Goal: Information Seeking & Learning: Learn about a topic

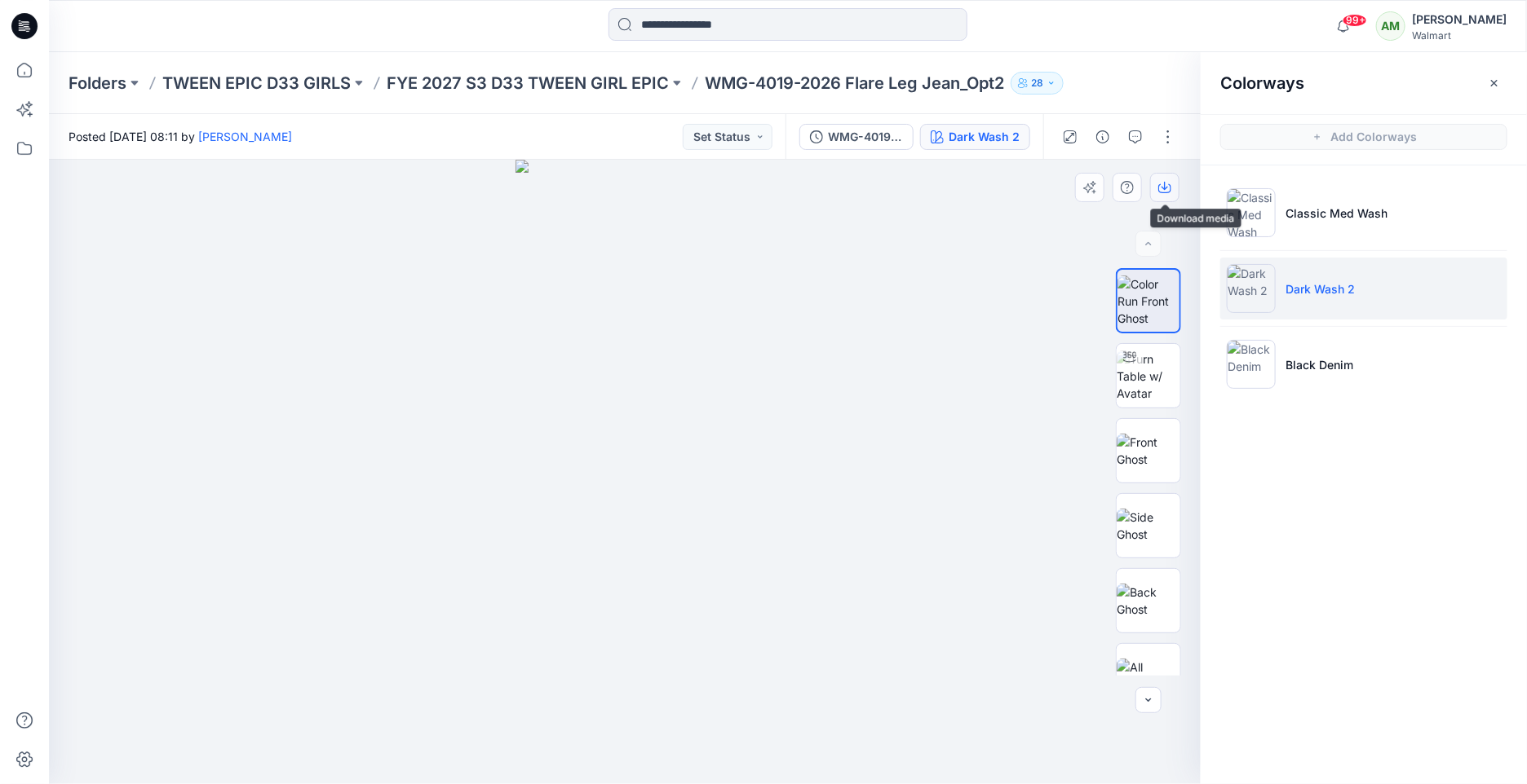
click at [1168, 186] on icon "button" at bounding box center [1165, 188] width 13 height 13
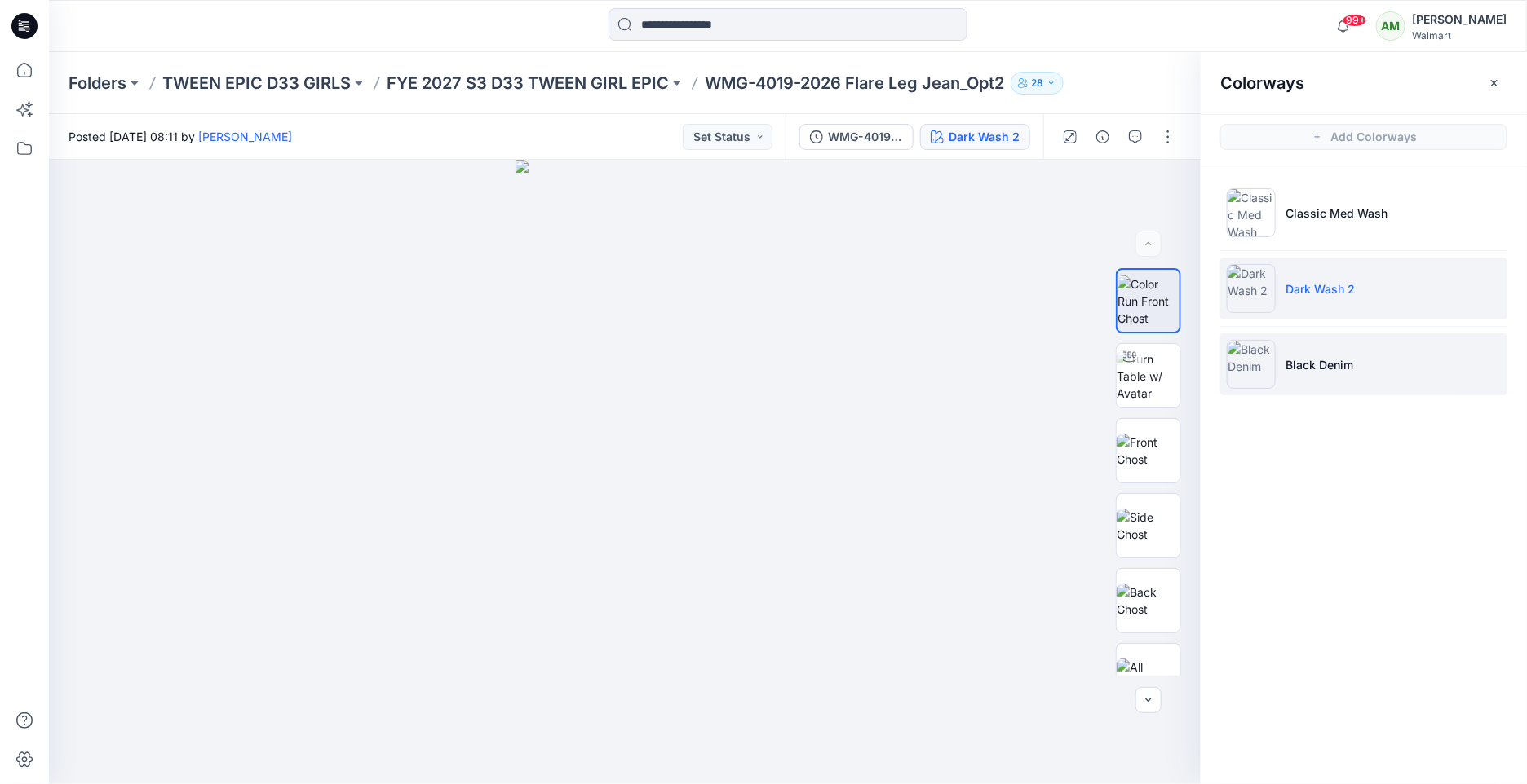
click at [1302, 364] on p "Black Denim" at bounding box center [1318, 365] width 67 height 17
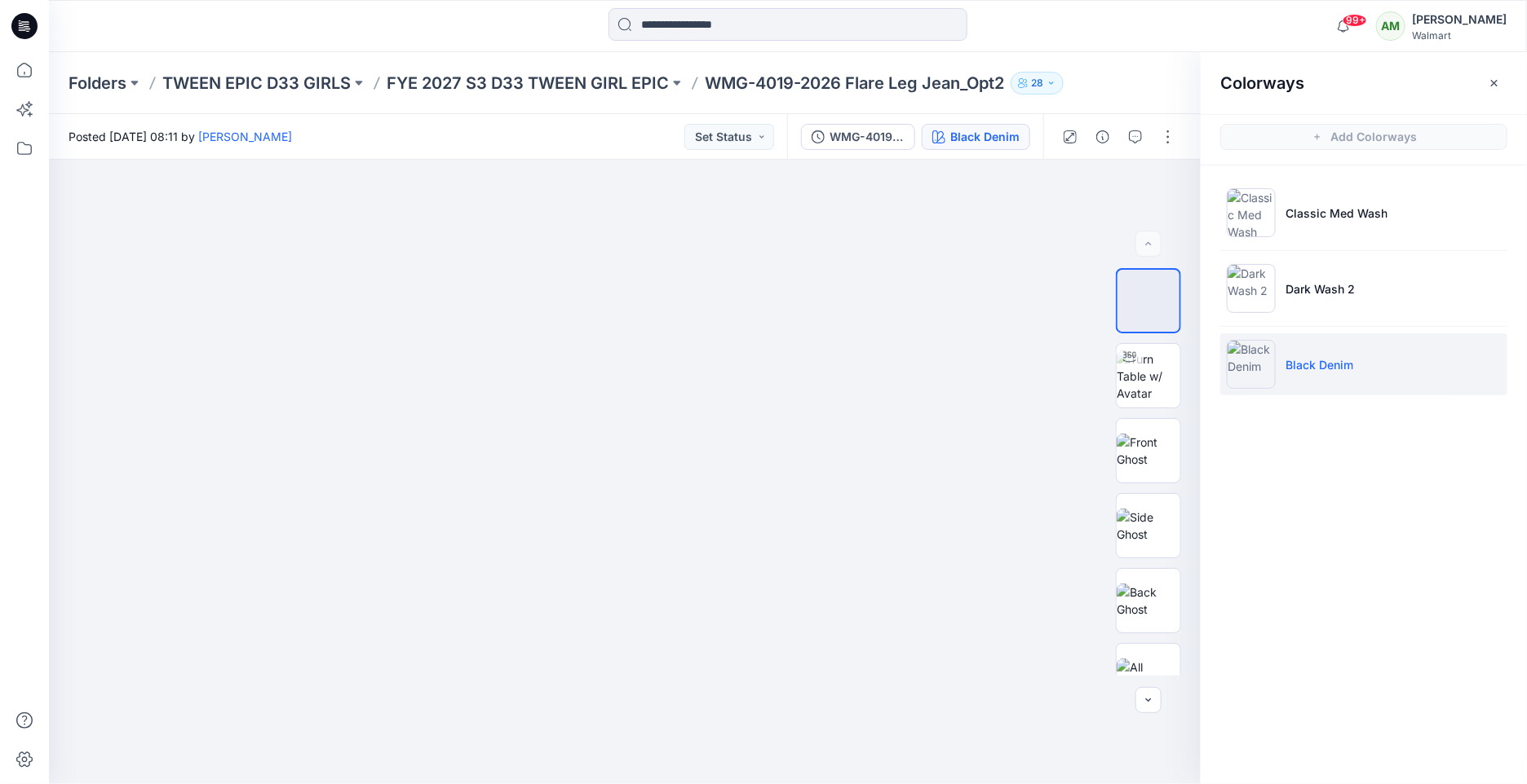
click at [1307, 373] on li "Black Denim" at bounding box center [1363, 364] width 287 height 62
click at [1164, 191] on icon "button" at bounding box center [1165, 188] width 13 height 9
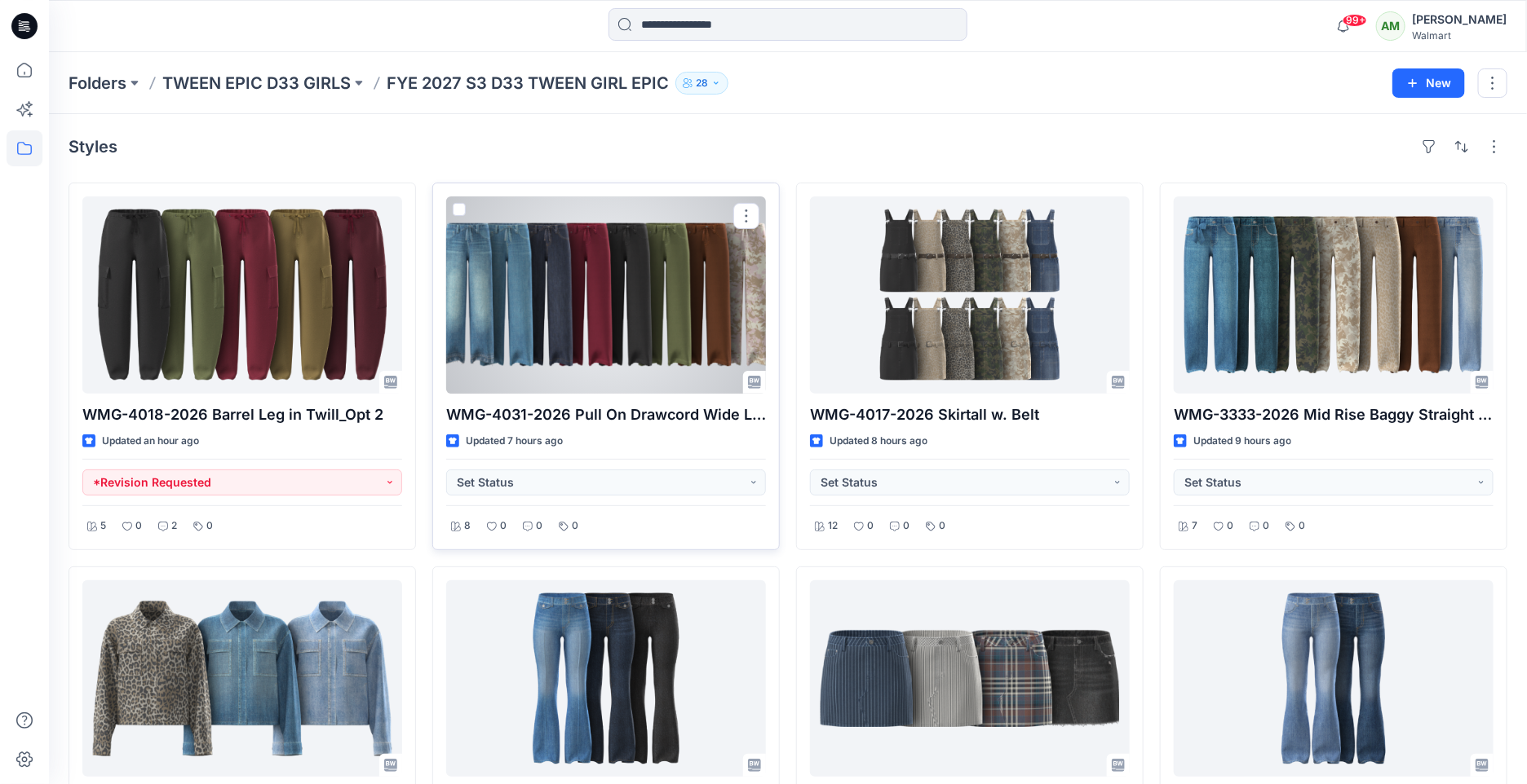
click at [535, 323] on div at bounding box center [605, 295] width 320 height 197
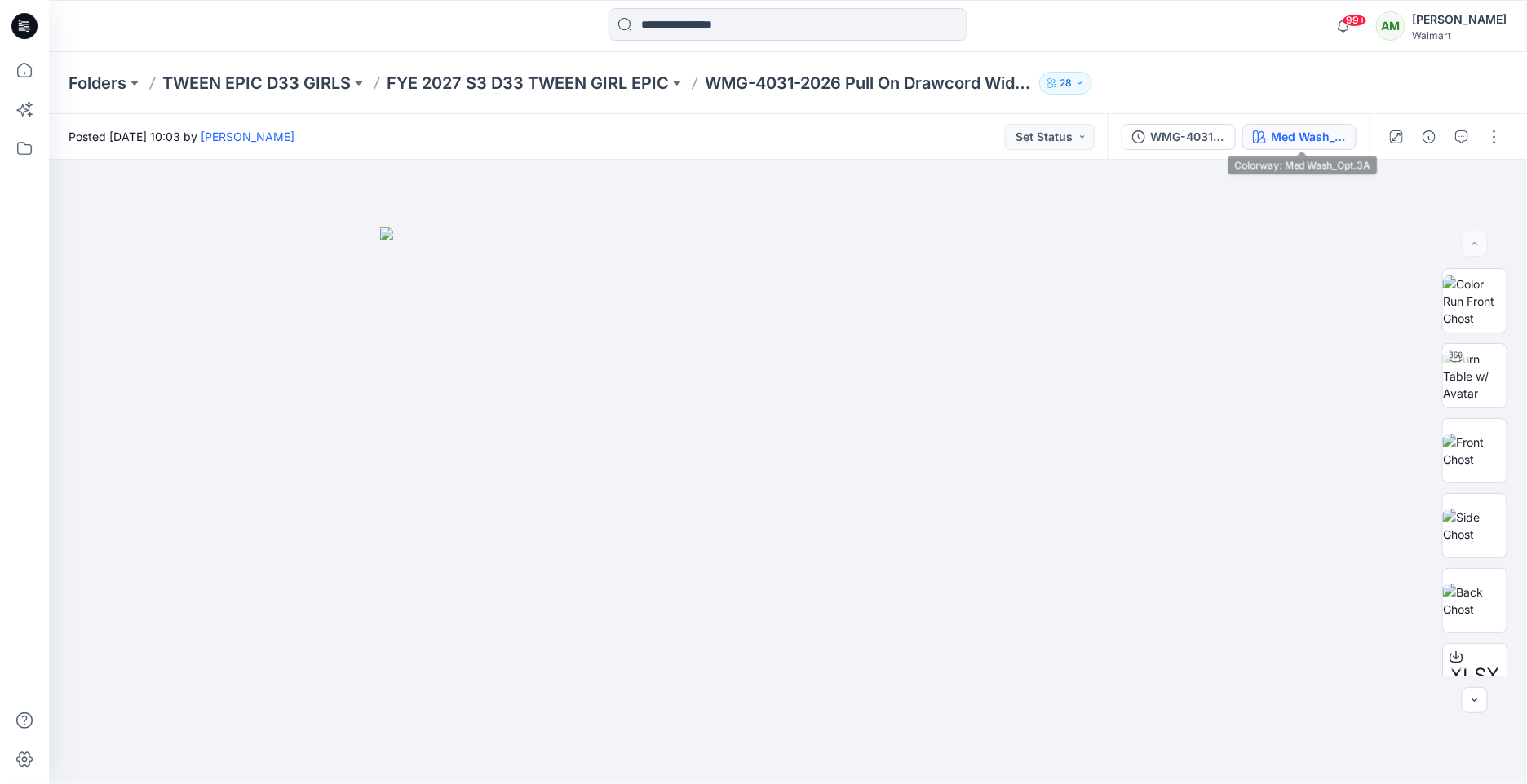
click at [1304, 131] on div "Med Wash_Opt.3A" at bounding box center [1308, 137] width 75 height 18
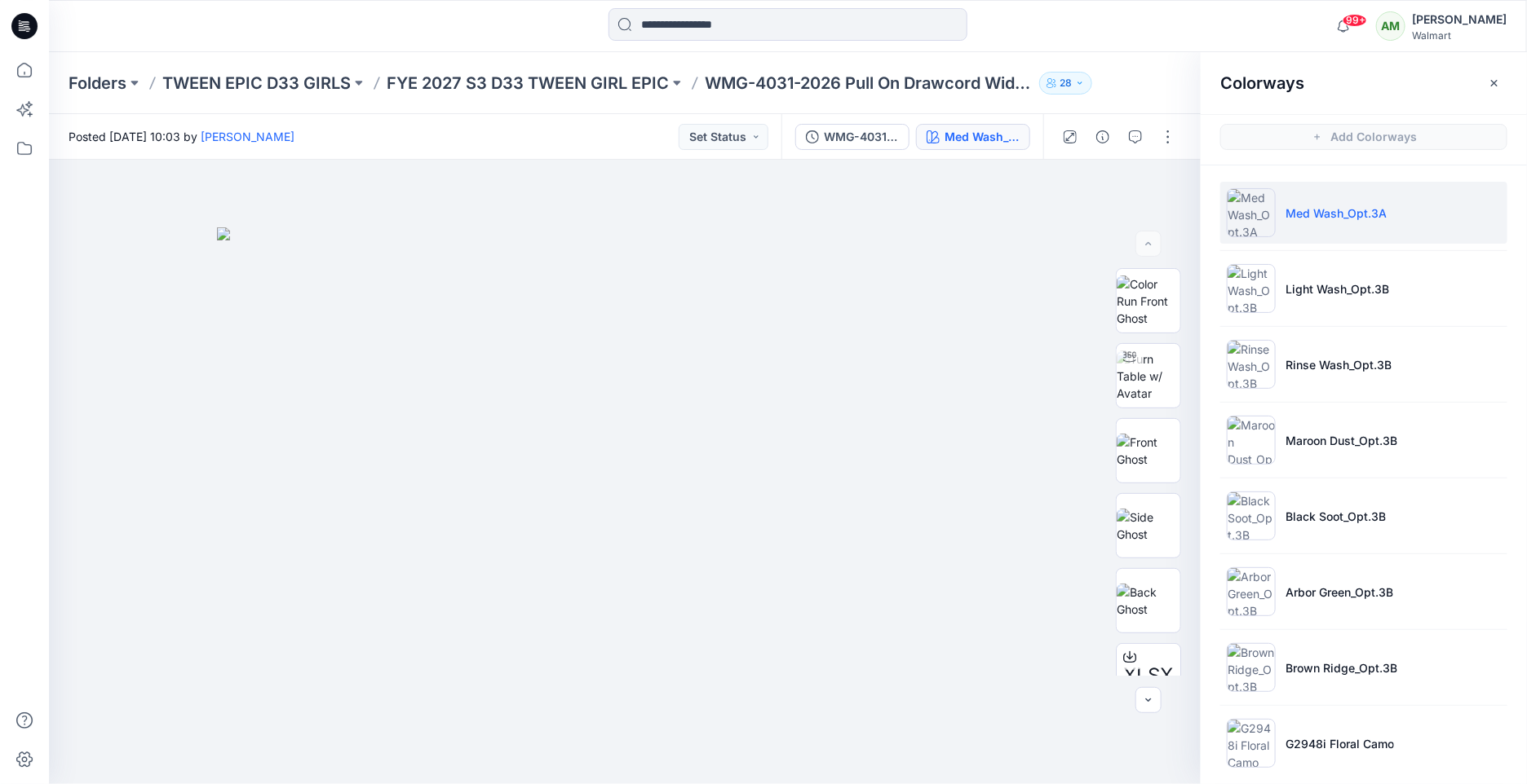
click at [1329, 213] on p "Med Wash_Opt.3A" at bounding box center [1335, 213] width 101 height 17
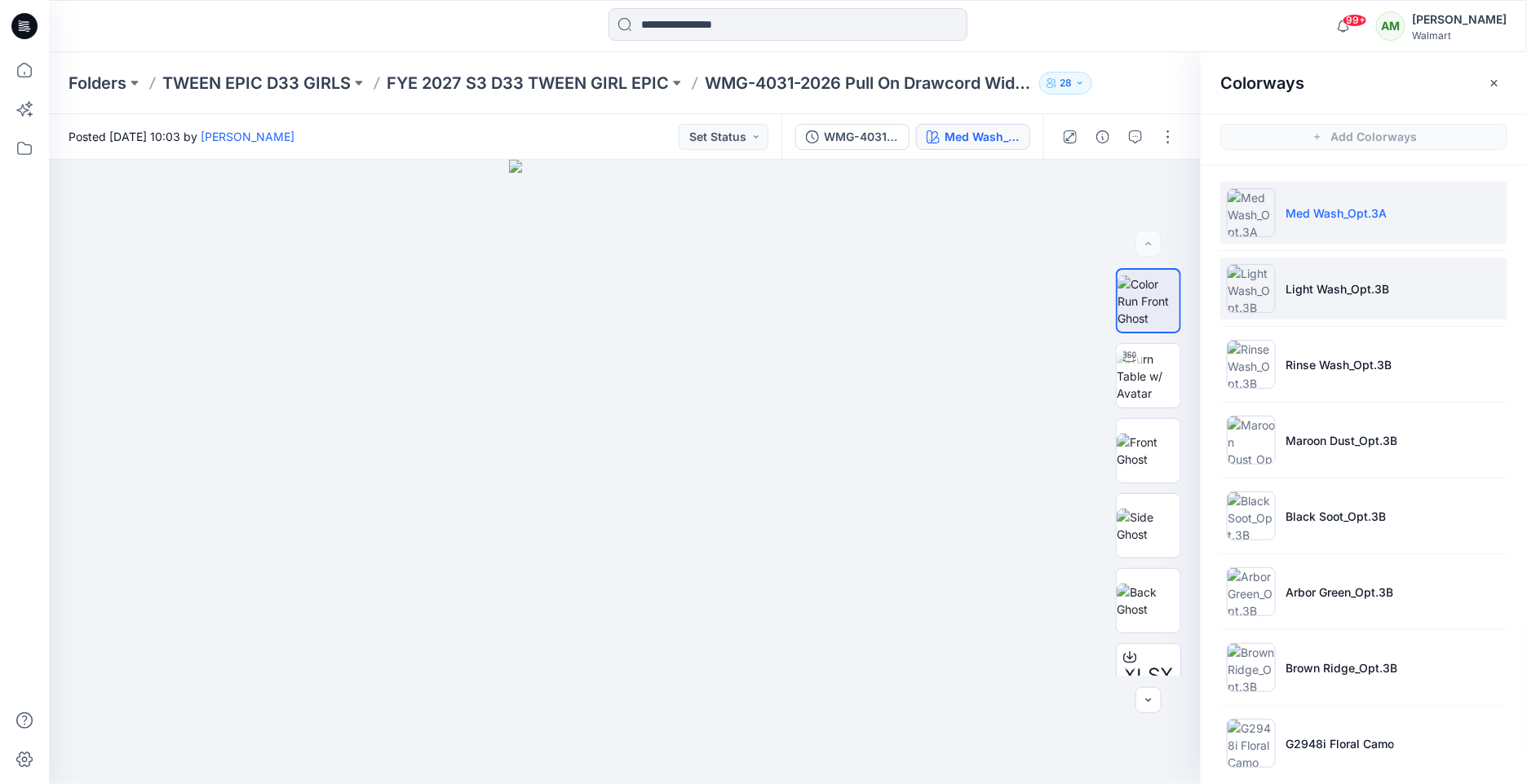
click at [1337, 285] on p "Light Wash_Opt.3B" at bounding box center [1336, 289] width 103 height 17
click at [1358, 227] on li "Med Wash_Opt.3A" at bounding box center [1363, 212] width 287 height 62
click at [1168, 191] on icon "button" at bounding box center [1165, 188] width 13 height 13
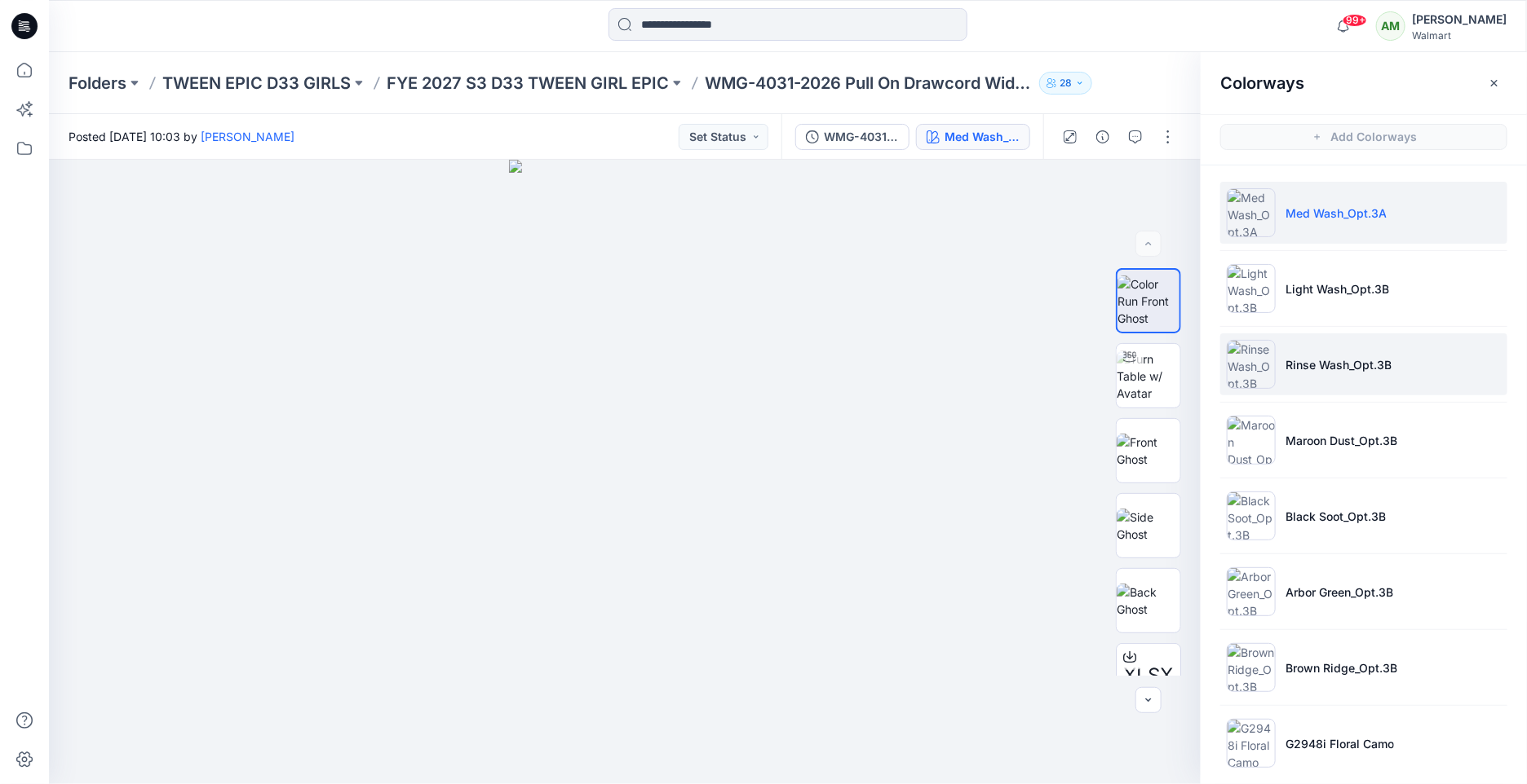
click at [1324, 352] on li "Rinse Wash_Opt.3B" at bounding box center [1363, 364] width 287 height 62
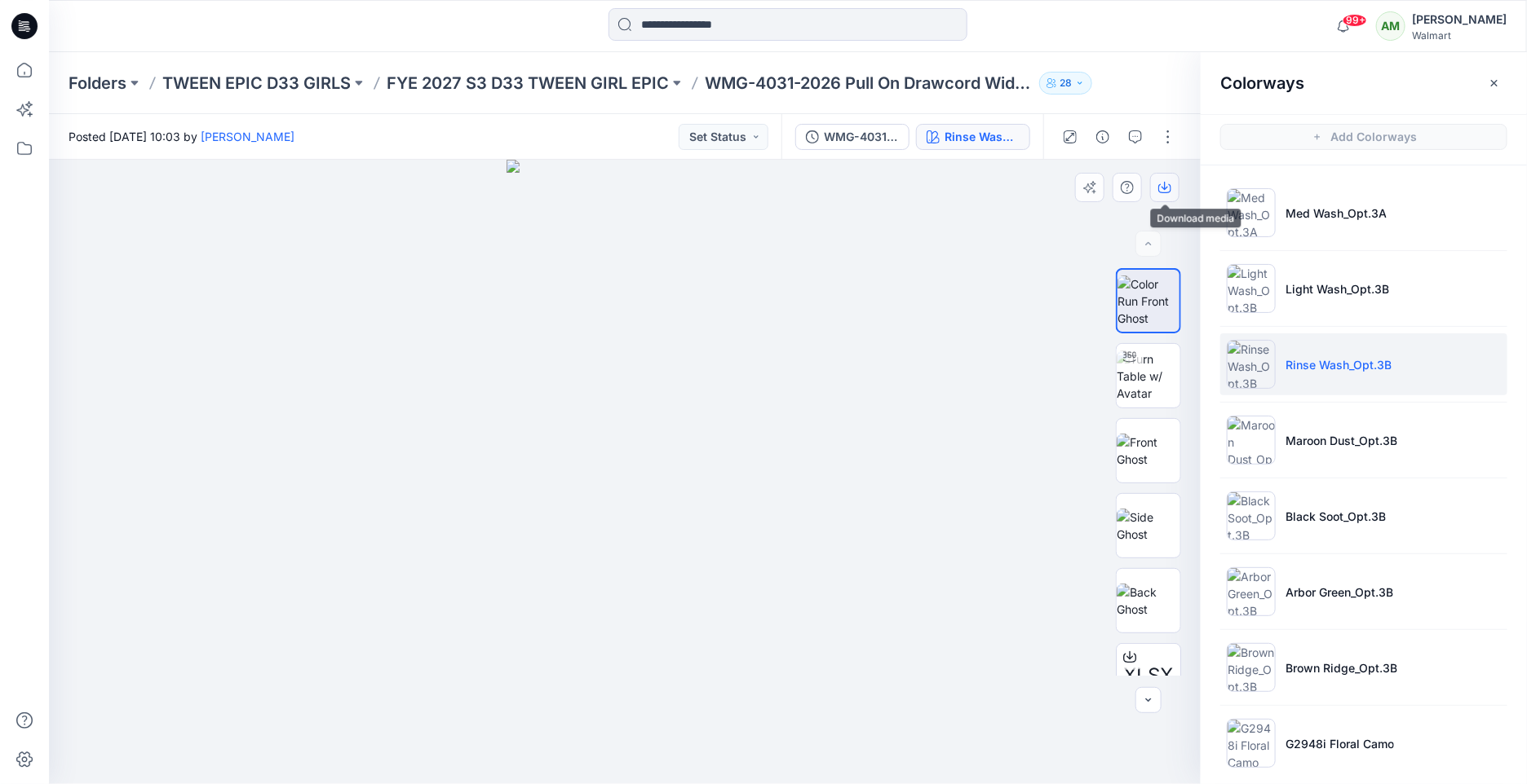
click at [1179, 183] on button "button" at bounding box center [1164, 187] width 29 height 29
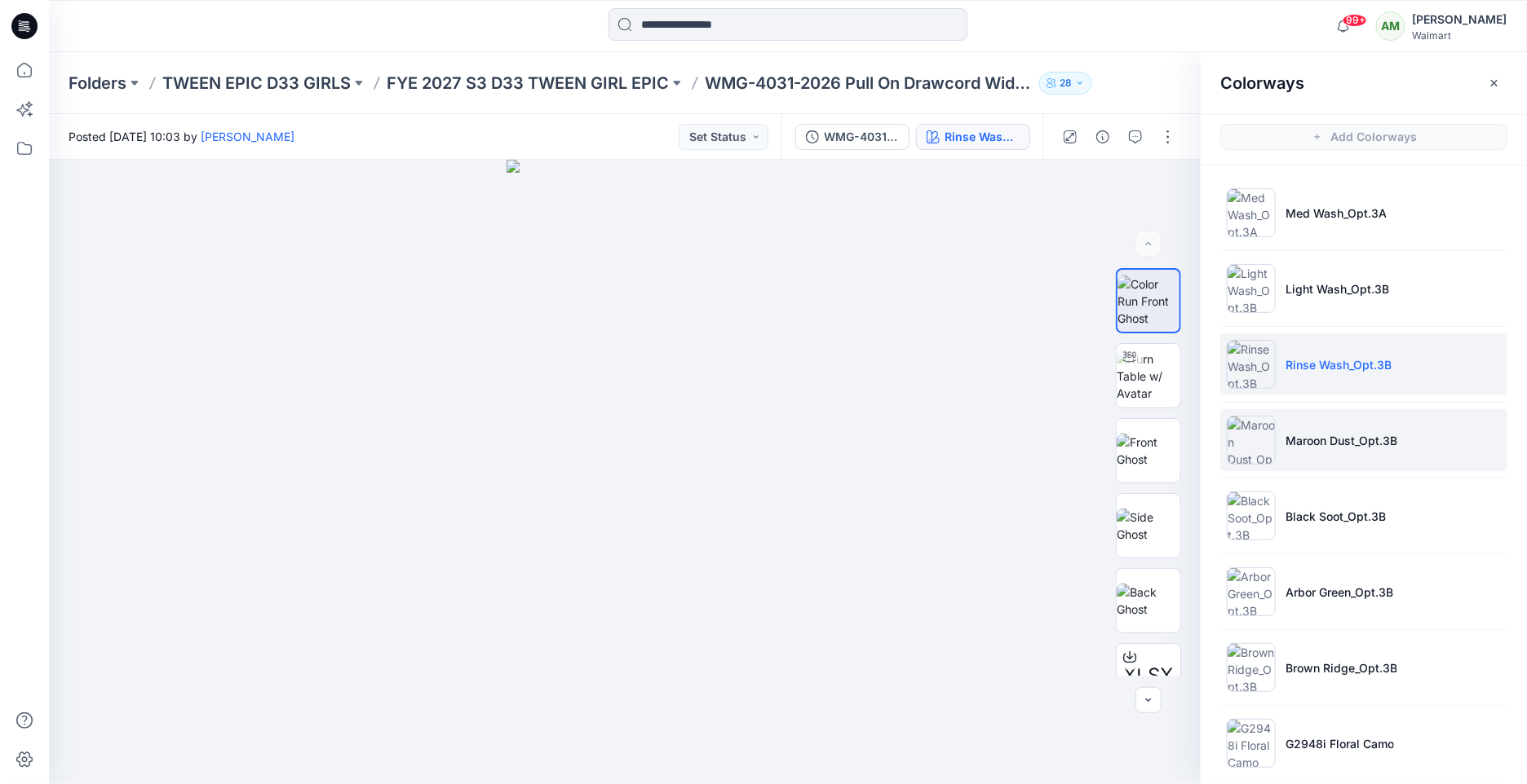
click at [1355, 439] on p "Maroon Dust_Opt.3B" at bounding box center [1341, 441] width 112 height 17
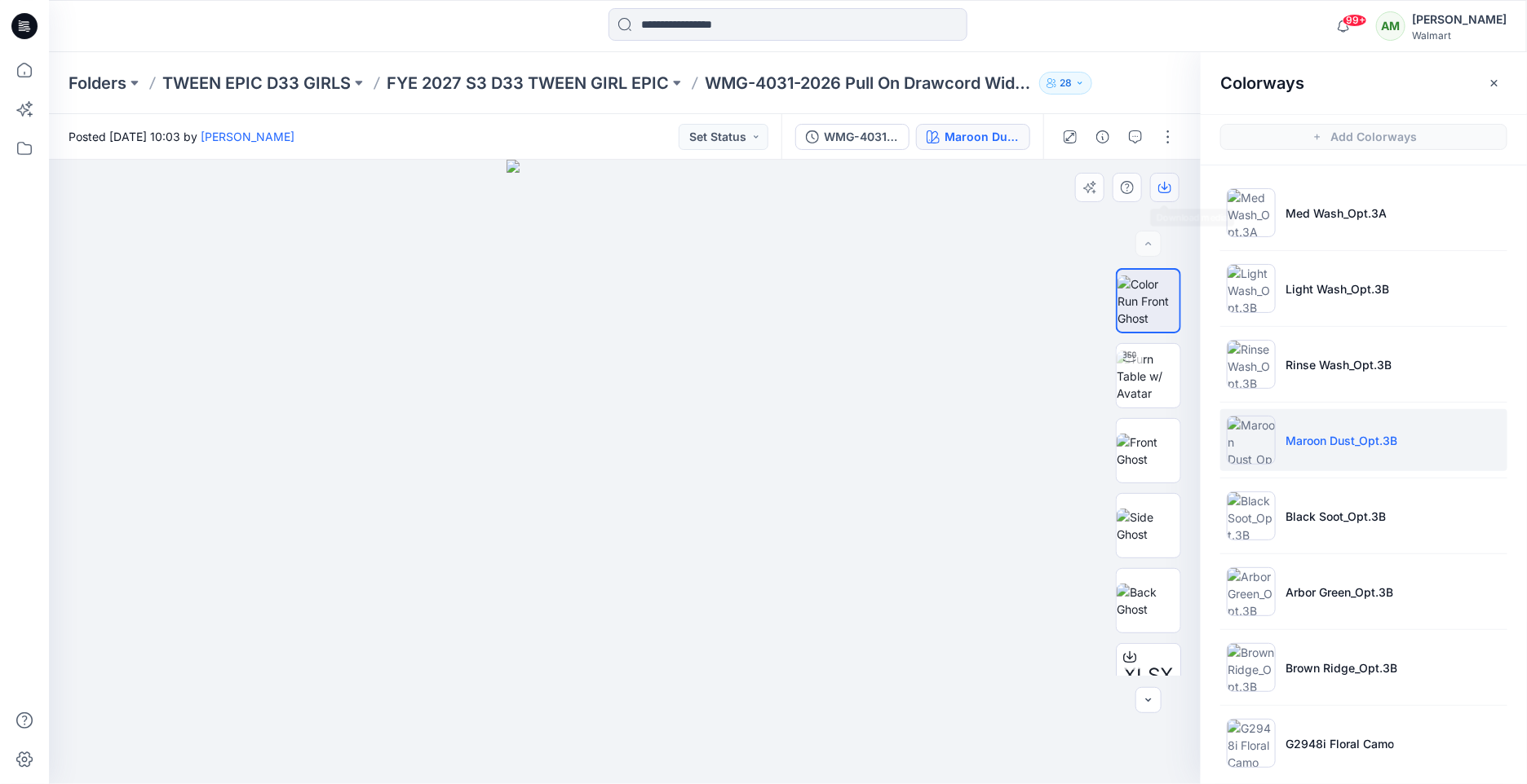
click at [1162, 189] on icon "button" at bounding box center [1165, 188] width 13 height 13
click at [1318, 604] on li "Arbor Green_Opt.3B" at bounding box center [1363, 592] width 287 height 62
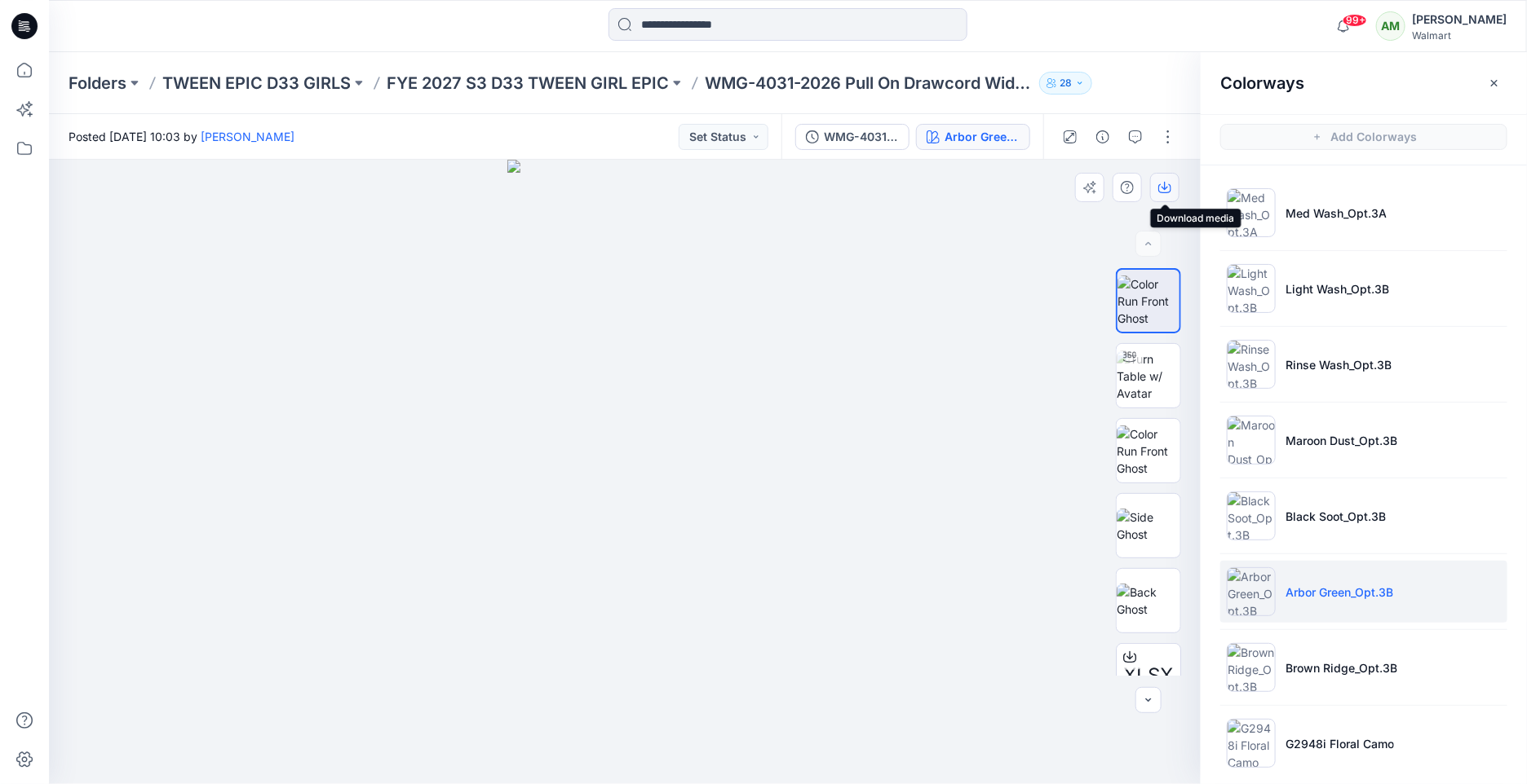
click at [1165, 185] on icon "button" at bounding box center [1164, 186] width 7 height 9
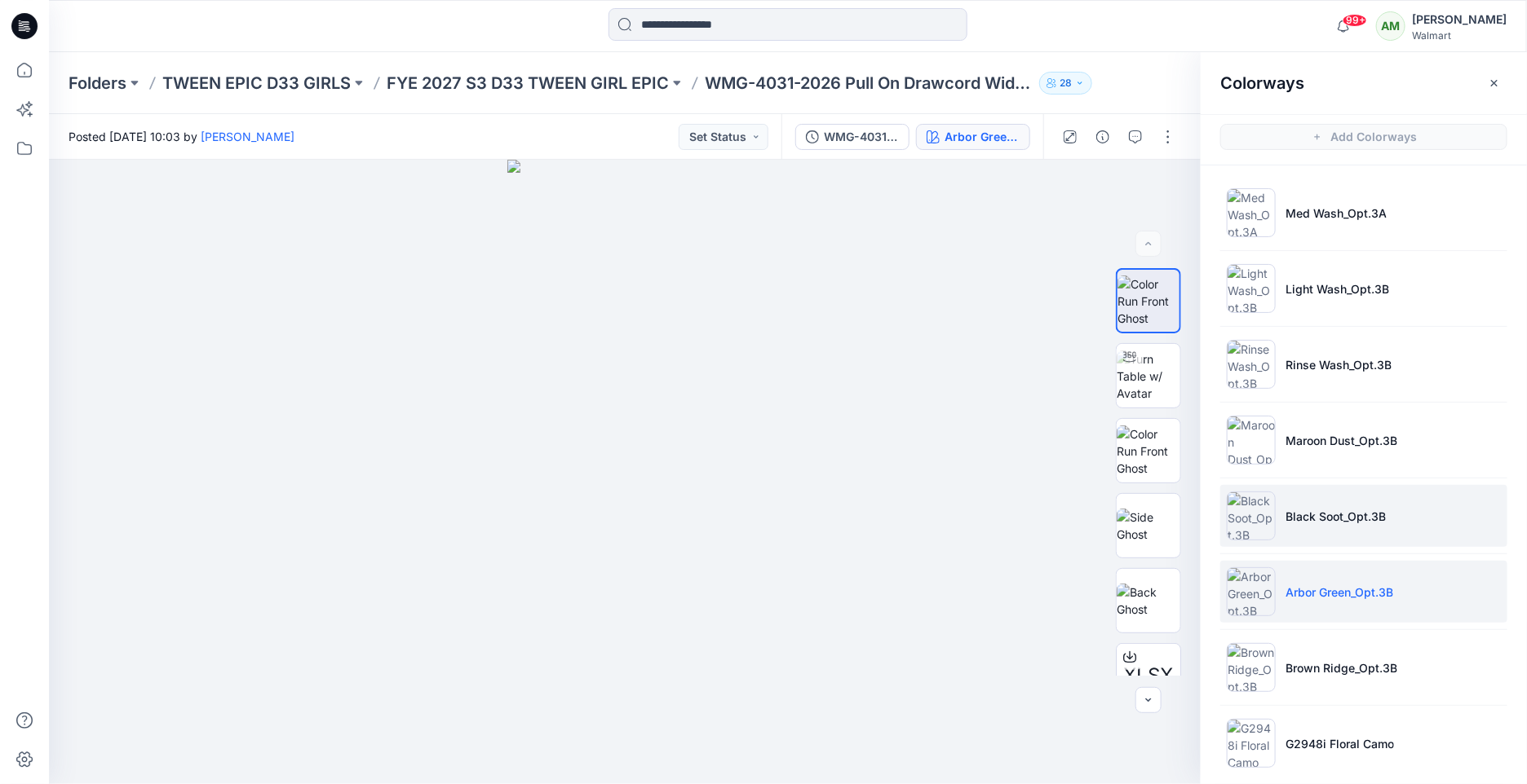
click at [1323, 509] on p "Black Soot_Opt.3B" at bounding box center [1335, 517] width 101 height 17
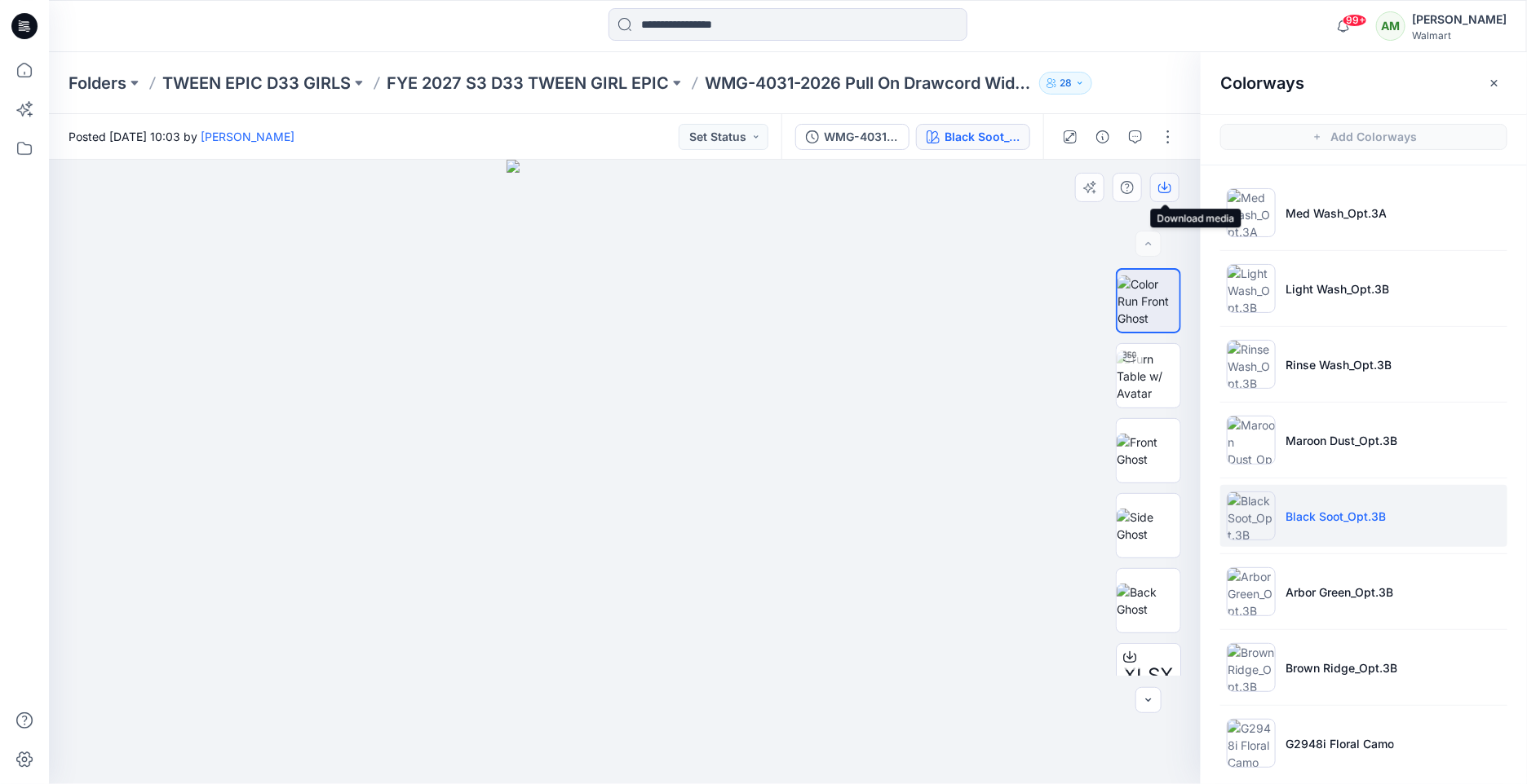
click at [1169, 184] on icon "button" at bounding box center [1165, 188] width 13 height 9
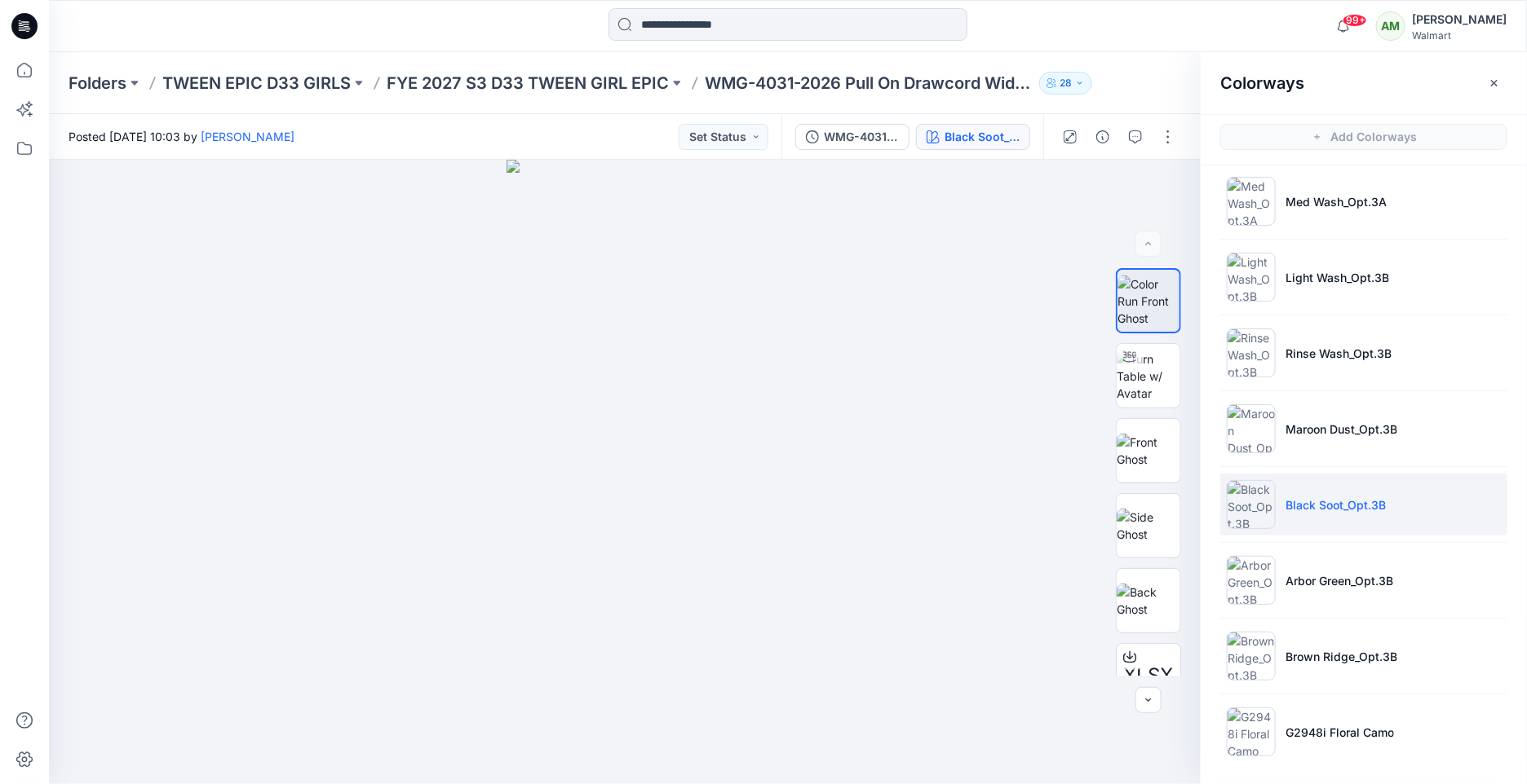
scroll to position [4, 0]
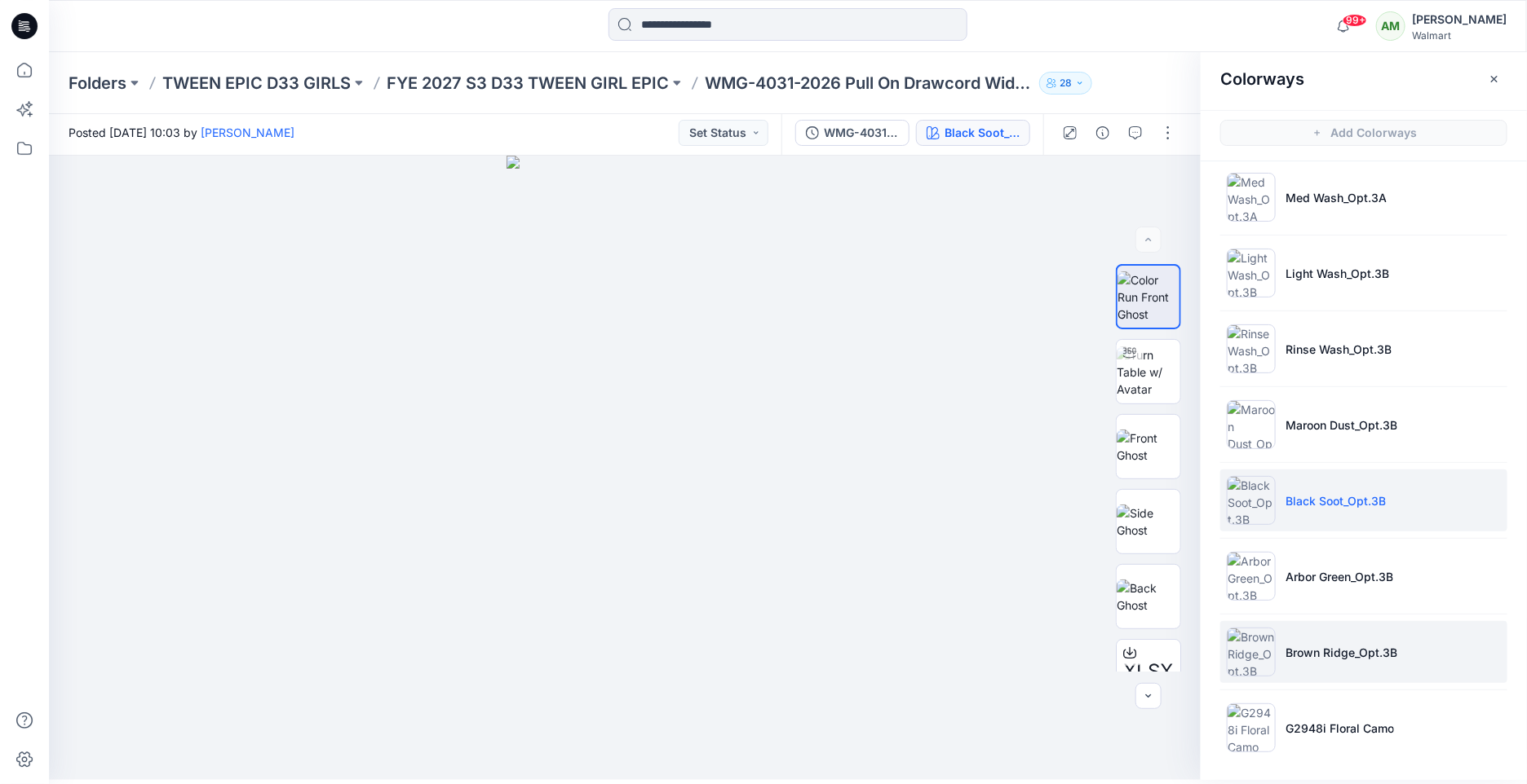
click at [1313, 634] on li "Brown Ridge_Opt.3B" at bounding box center [1363, 651] width 287 height 62
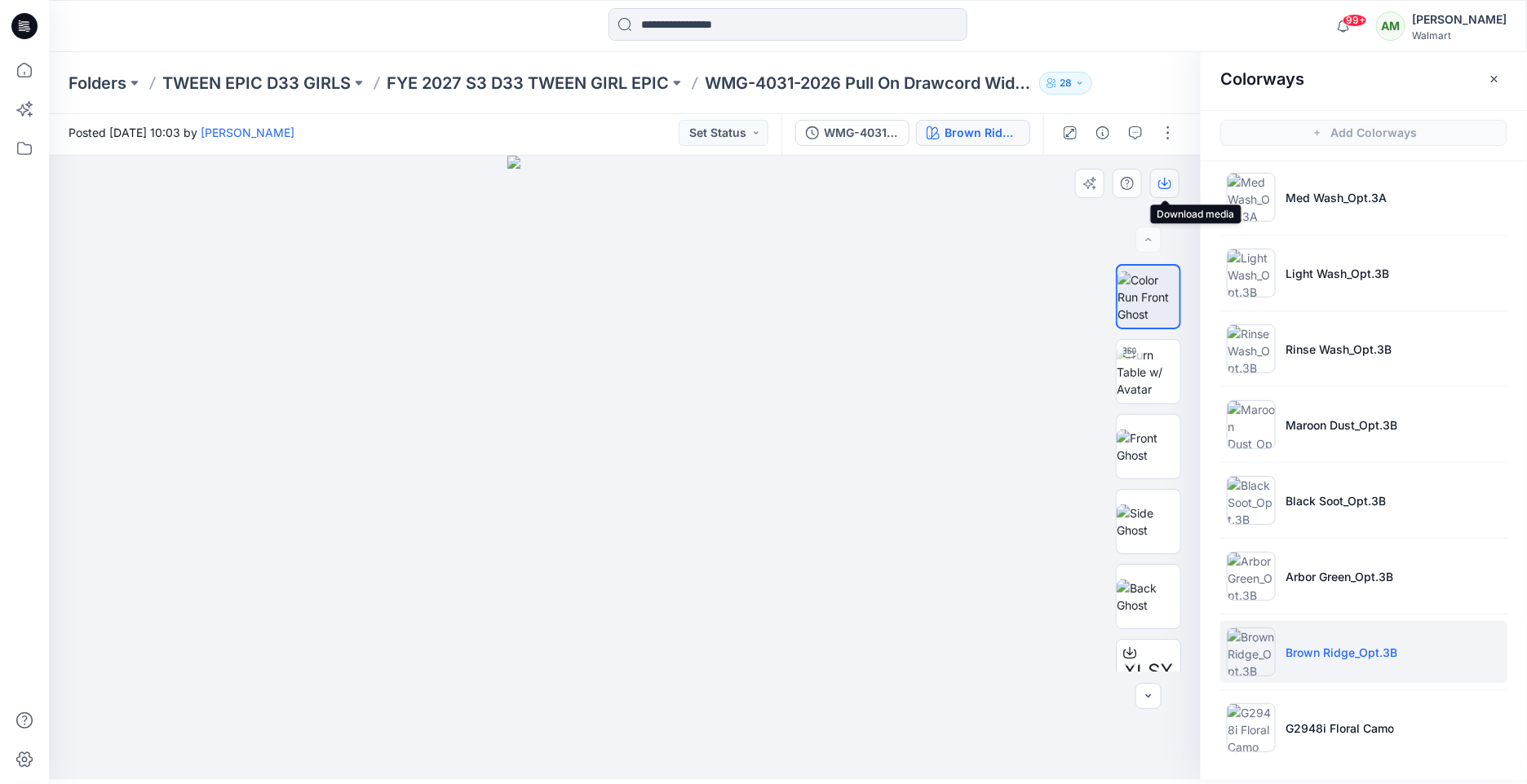
click at [1168, 180] on icon "button" at bounding box center [1165, 184] width 13 height 13
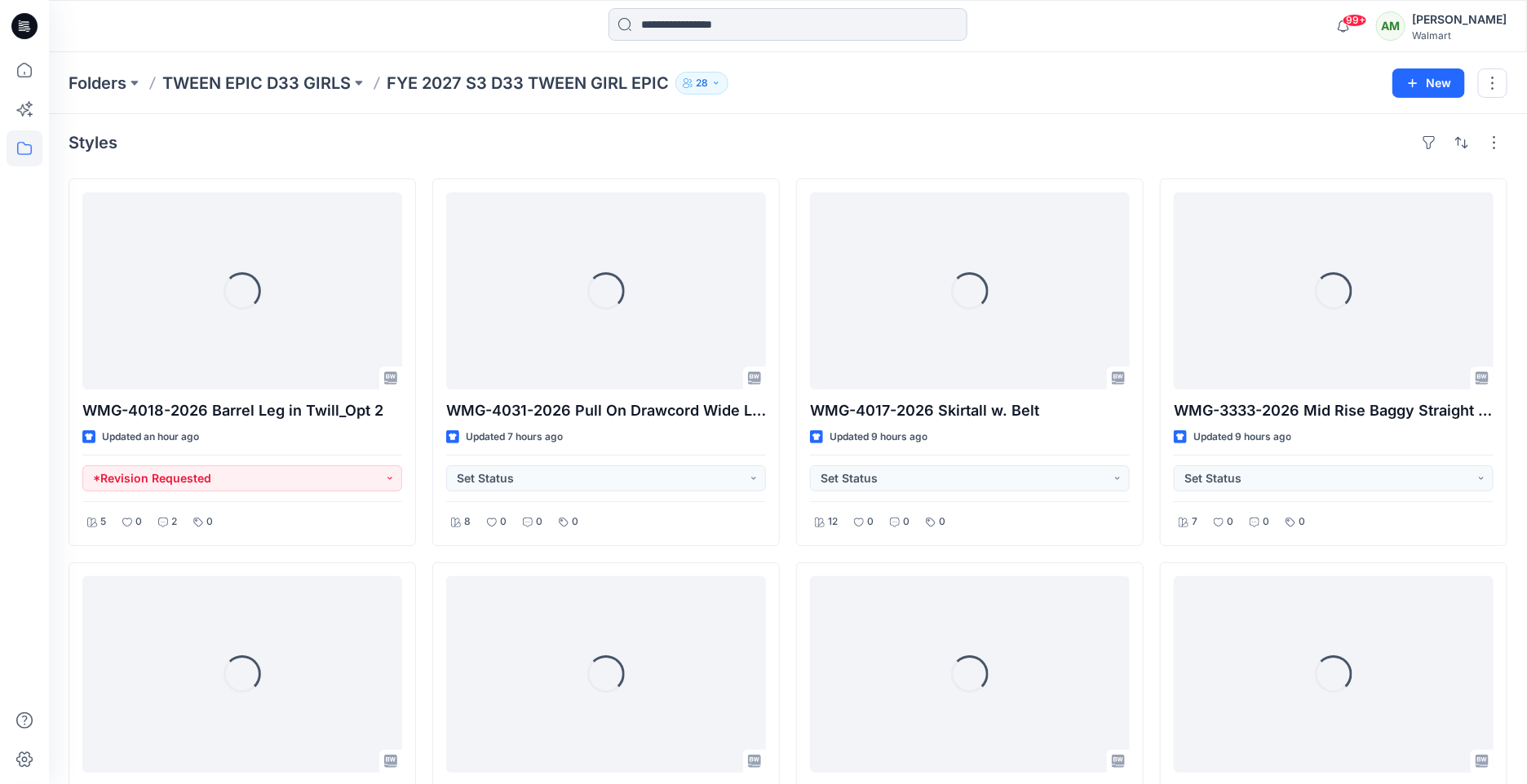
scroll to position [166, 0]
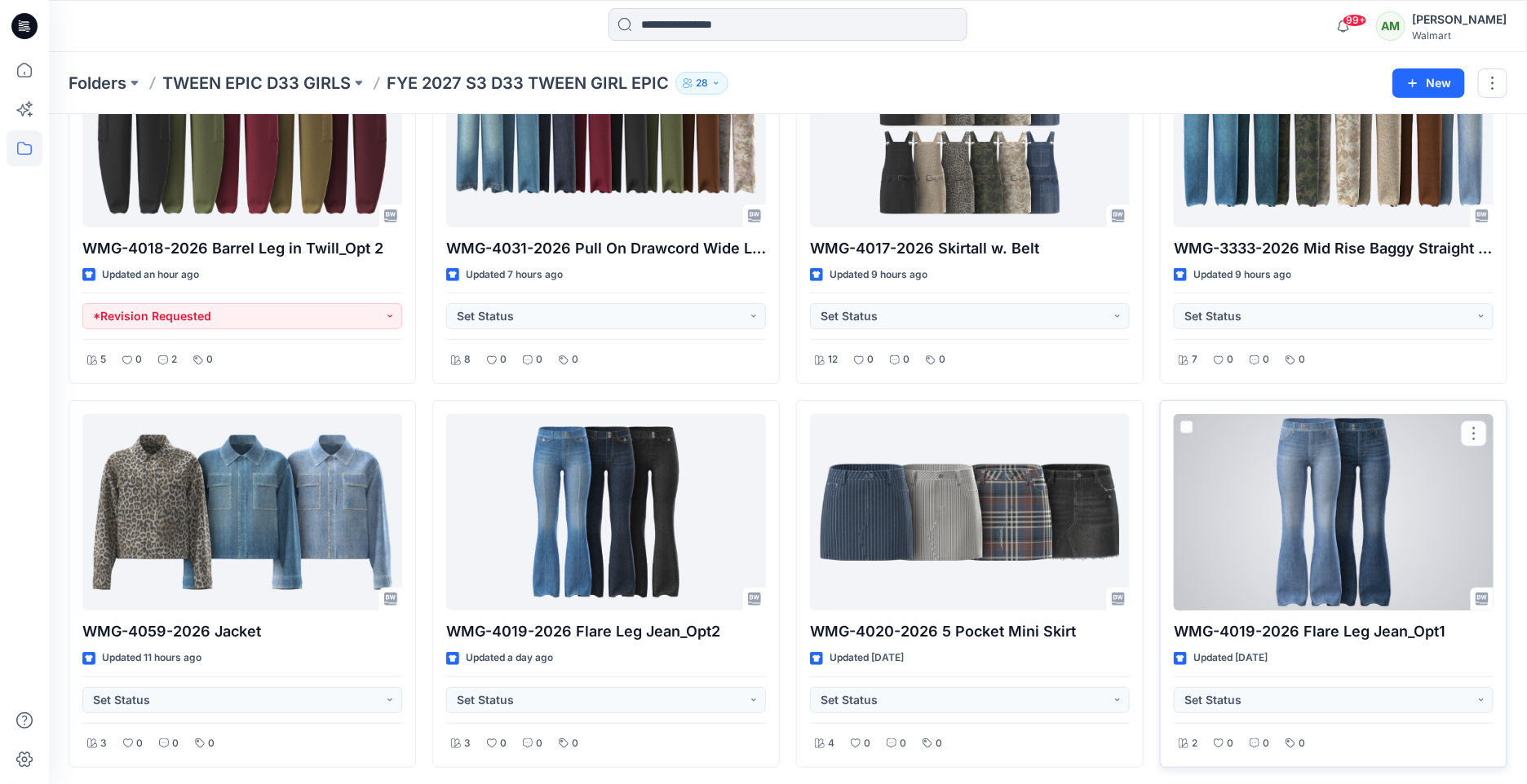
click at [1341, 517] on div at bounding box center [1333, 513] width 320 height 197
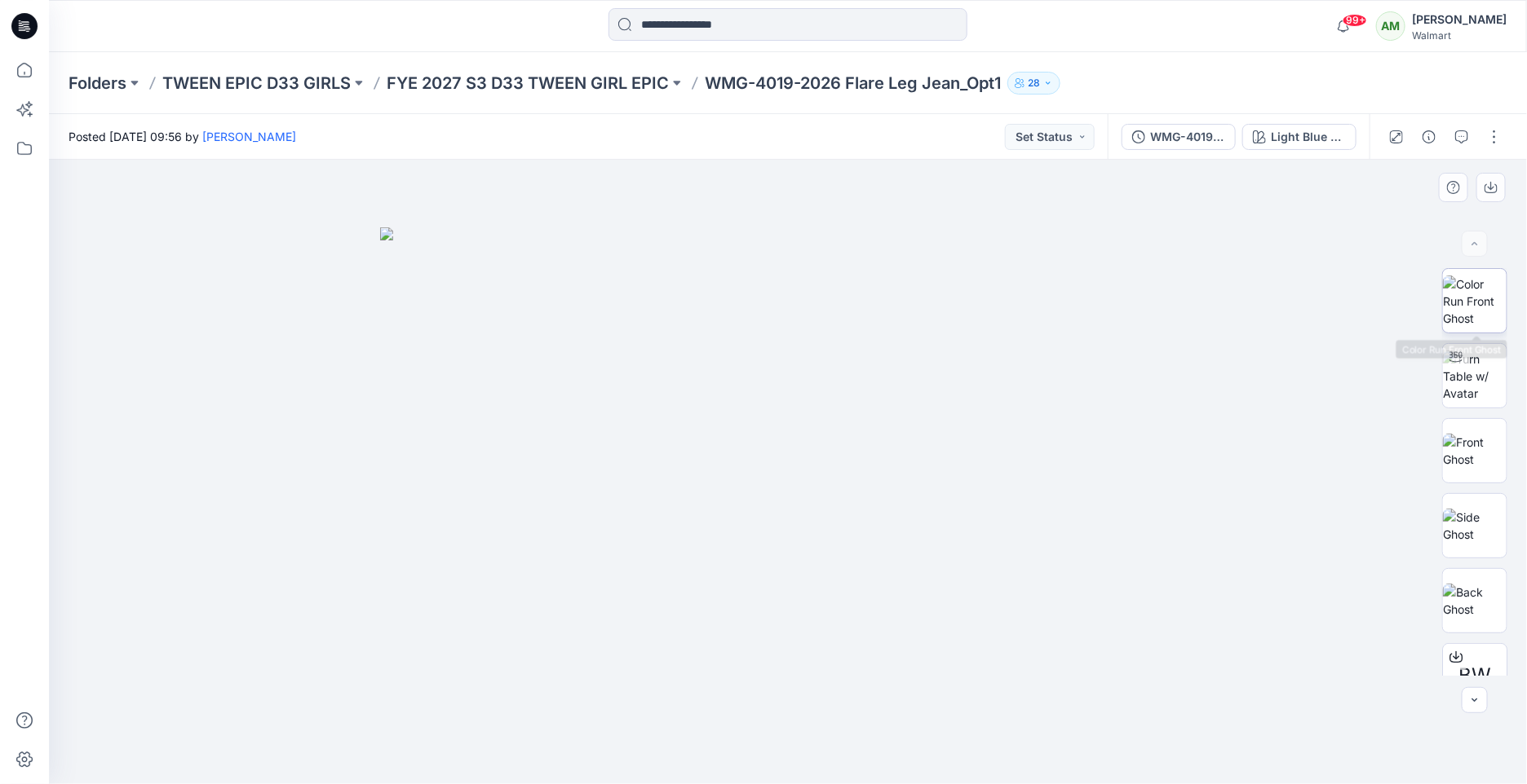
click at [1488, 285] on img at bounding box center [1474, 301] width 64 height 51
click at [1494, 181] on icon "button" at bounding box center [1491, 188] width 13 height 13
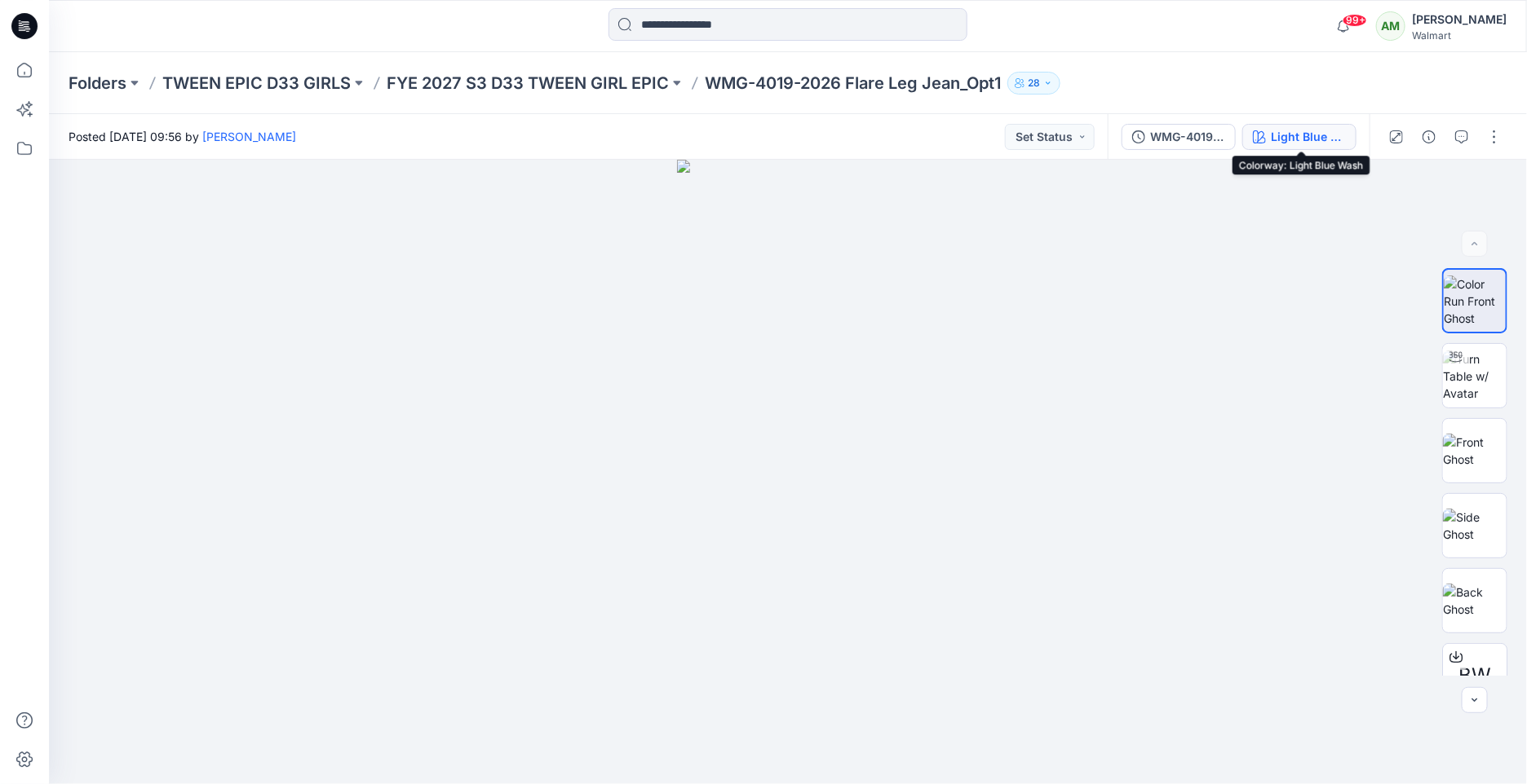
click at [1321, 136] on div "Light Blue Wash" at bounding box center [1308, 137] width 75 height 18
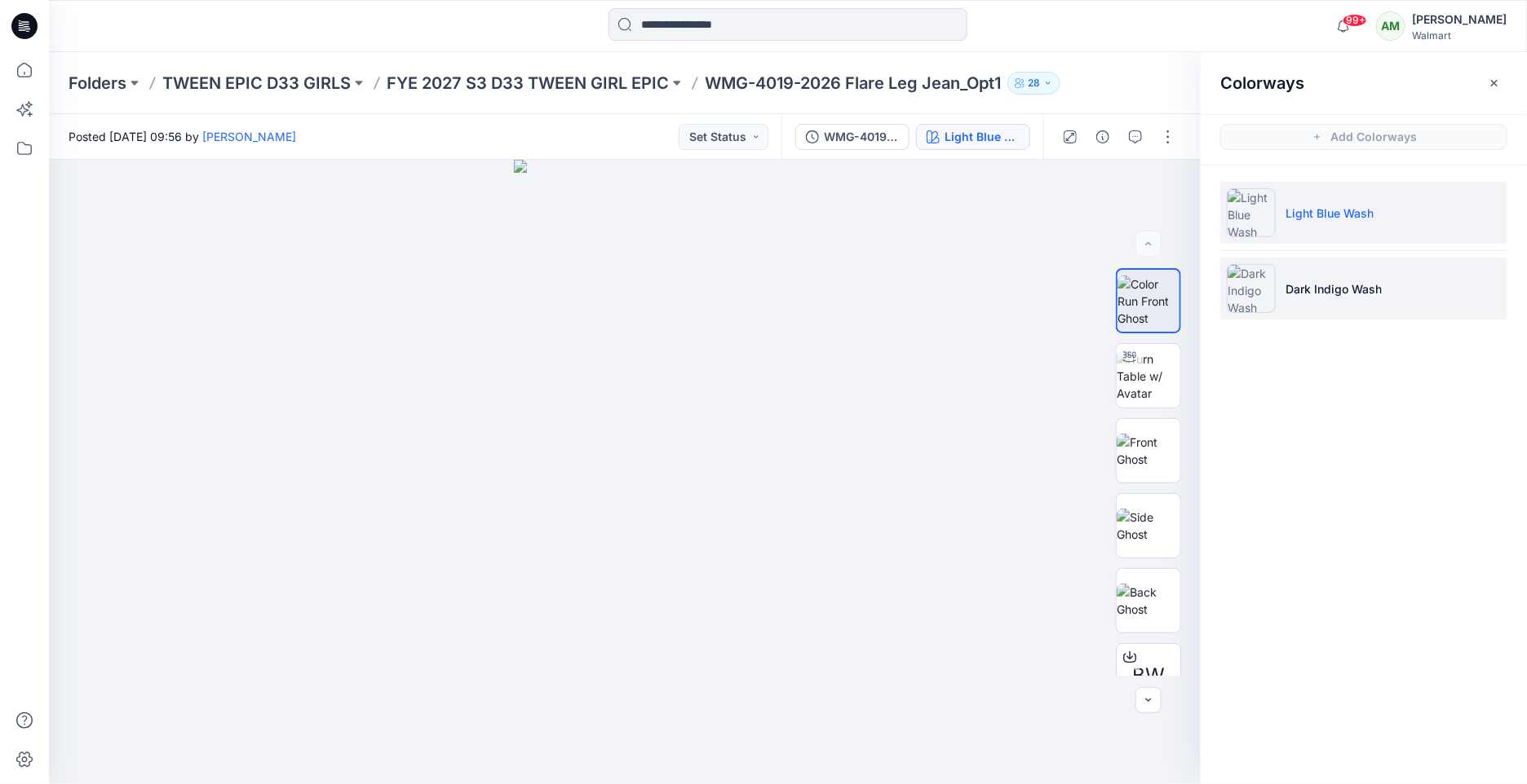
click at [1329, 307] on li "Dark Indigo Wash" at bounding box center [1363, 288] width 287 height 62
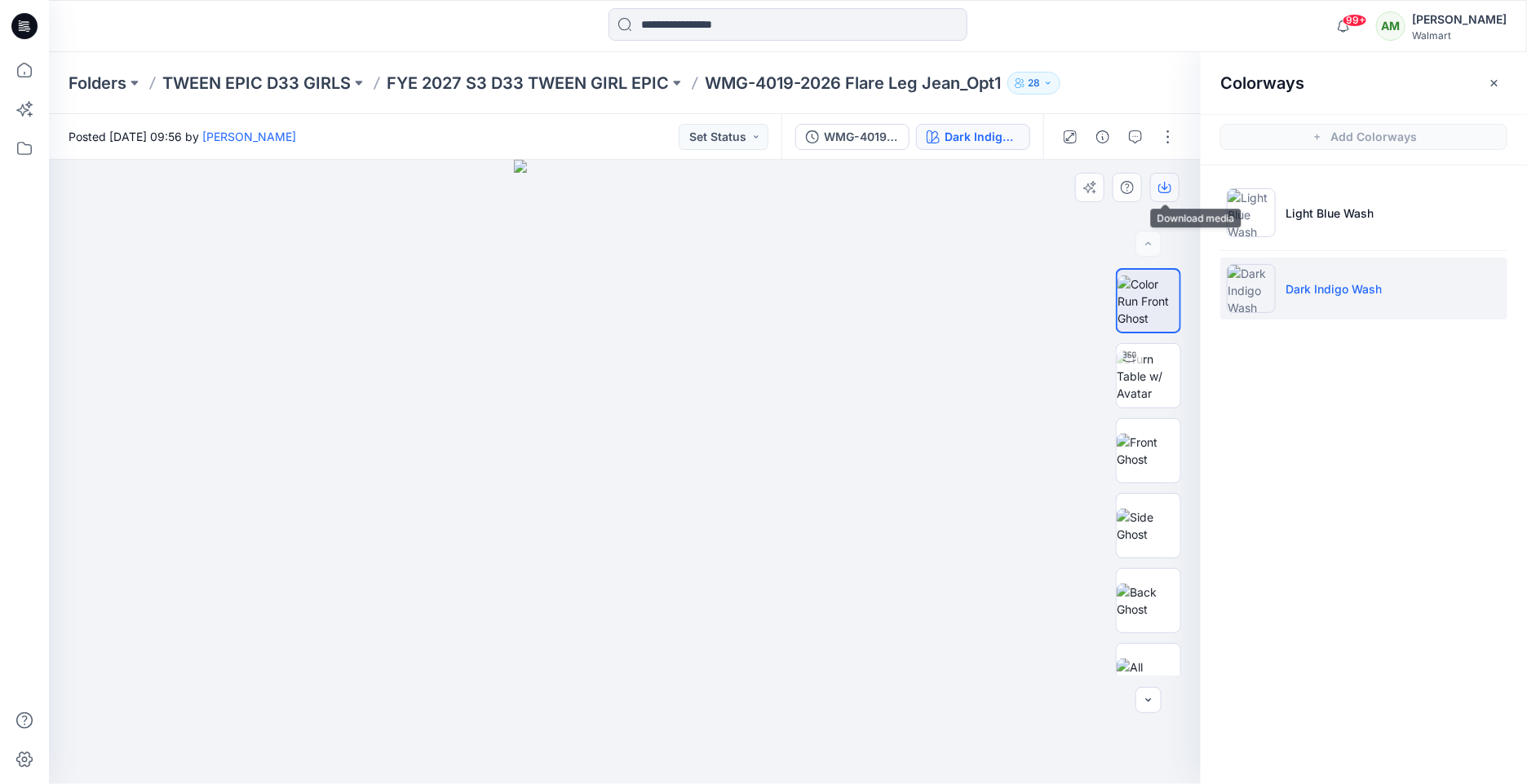
click at [1167, 191] on icon "button" at bounding box center [1165, 188] width 13 height 13
click at [1145, 138] on button "button" at bounding box center [1135, 137] width 27 height 27
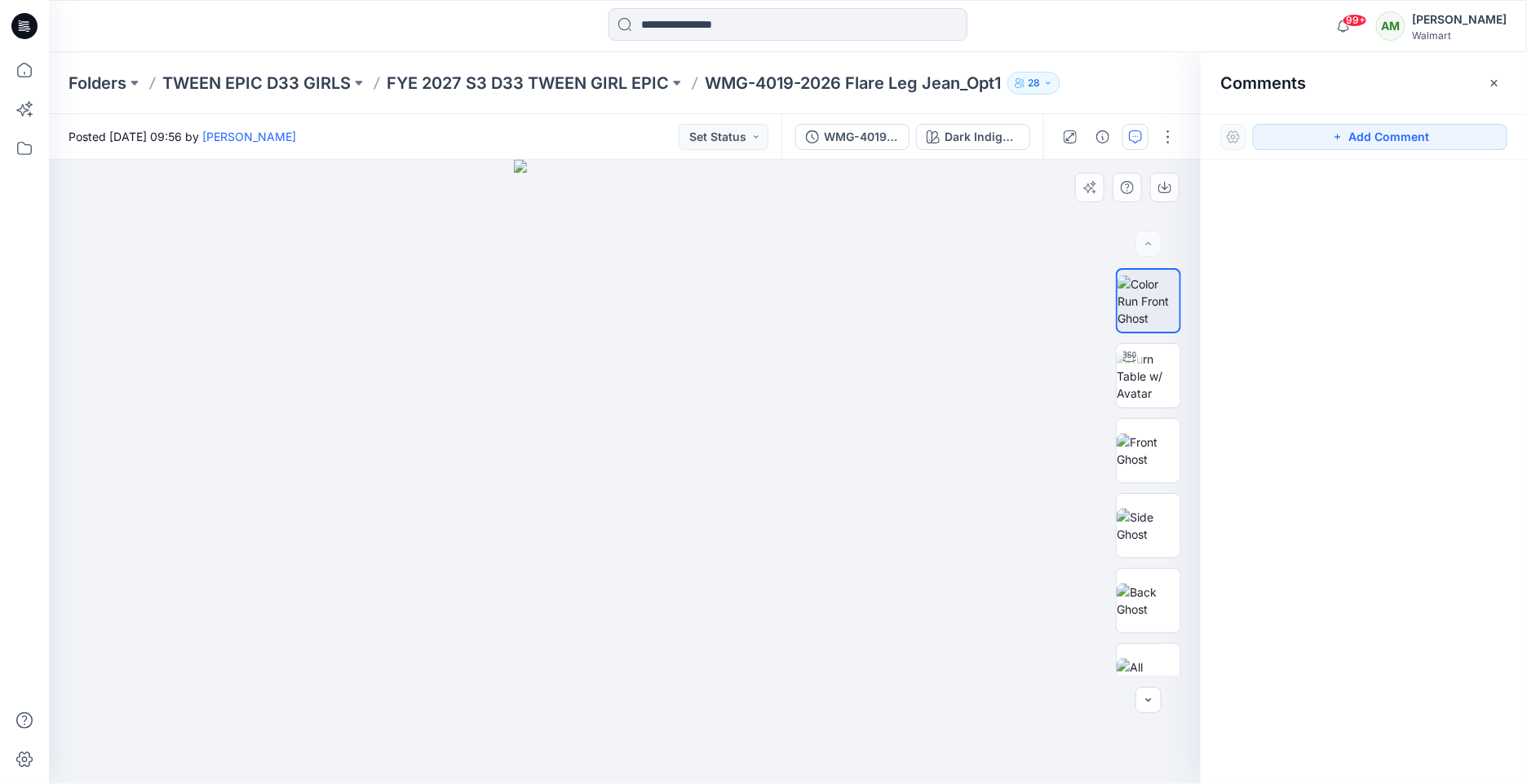
click at [617, 197] on img at bounding box center [625, 472] width 223 height 625
click at [1370, 143] on button "Add Comment" at bounding box center [1380, 137] width 254 height 27
click at [623, 194] on div "1" at bounding box center [625, 472] width 1151 height 625
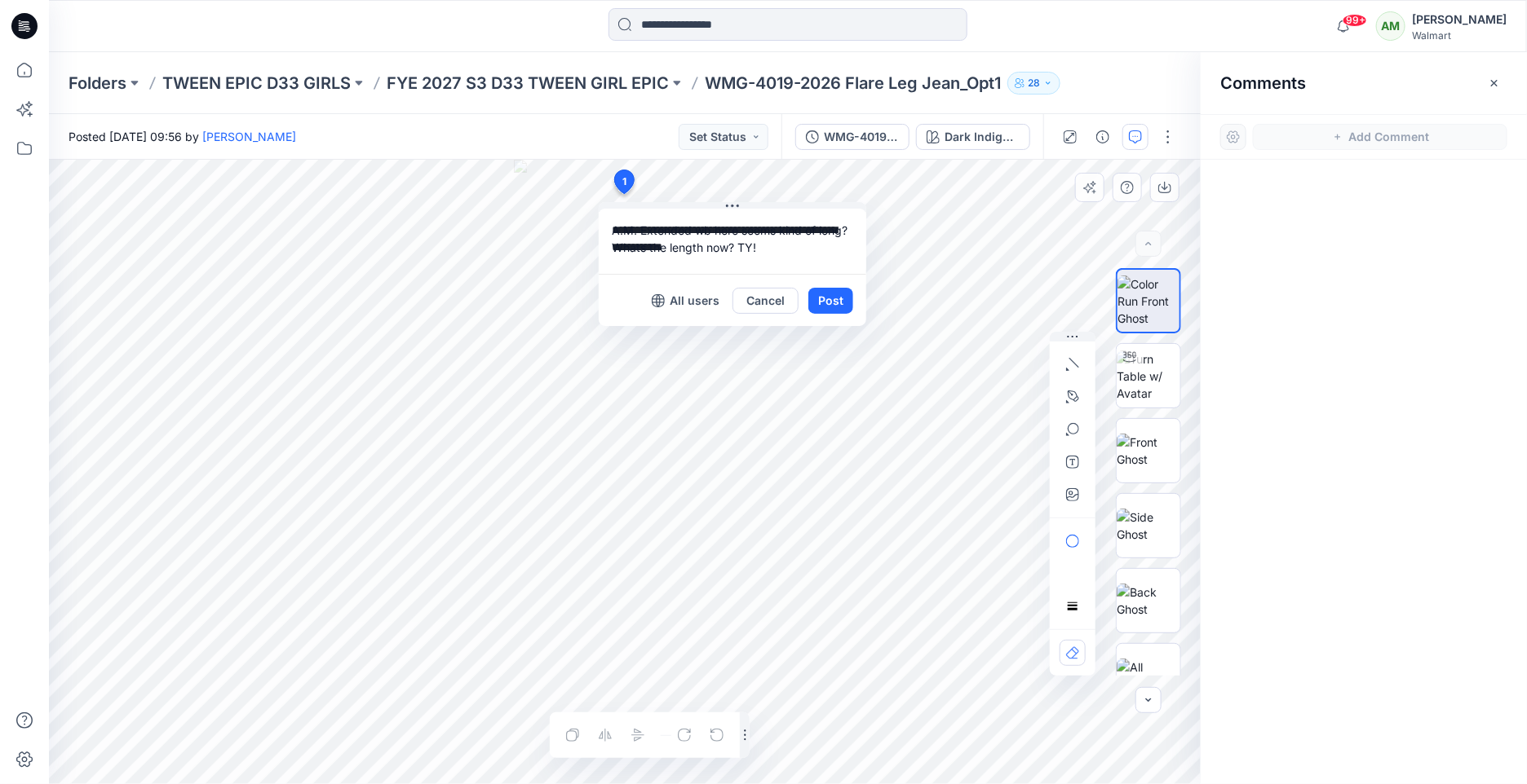
type textarea "**********"
click at [858, 294] on div "All users Cancel Post" at bounding box center [732, 300] width 267 height 52
click at [843, 293] on button "Post" at bounding box center [830, 301] width 45 height 27
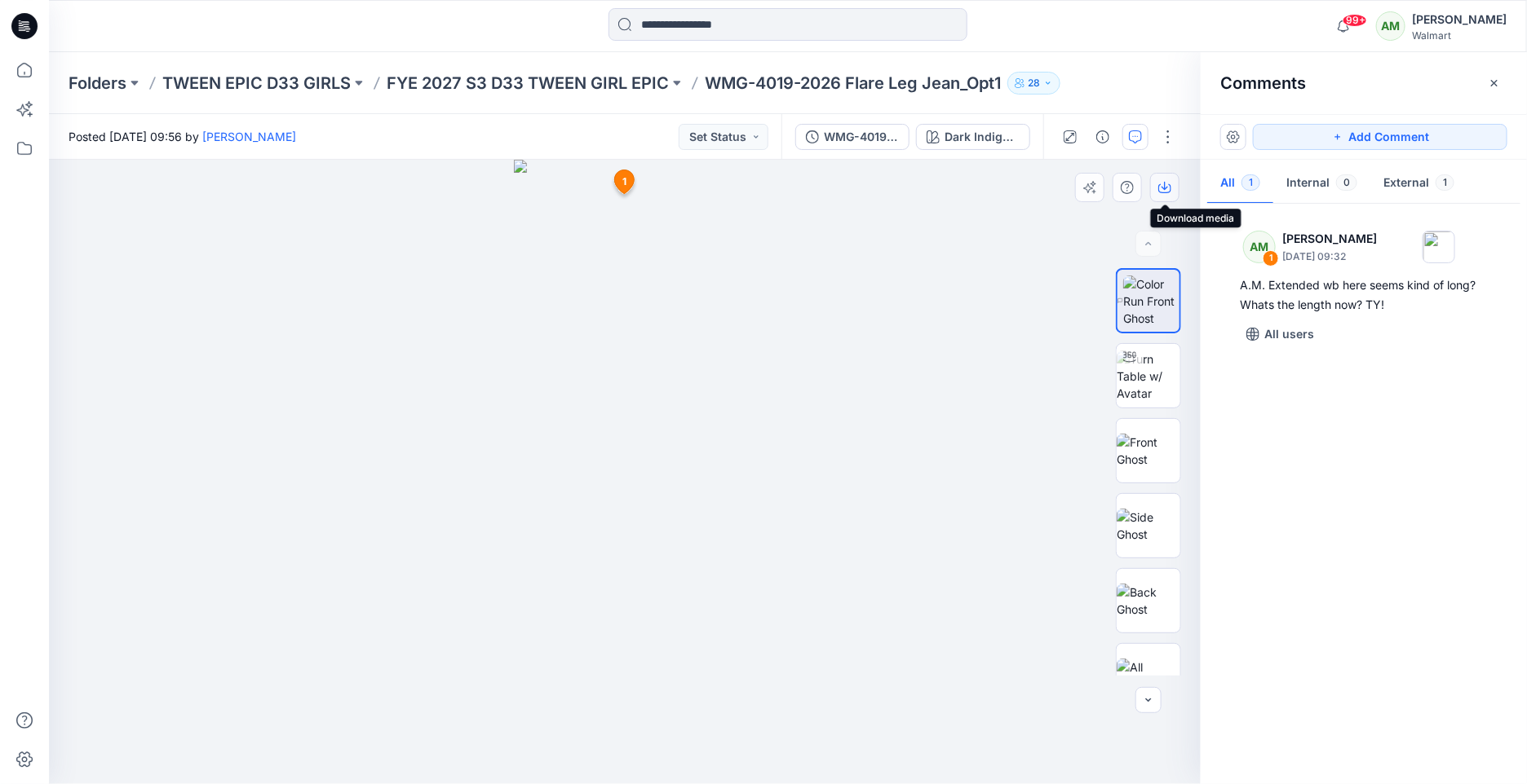
click at [1168, 185] on icon "button" at bounding box center [1165, 188] width 13 height 13
click at [994, 138] on div "Dark Indigo Wash" at bounding box center [982, 137] width 75 height 18
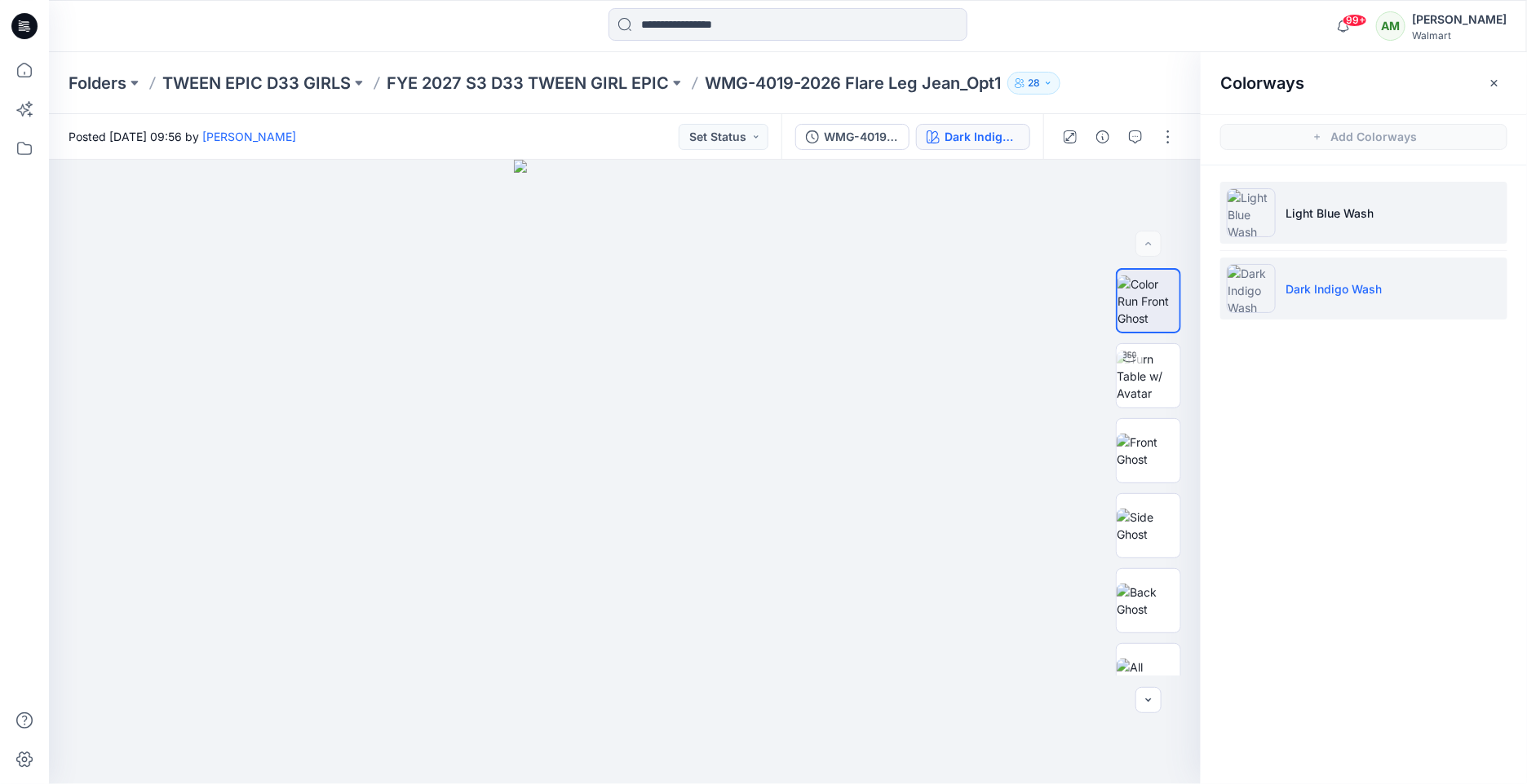
click at [1391, 208] on li "Light Blue Wash" at bounding box center [1363, 212] width 287 height 62
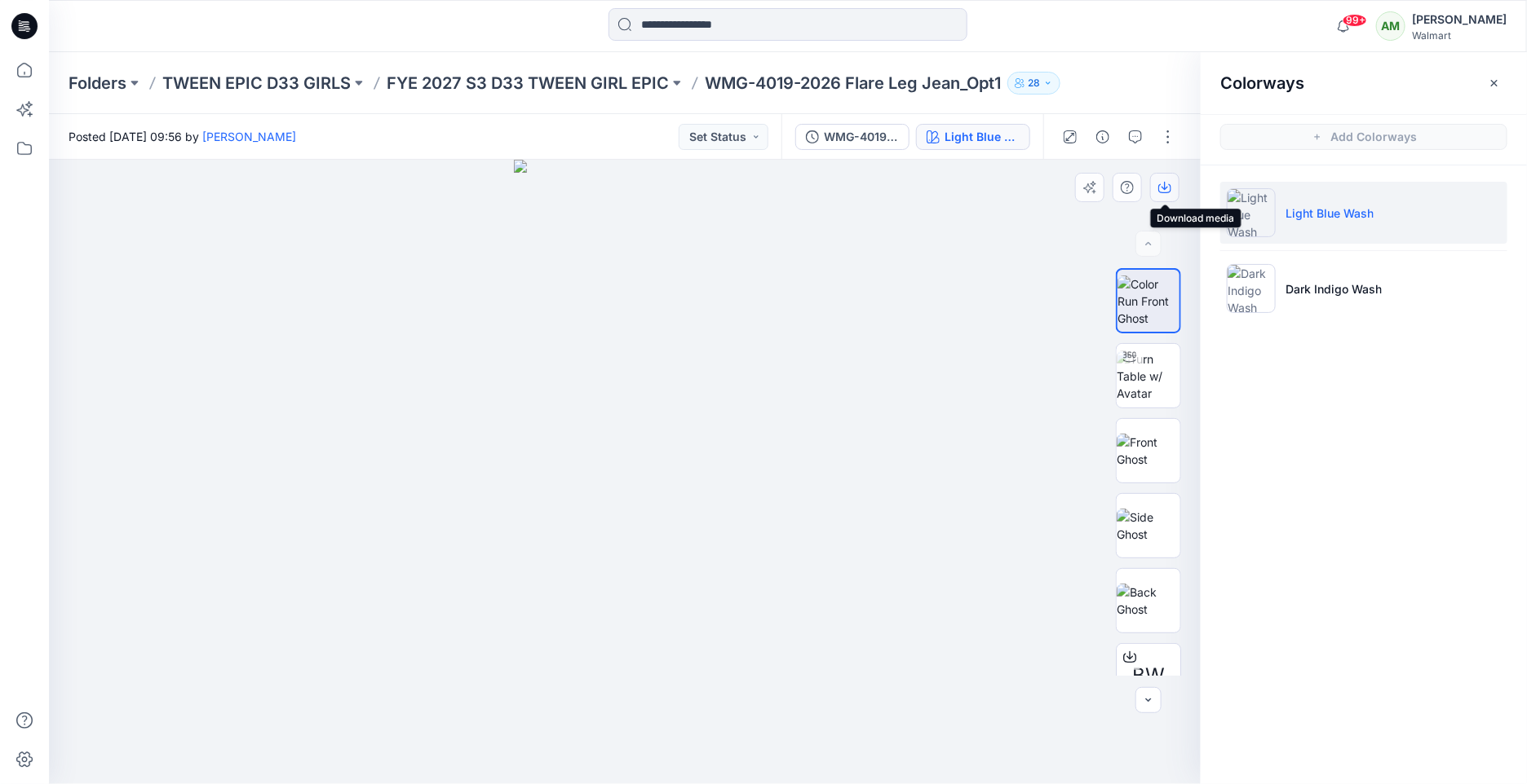
click at [1167, 187] on icon "button" at bounding box center [1164, 186] width 7 height 9
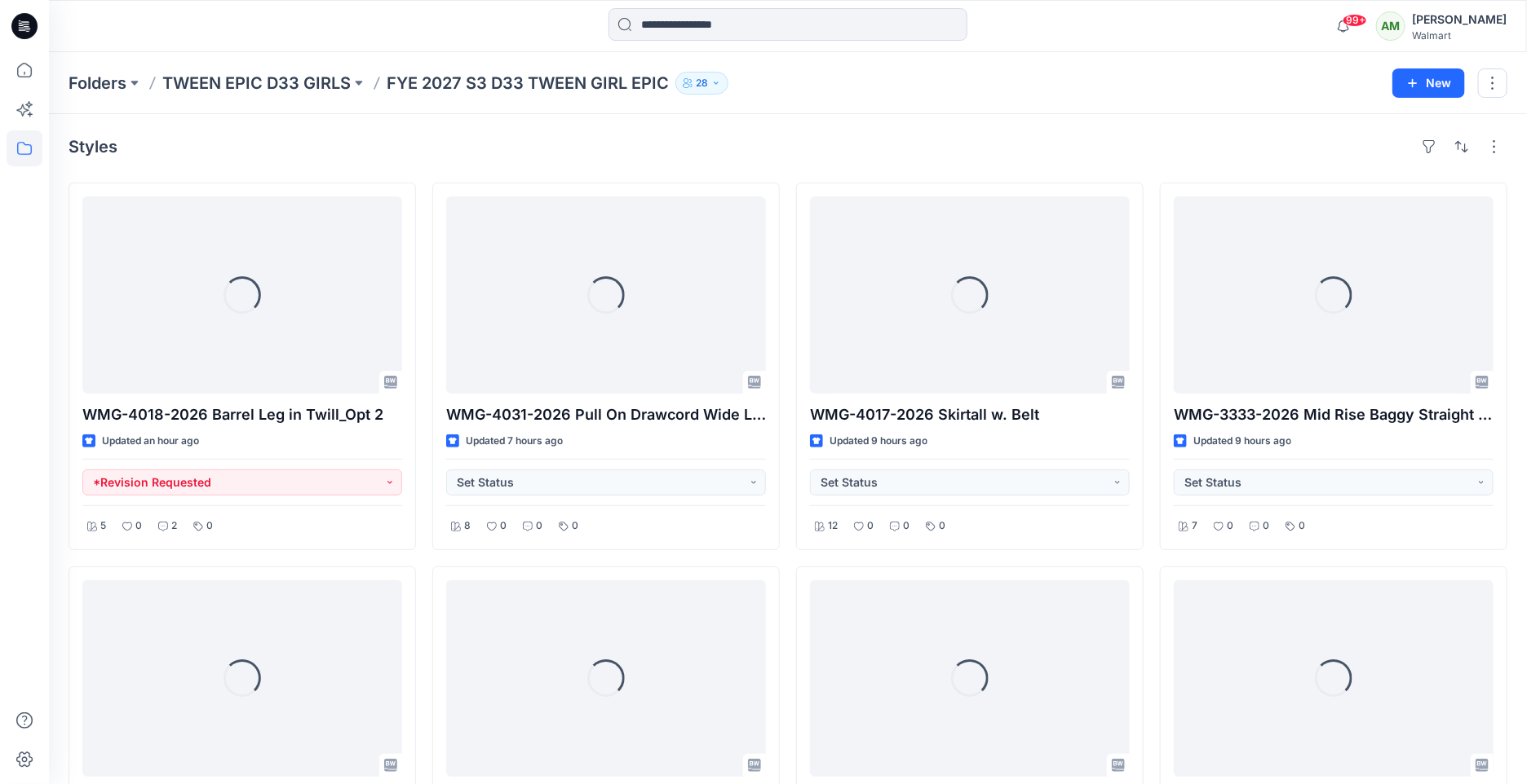
scroll to position [166, 0]
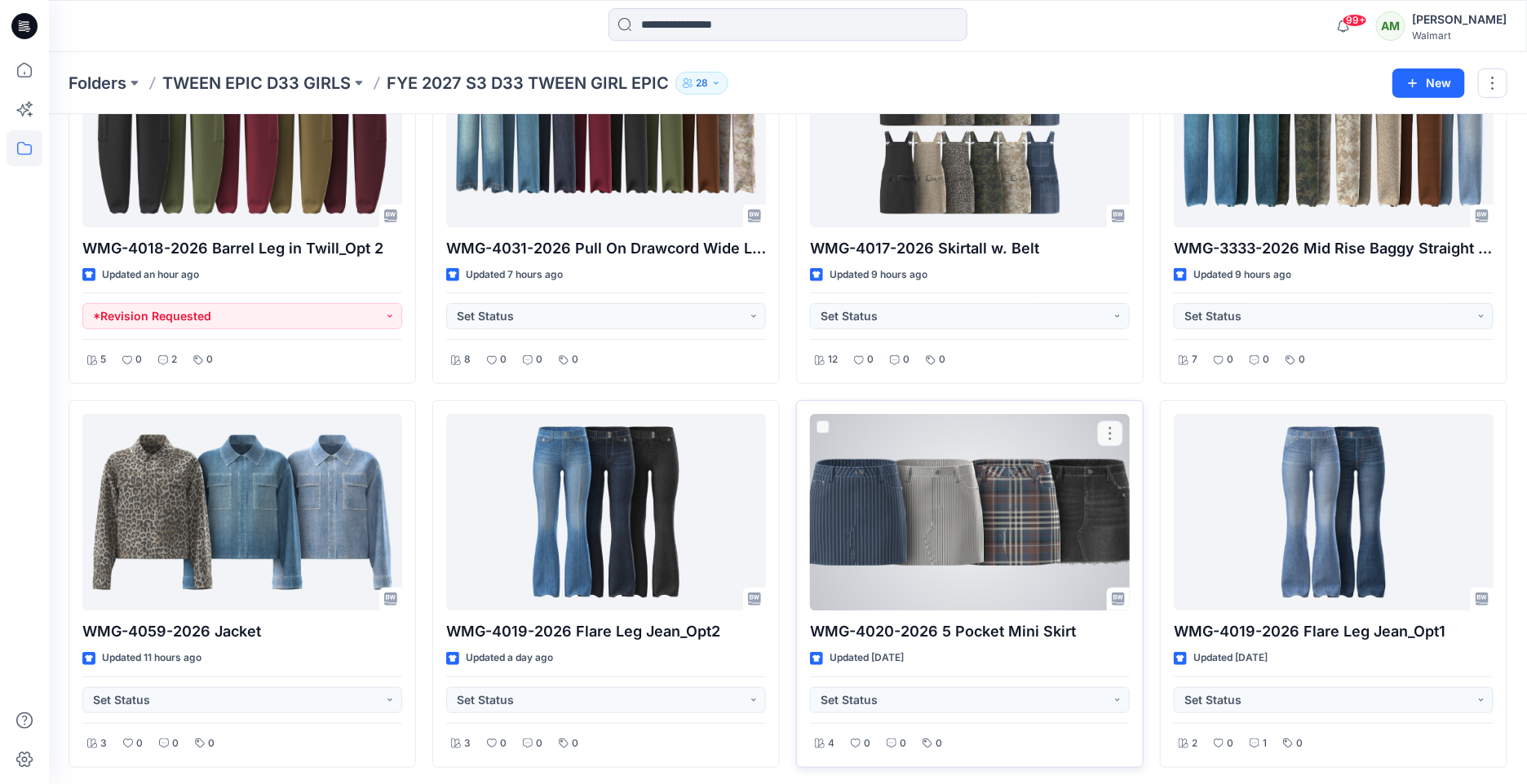
click at [984, 518] on div at bounding box center [969, 513] width 320 height 197
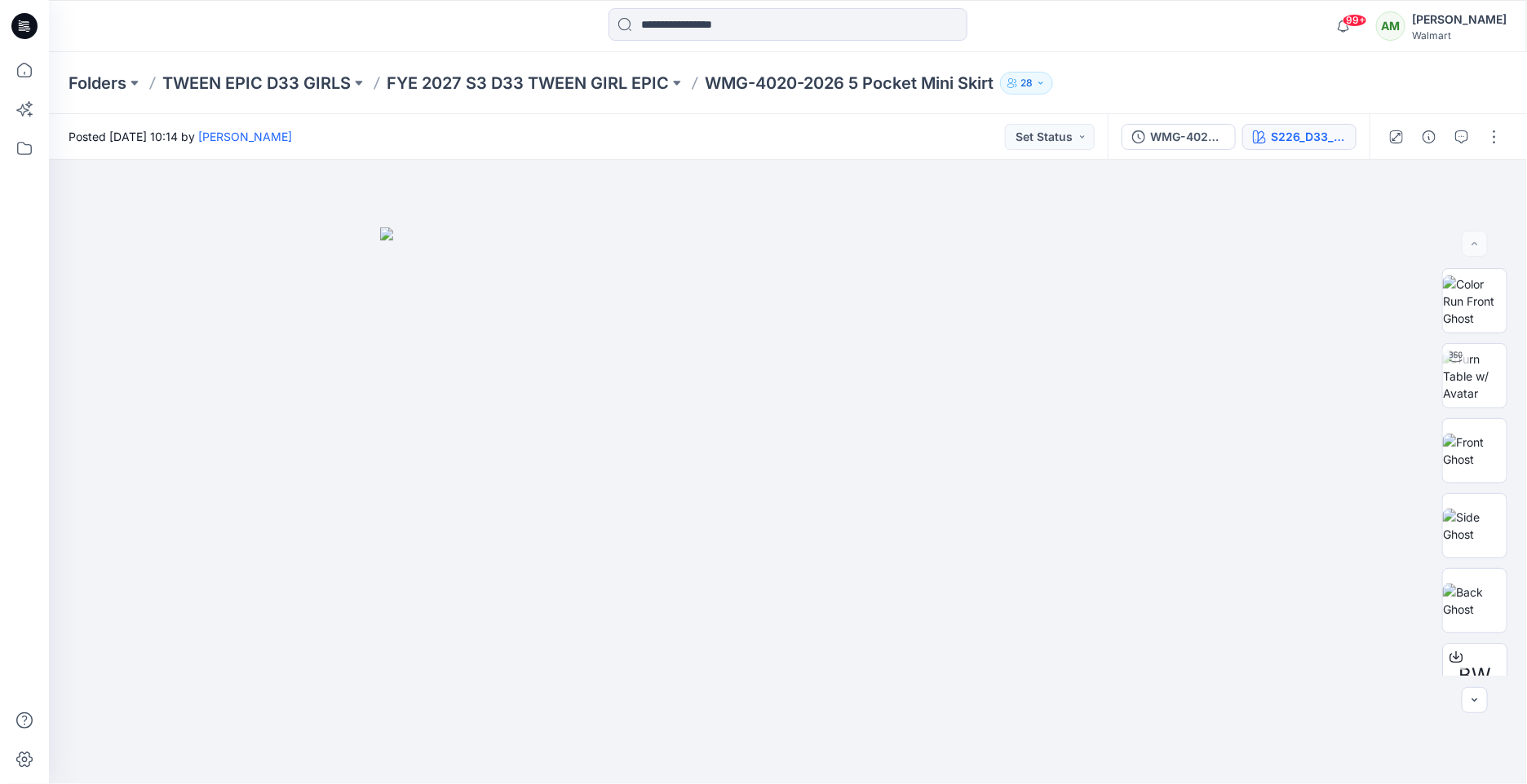
click at [1326, 141] on div "S226_D33_WN_Denim Stripe_Dark Wash_G2876B_" at bounding box center [1308, 137] width 75 height 18
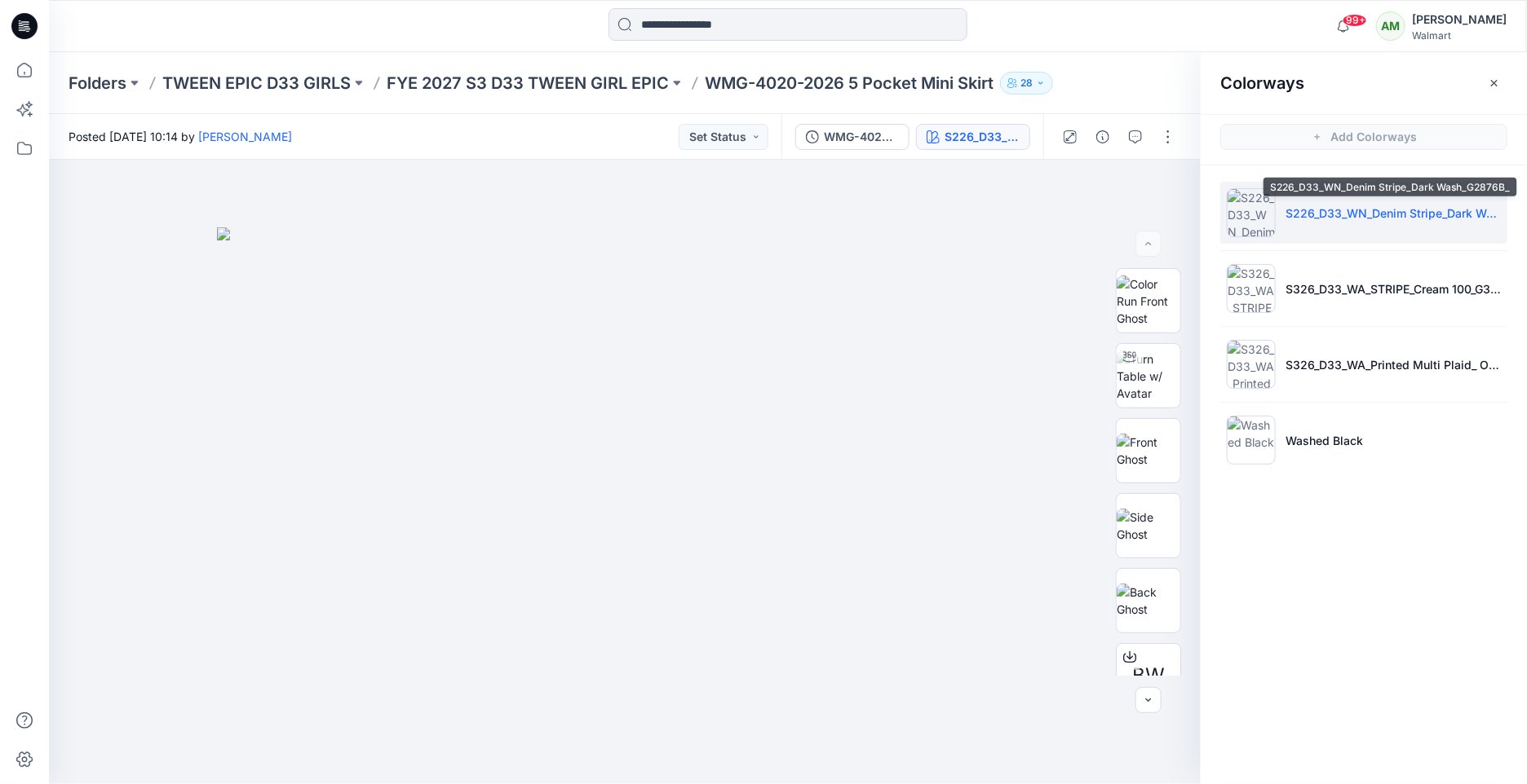
click at [1346, 210] on p "S226_D33_WN_Denim Stripe_Dark Wash_G2876B_" at bounding box center [1392, 213] width 215 height 17
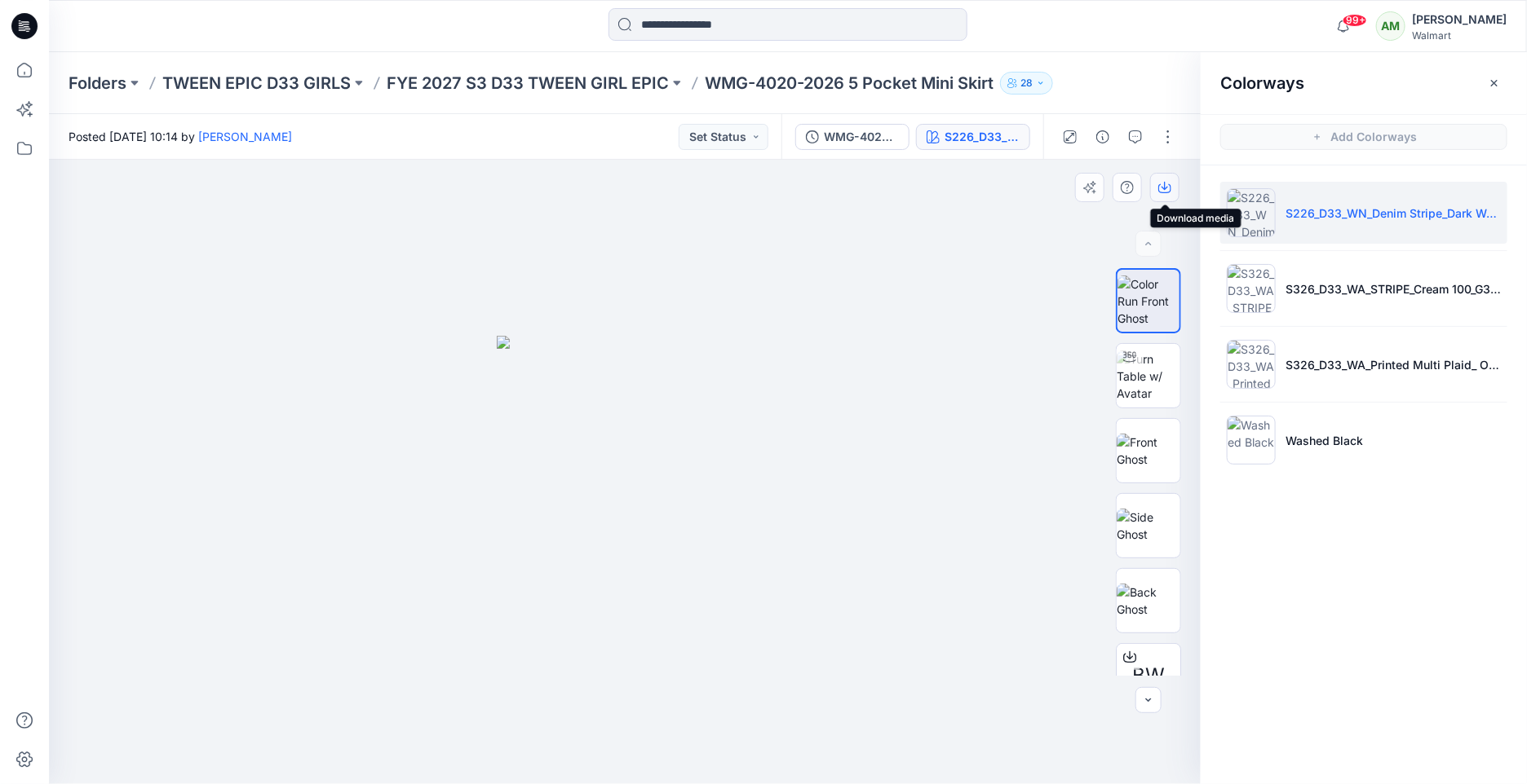
click at [1164, 187] on icon "button" at bounding box center [1165, 188] width 13 height 13
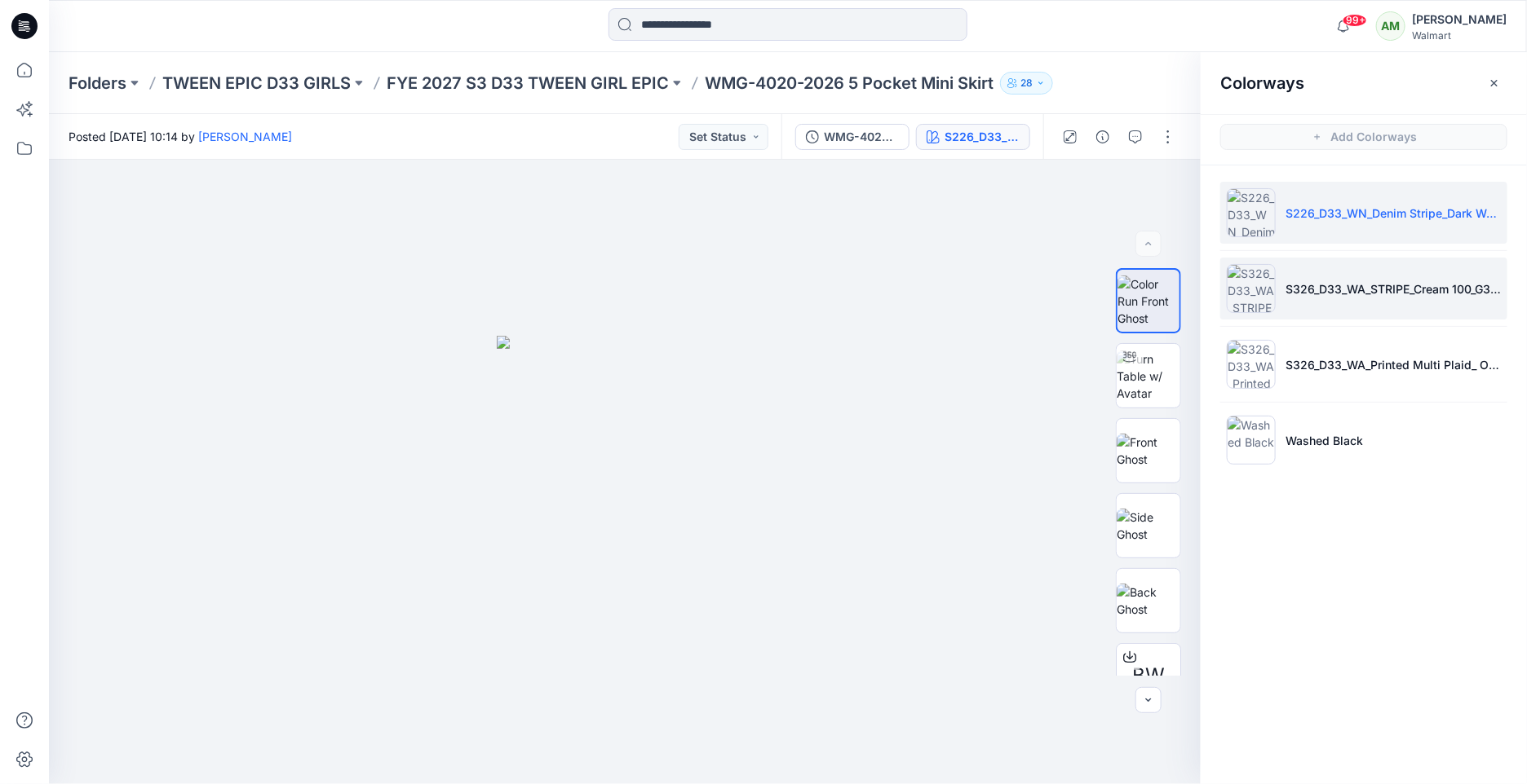
click at [1390, 287] on p "S326_D33_WA_STRIPE_Cream 100_G3016A" at bounding box center [1392, 289] width 215 height 17
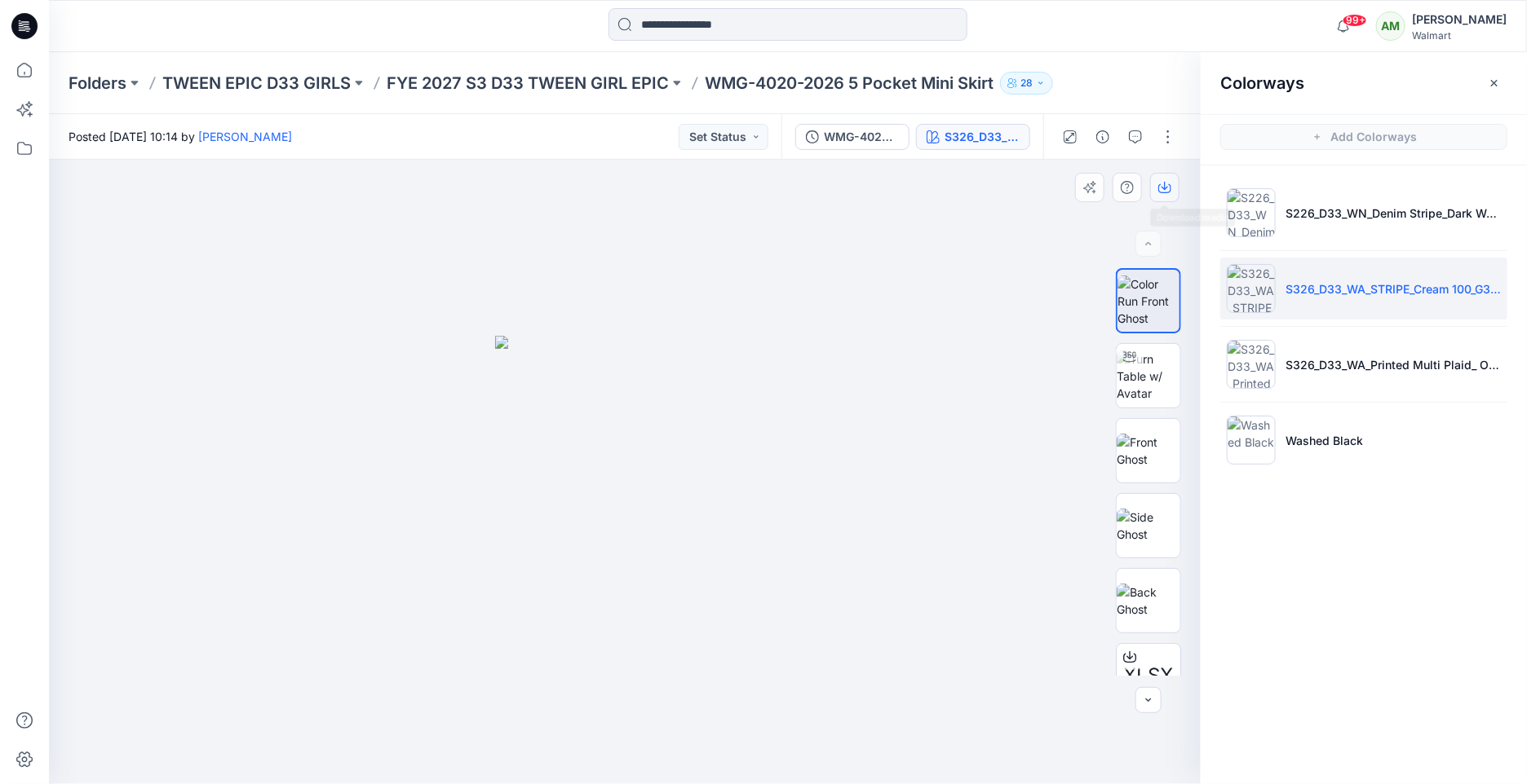
click at [1168, 191] on icon "button" at bounding box center [1165, 188] width 13 height 13
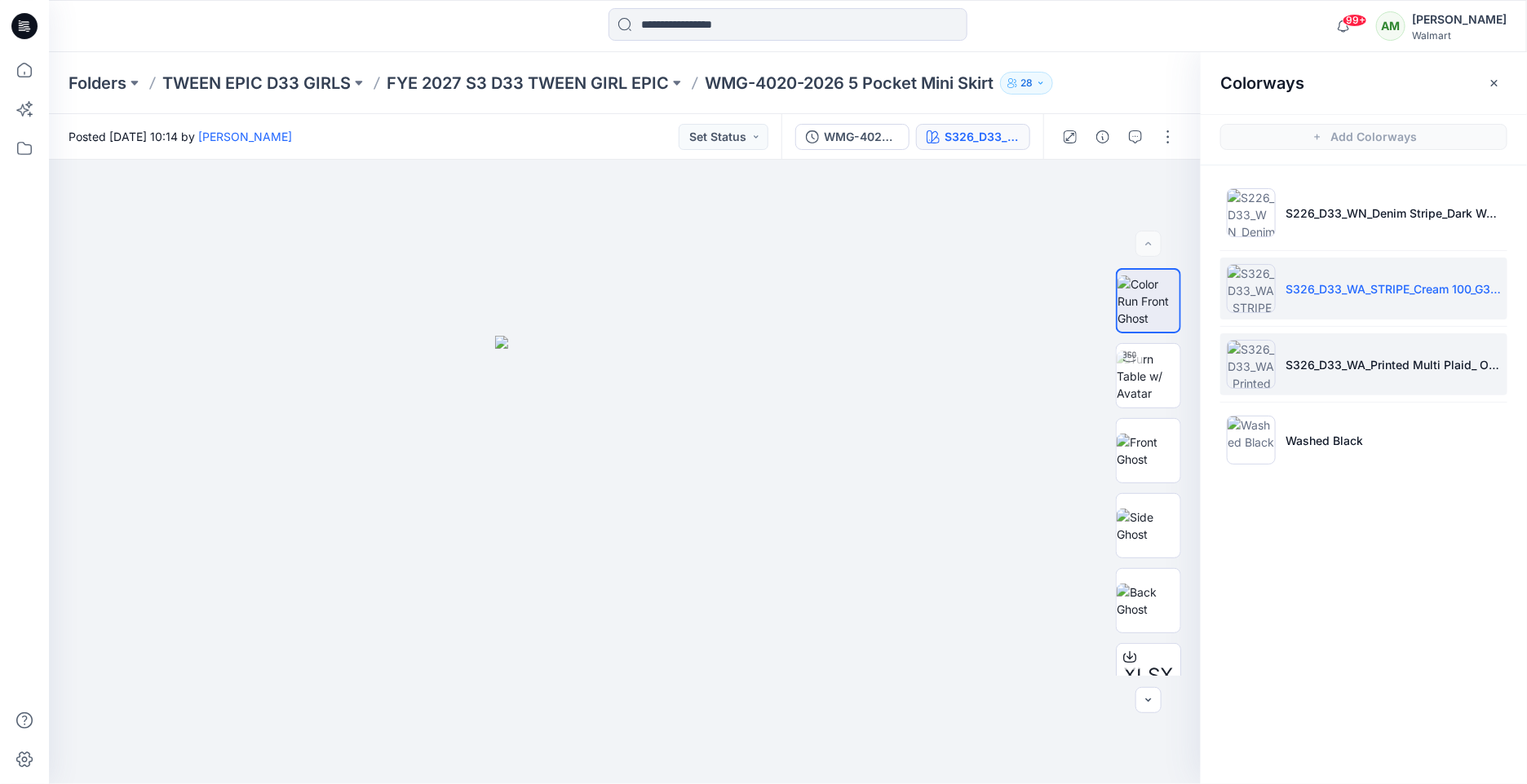
click at [1353, 361] on p "S326_D33_WA_Printed Multi Plaid_ Old Ivory Cream_G3017B" at bounding box center [1392, 365] width 215 height 17
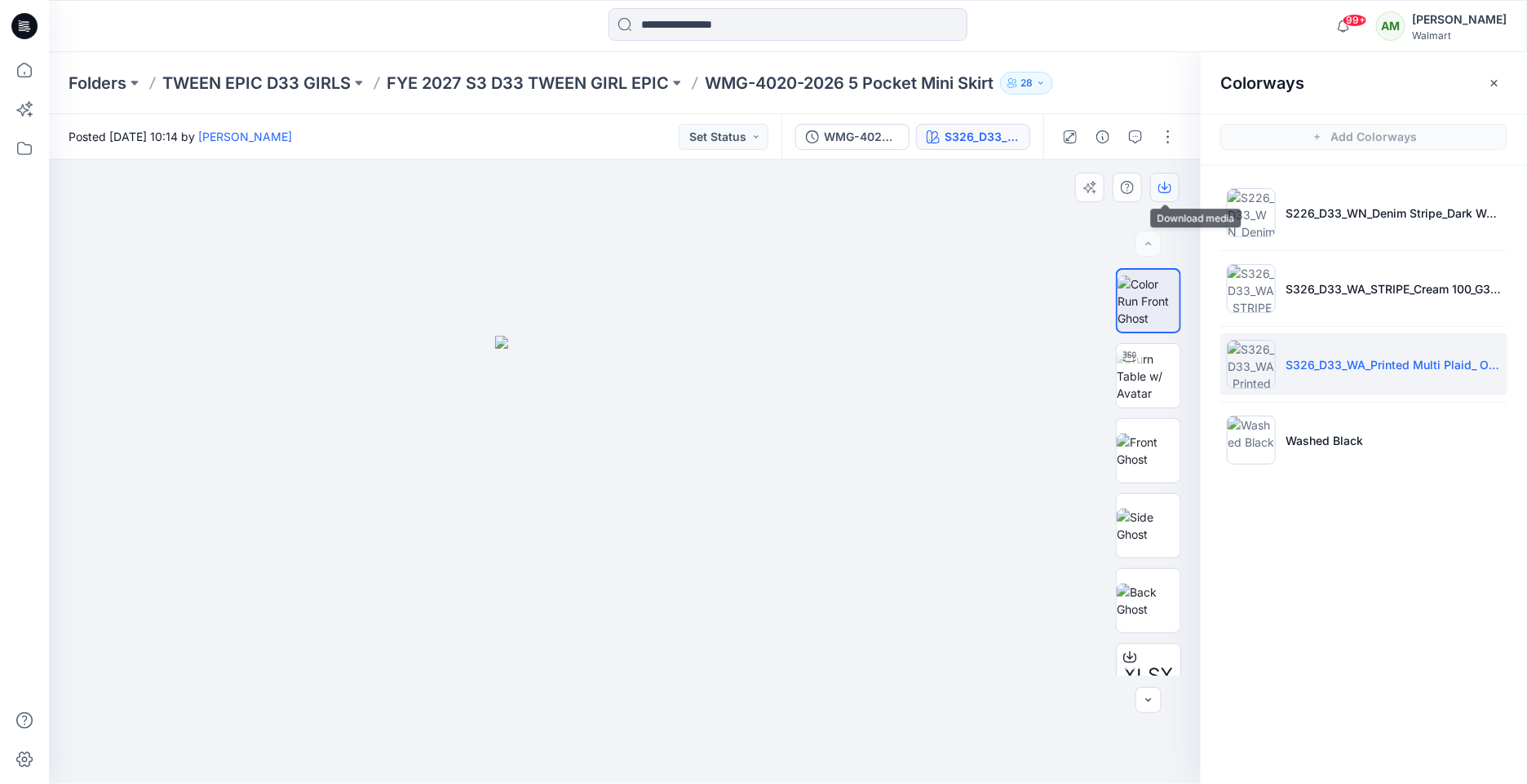
click at [1168, 189] on icon "button" at bounding box center [1165, 188] width 13 height 13
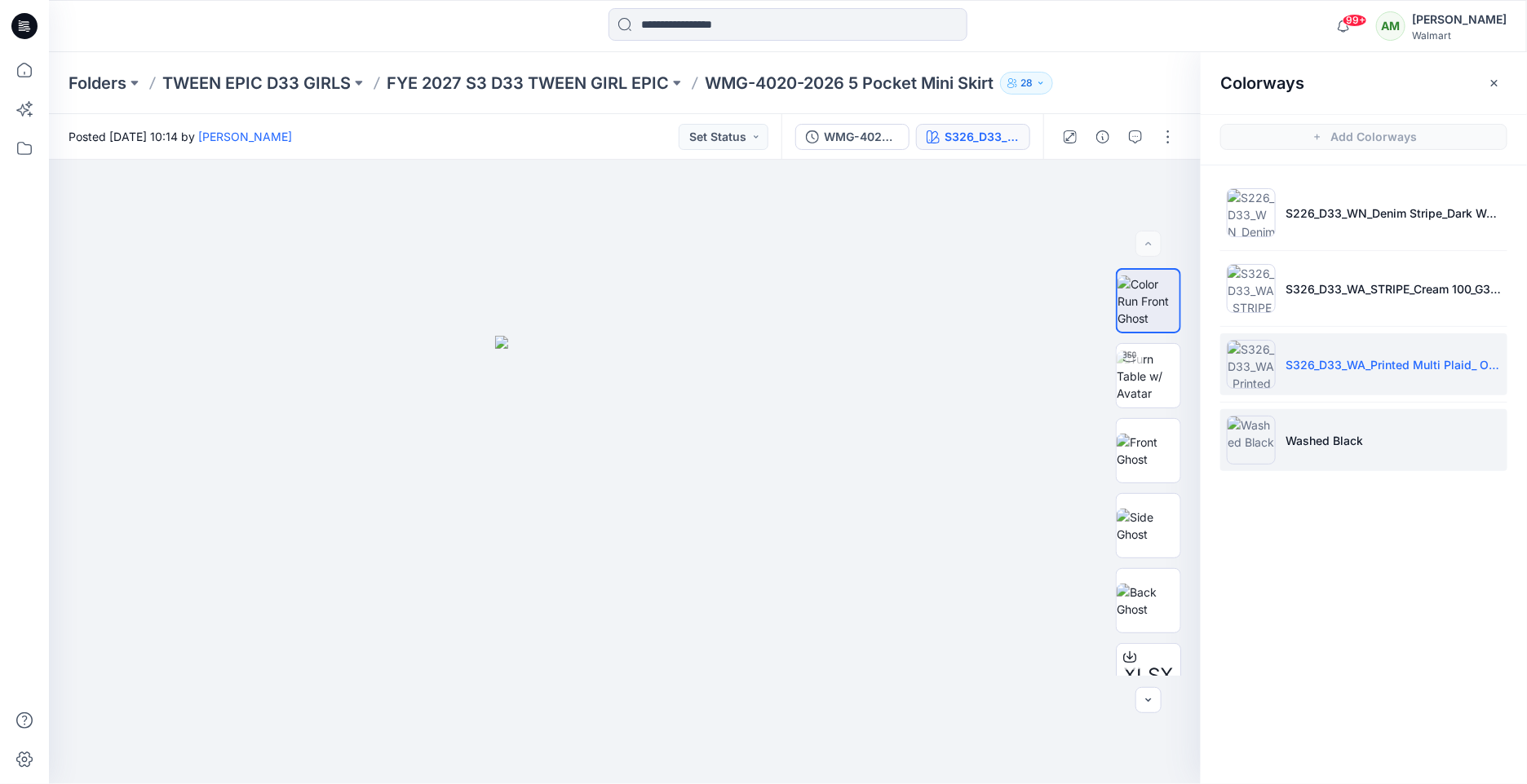
click at [1287, 432] on p "Washed Black" at bounding box center [1324, 441] width 78 height 17
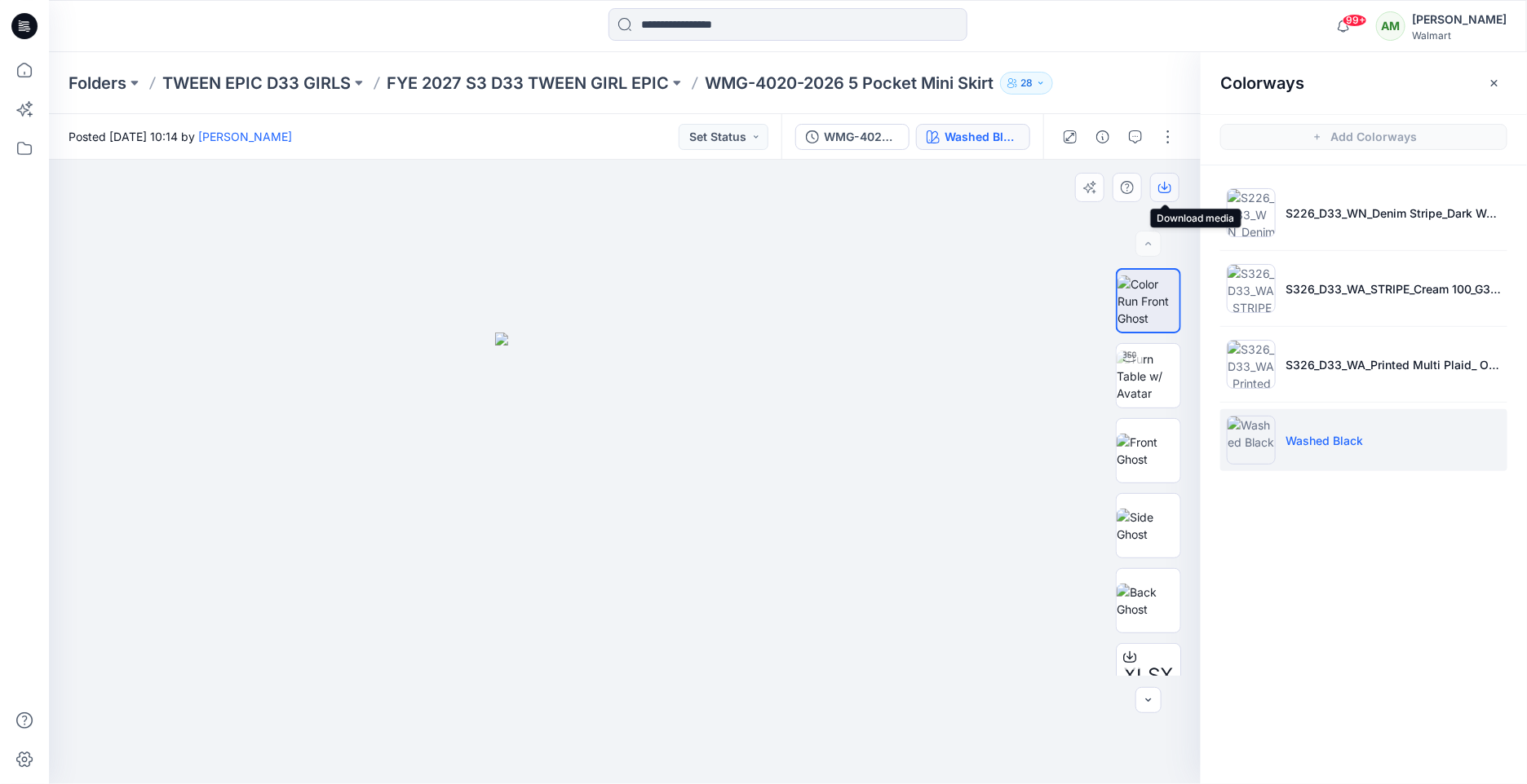
click at [1168, 187] on icon "button" at bounding box center [1165, 188] width 13 height 13
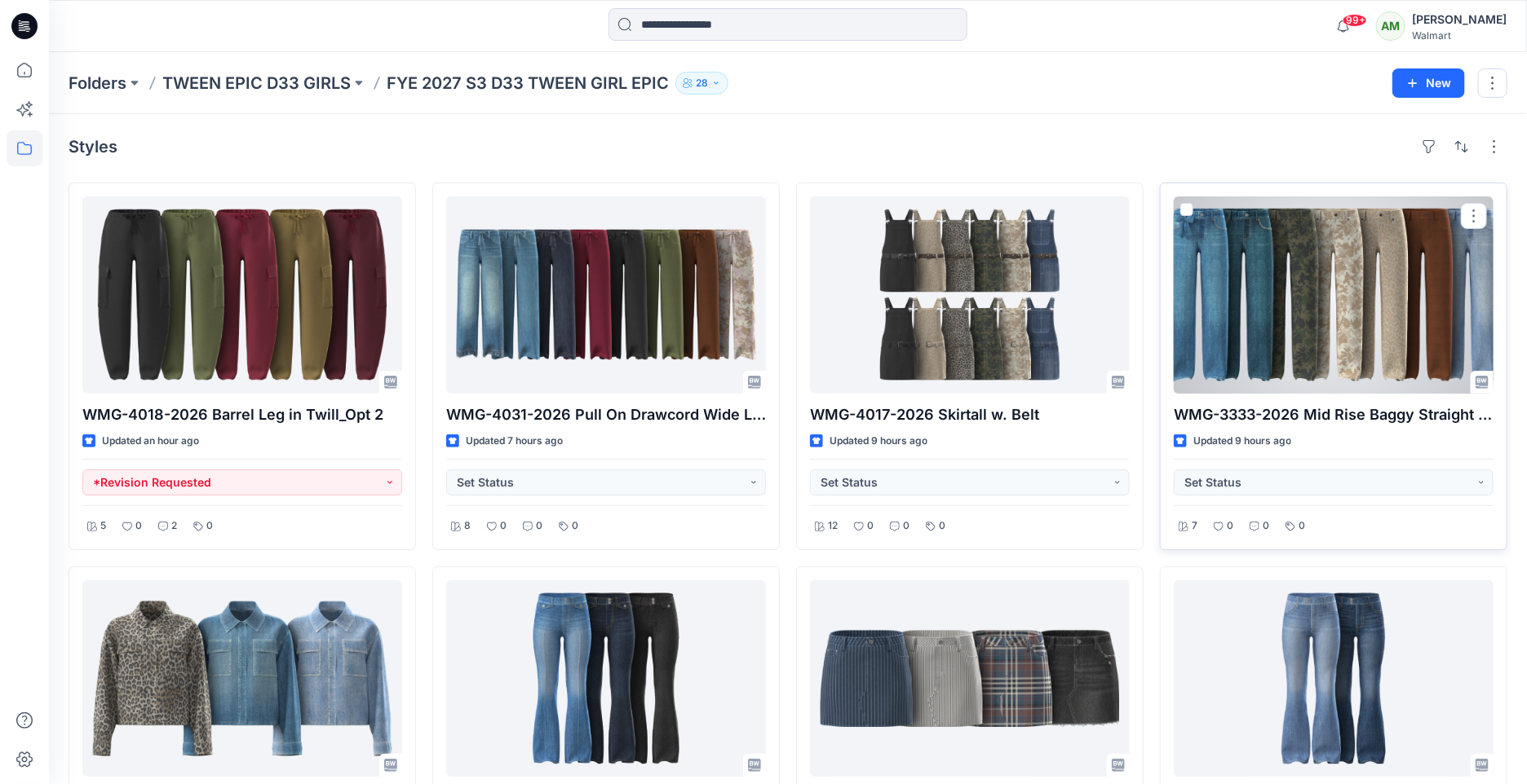
click at [1374, 307] on div at bounding box center [1333, 295] width 320 height 197
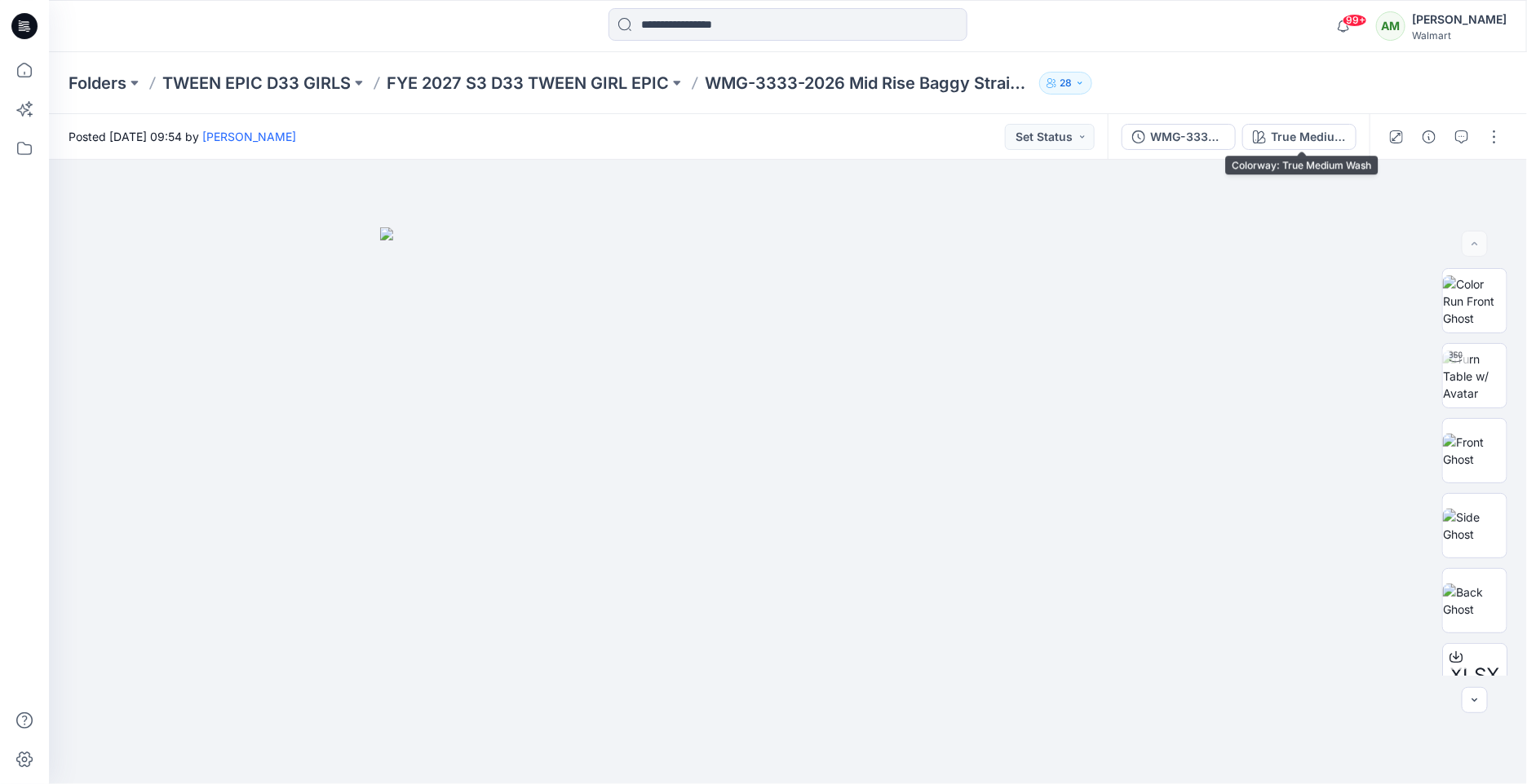
click at [1279, 123] on div "WMG-3333-2025 Mid Rise Baggy Straight Pant_Full Colorway True Medium Wash" at bounding box center [1239, 137] width 262 height 46
click at [1279, 140] on div "True Medium Wash" at bounding box center [1308, 137] width 75 height 18
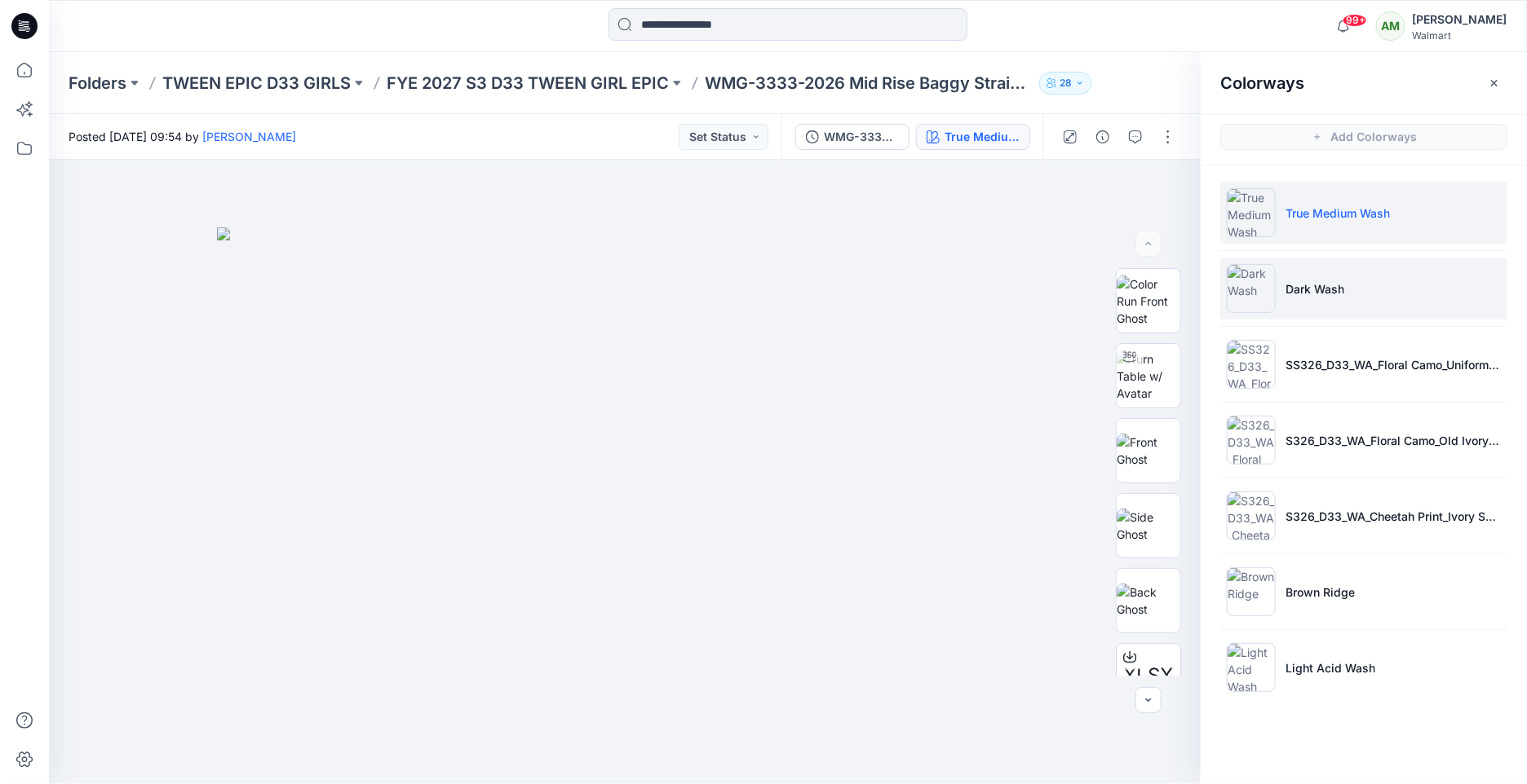
click at [1317, 309] on li "Dark Wash" at bounding box center [1363, 288] width 287 height 62
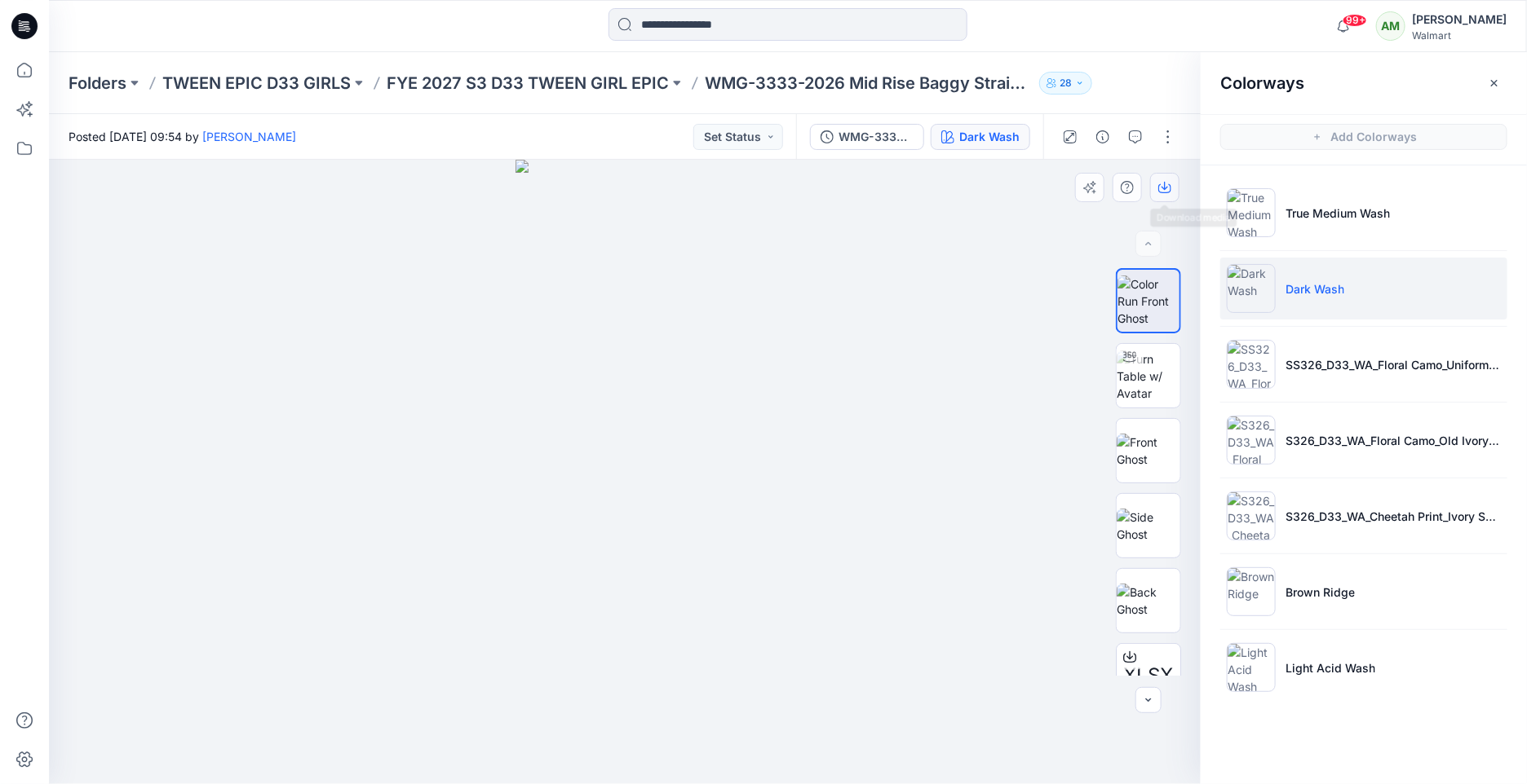
click at [1169, 182] on icon "button" at bounding box center [1165, 188] width 13 height 13
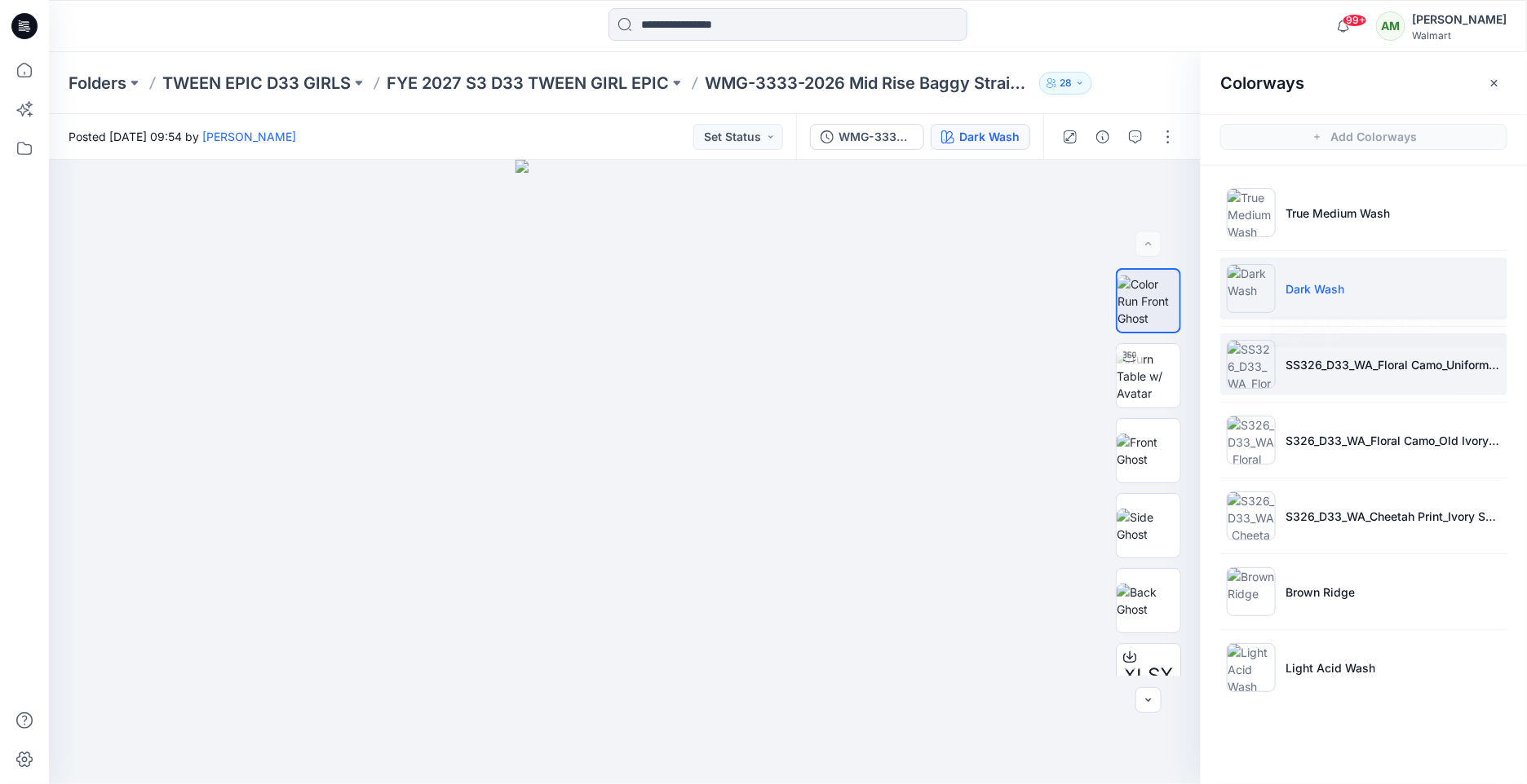
click at [1294, 359] on p "SS326_D33_WA_Floral Camo_Uniform Green_G2948E" at bounding box center [1392, 365] width 215 height 17
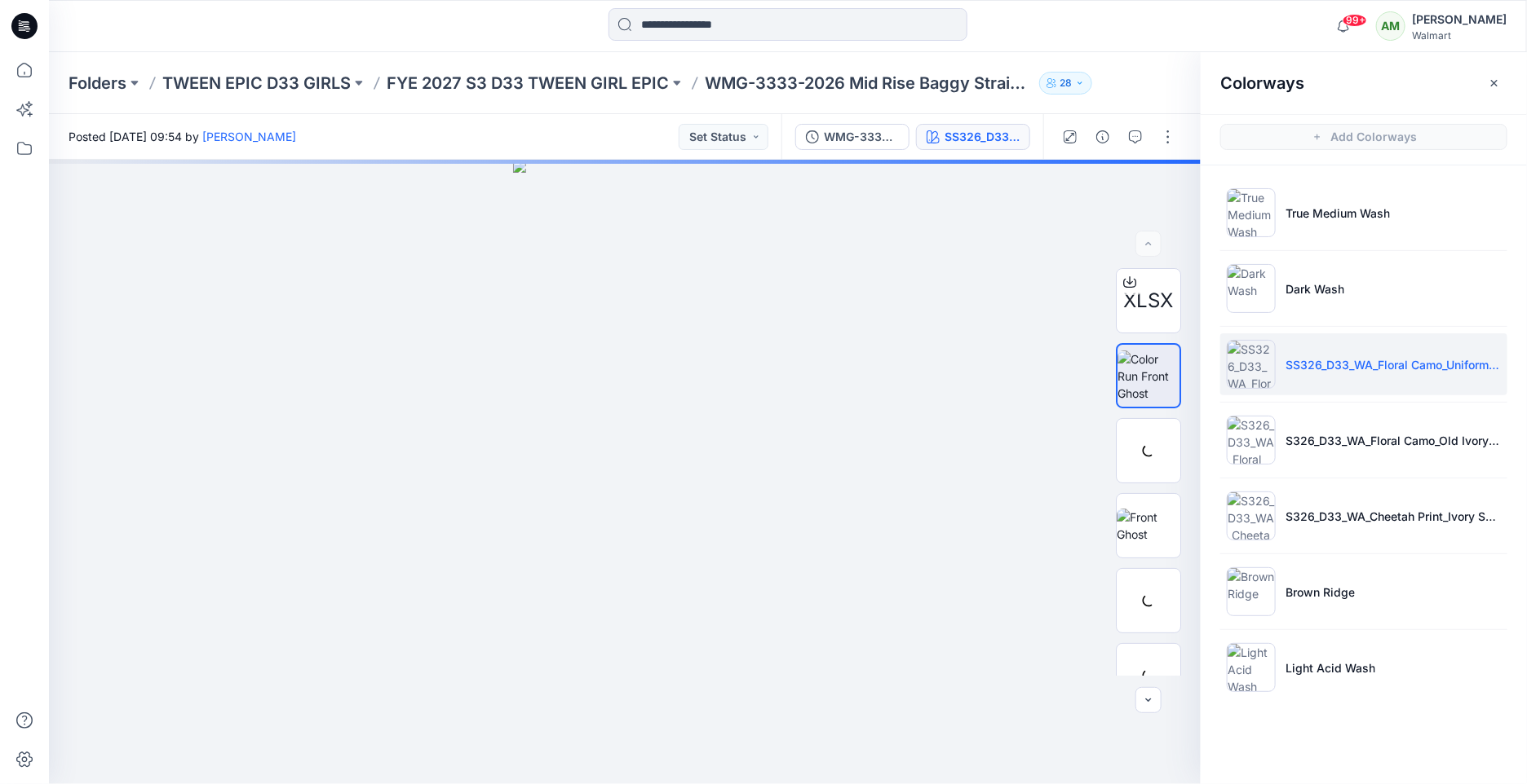
click at [1326, 357] on p "SS326_D33_WA_Floral Camo_Uniform Green_G2948E" at bounding box center [1392, 365] width 215 height 17
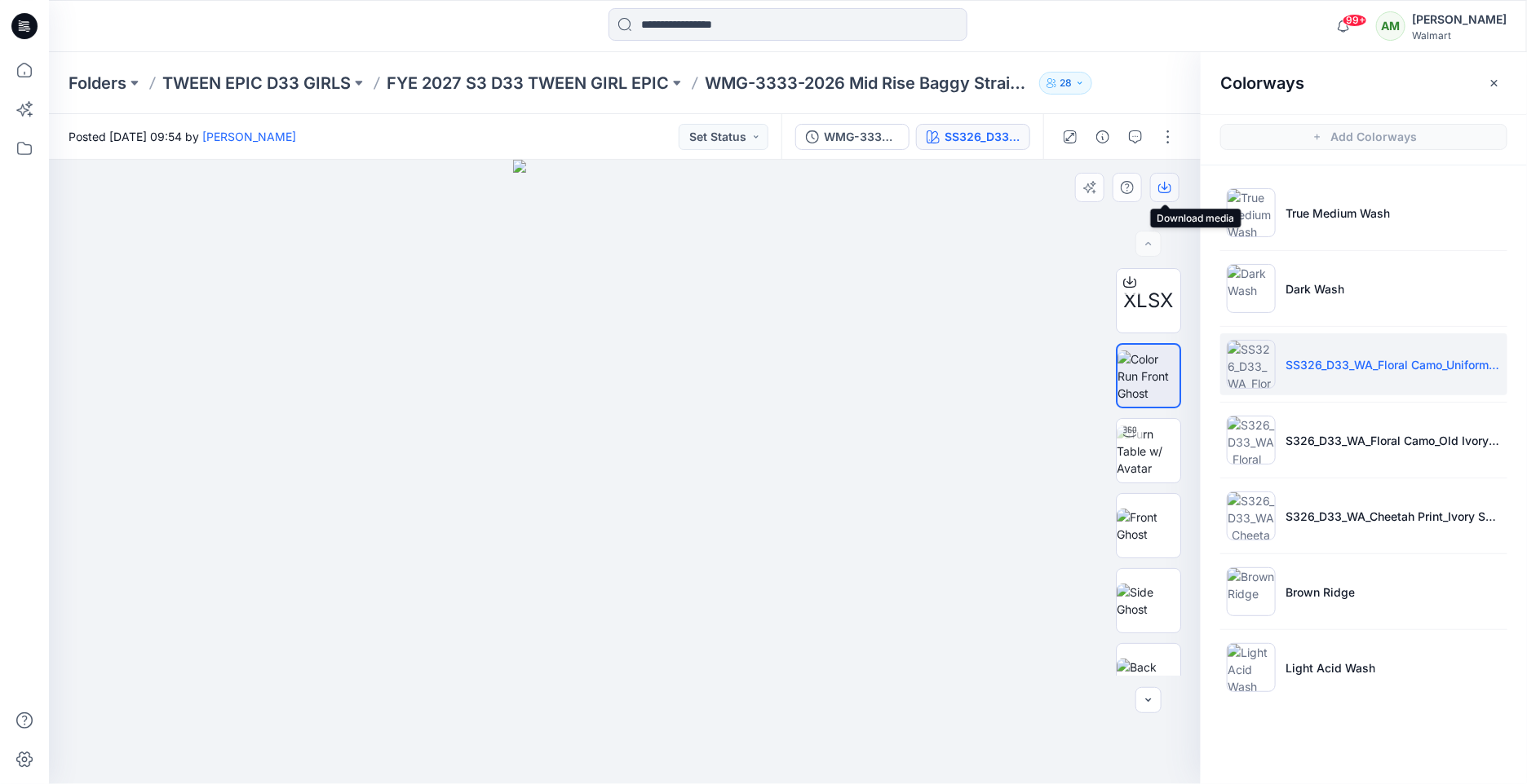
click at [1173, 190] on button "button" at bounding box center [1164, 187] width 29 height 29
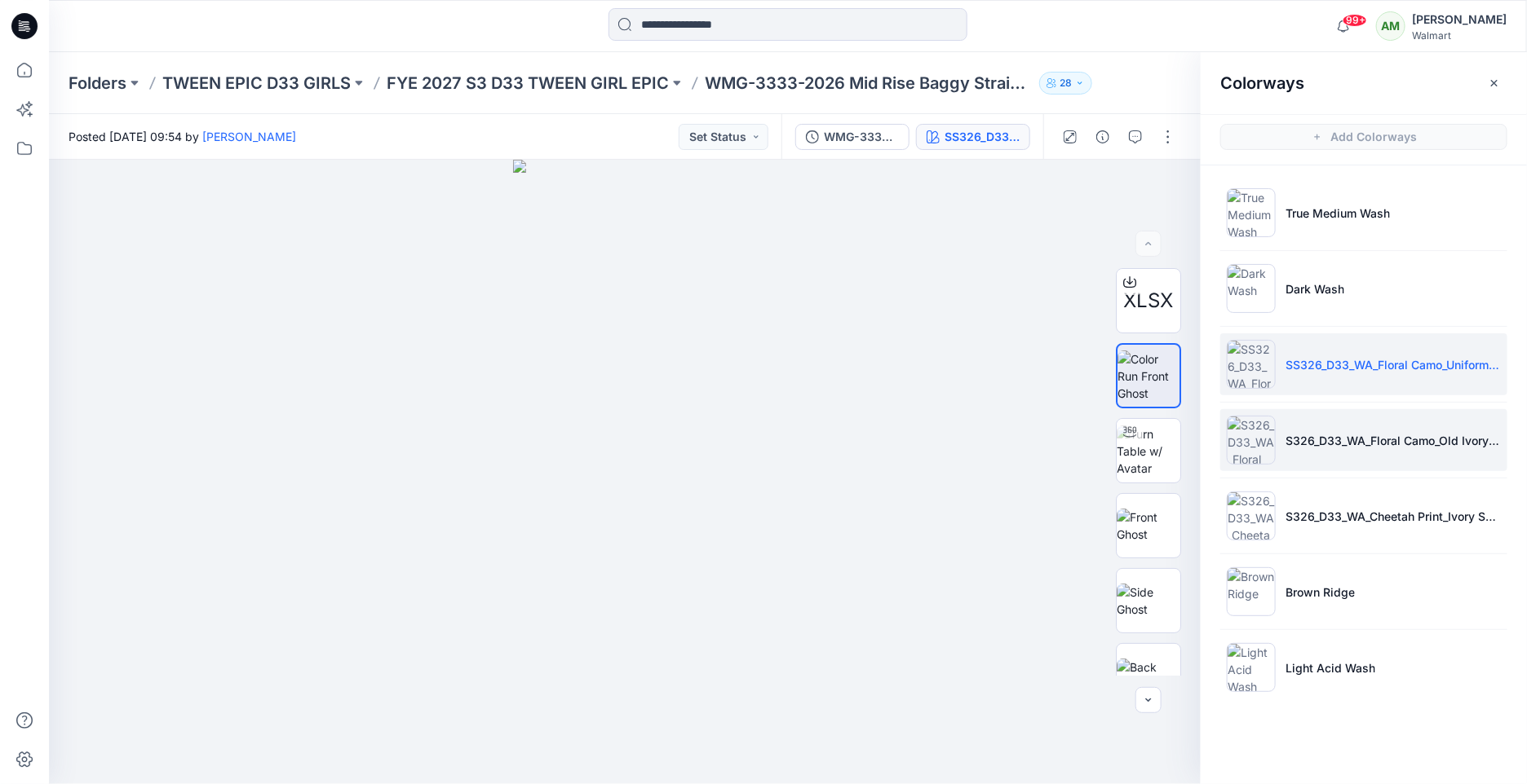
click at [1371, 458] on li "S326_D33_WA_Floral Camo_Old Ivory Cream_G2948H" at bounding box center [1363, 440] width 287 height 62
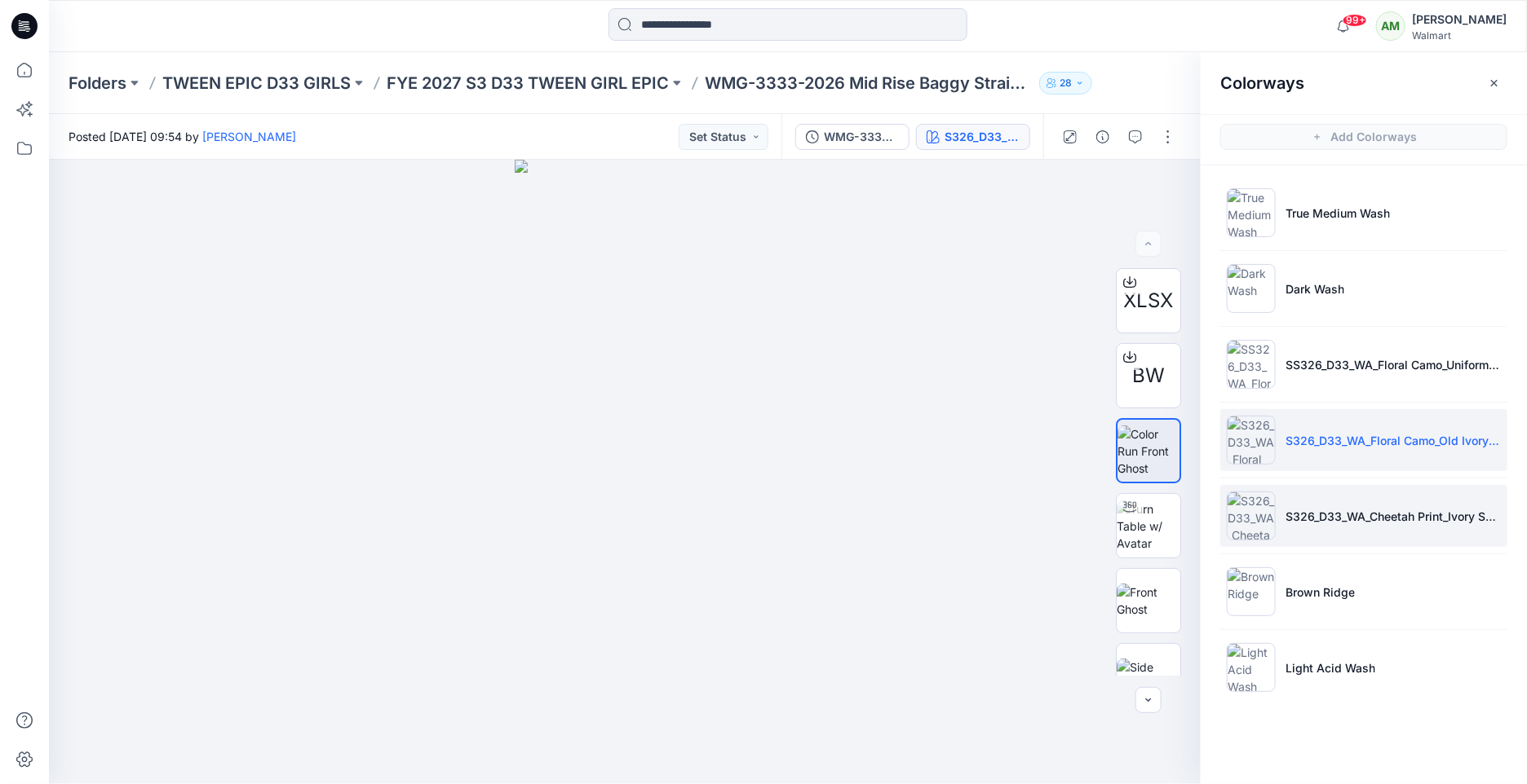
click at [1398, 498] on li "S326_D33_WA_Cheetah Print_Ivory Sugar_G3018B" at bounding box center [1363, 516] width 287 height 62
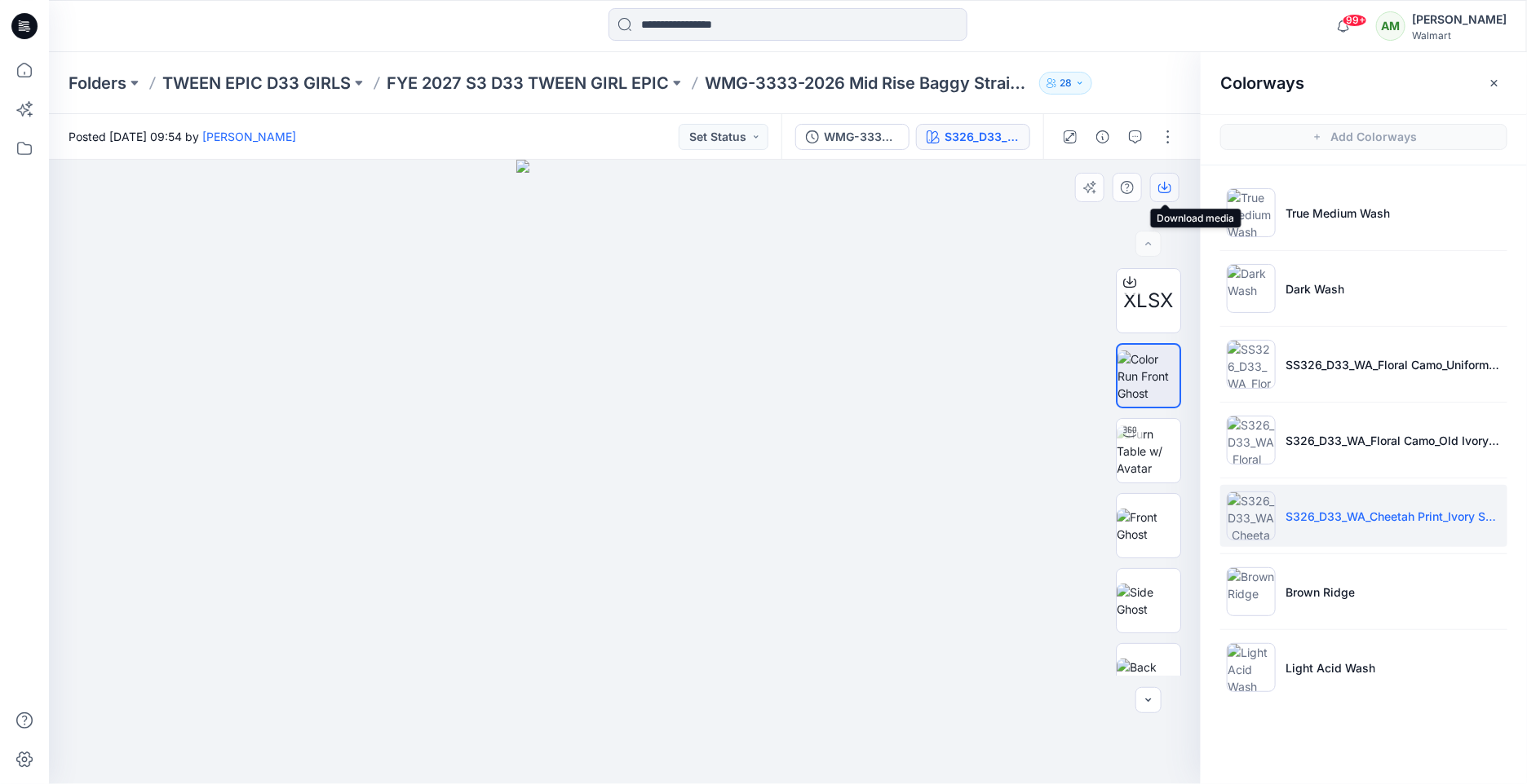
click at [1167, 191] on icon "button" at bounding box center [1165, 188] width 13 height 13
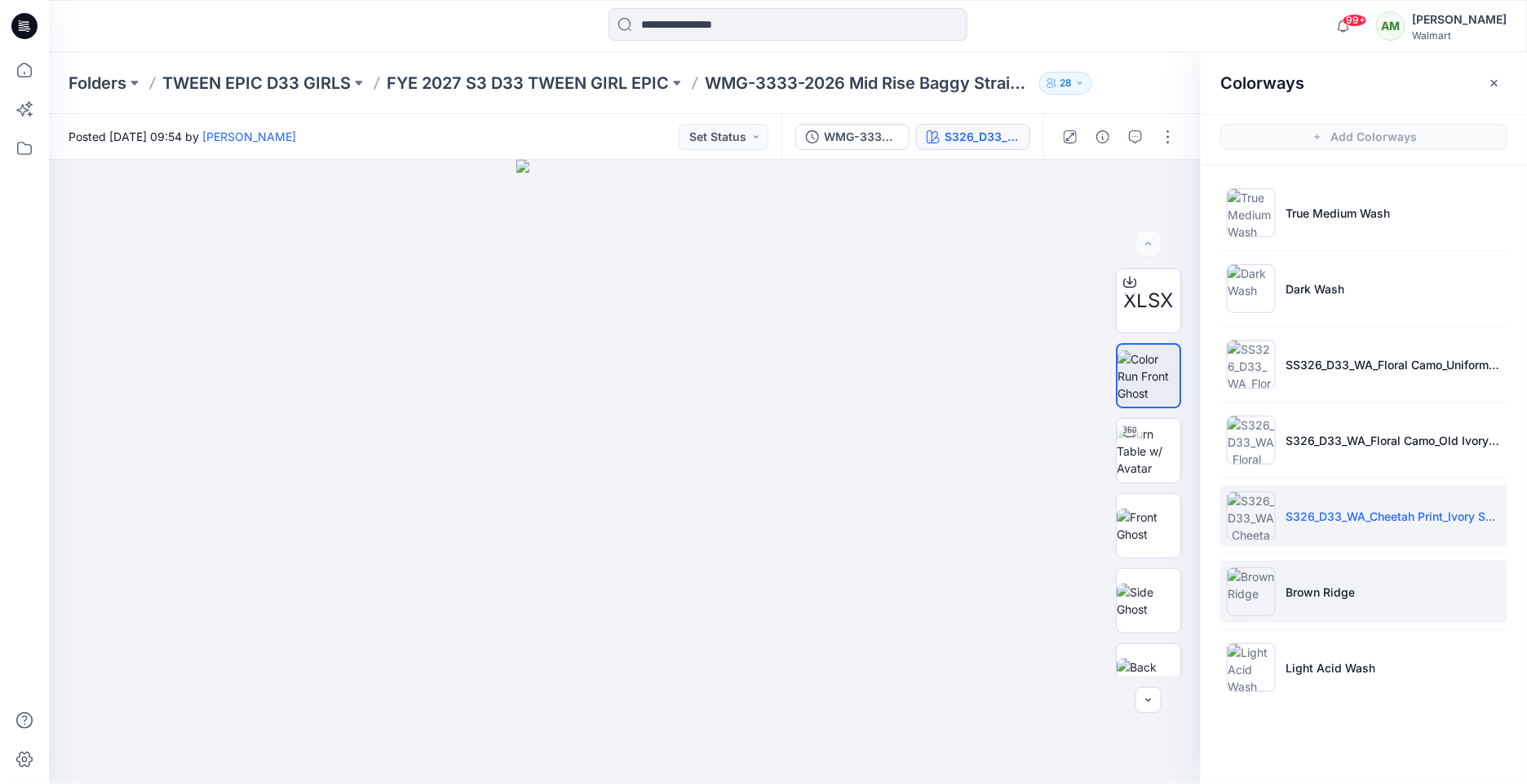
click at [1294, 578] on li "Brown Ridge" at bounding box center [1363, 592] width 287 height 62
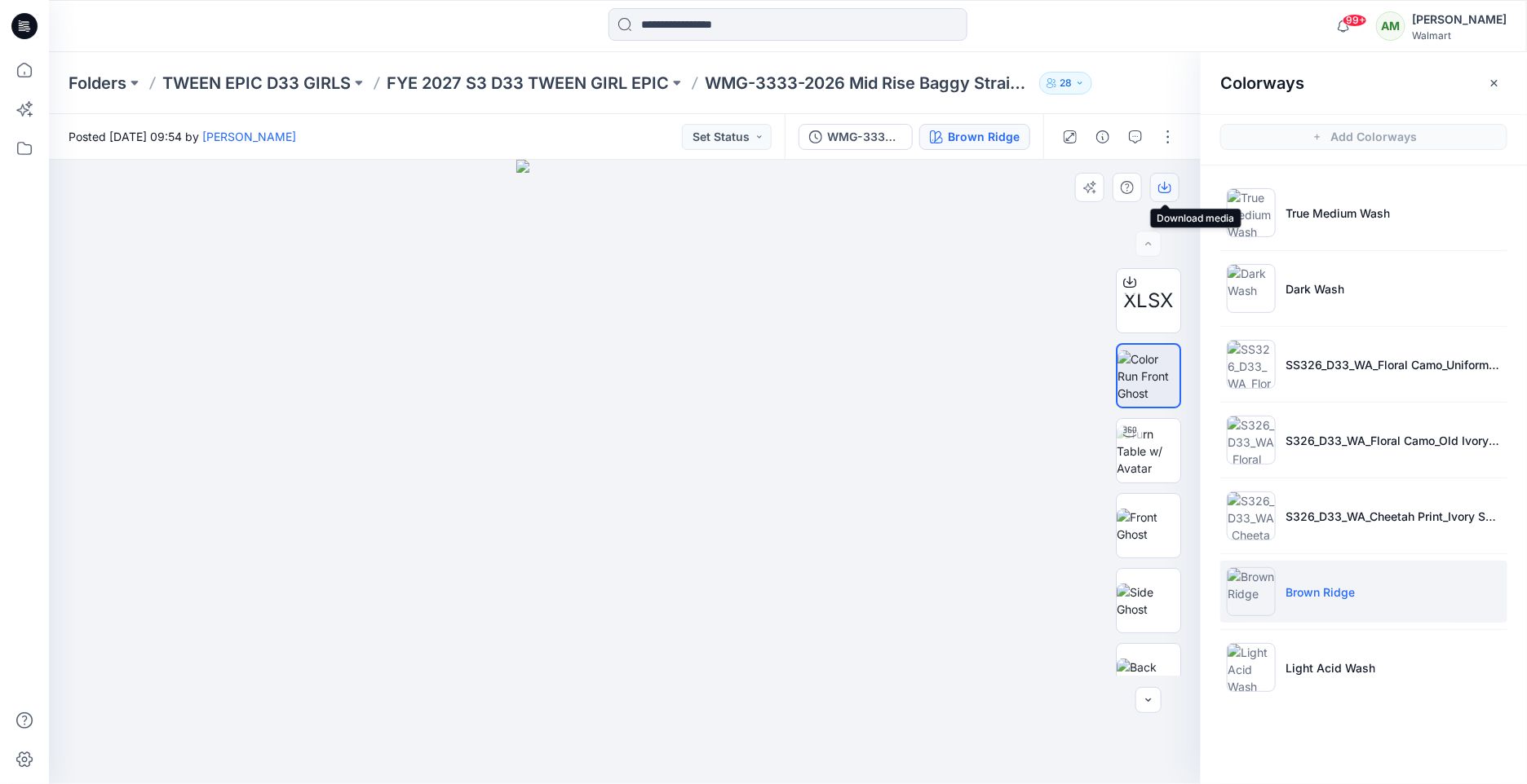
click at [1168, 188] on icon "button" at bounding box center [1164, 186] width 7 height 9
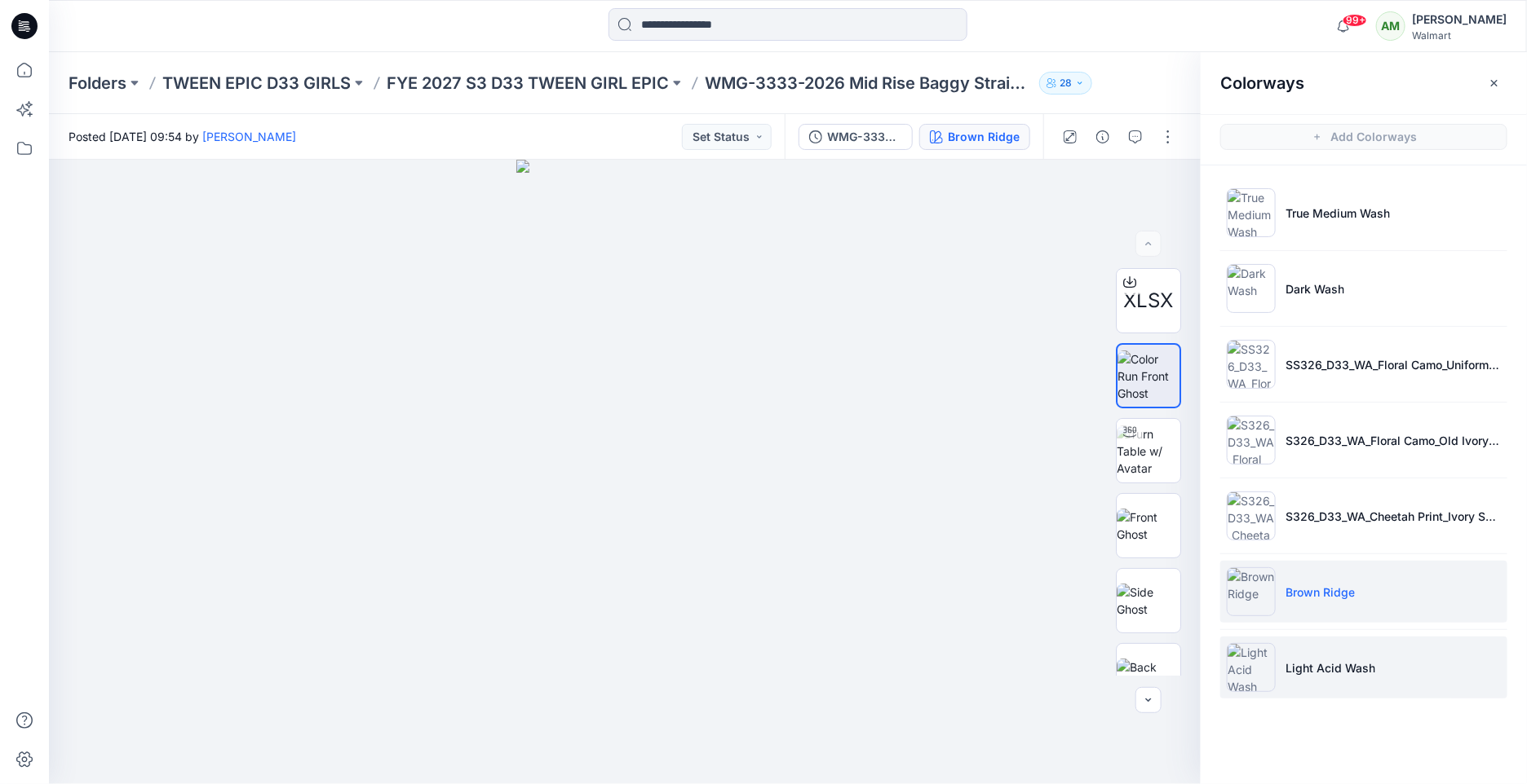
click at [1330, 672] on p "Light Acid Wash" at bounding box center [1330, 668] width 90 height 17
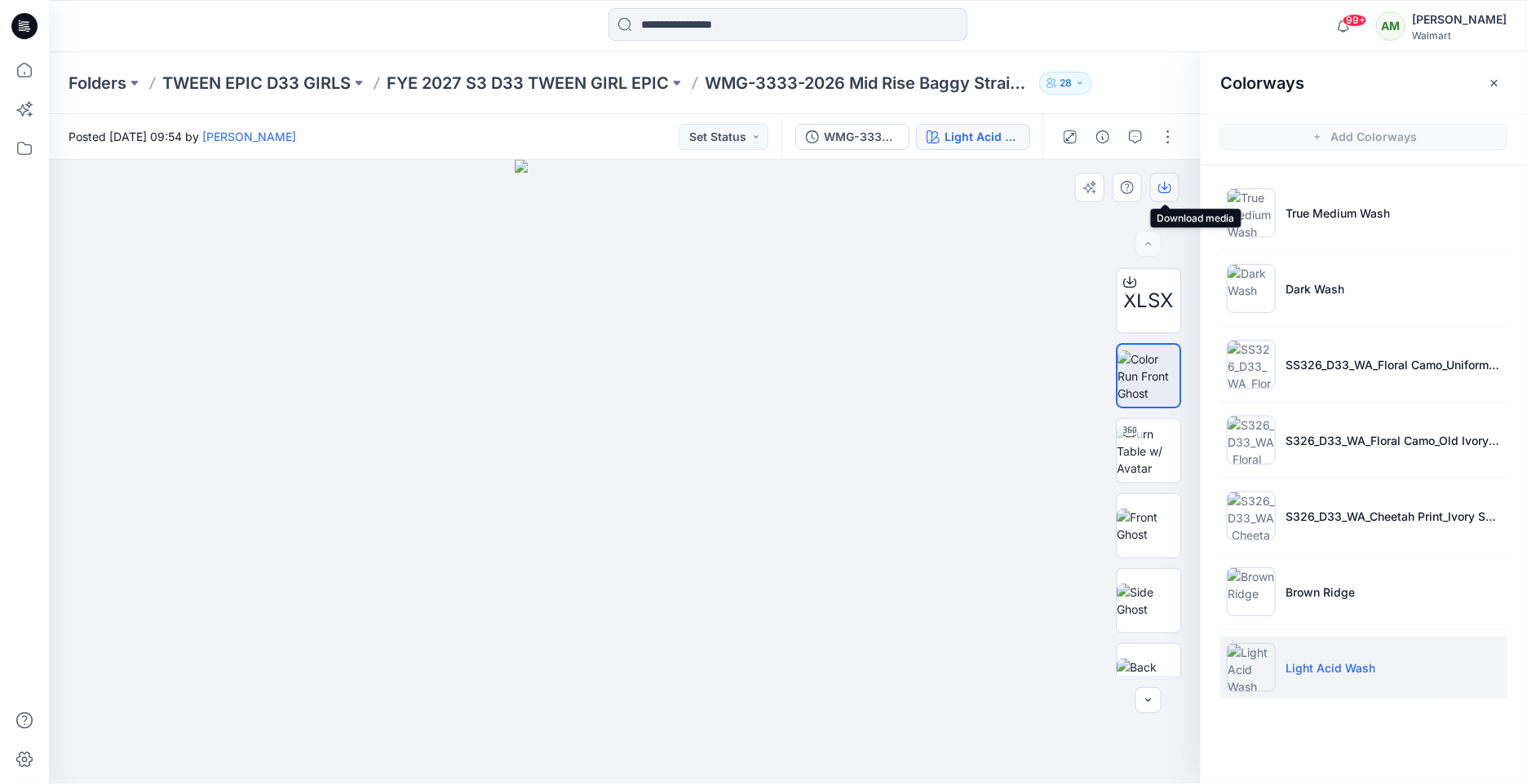
click at [1163, 188] on icon "button" at bounding box center [1164, 186] width 7 height 9
click at [1138, 441] on div at bounding box center [1130, 432] width 27 height 27
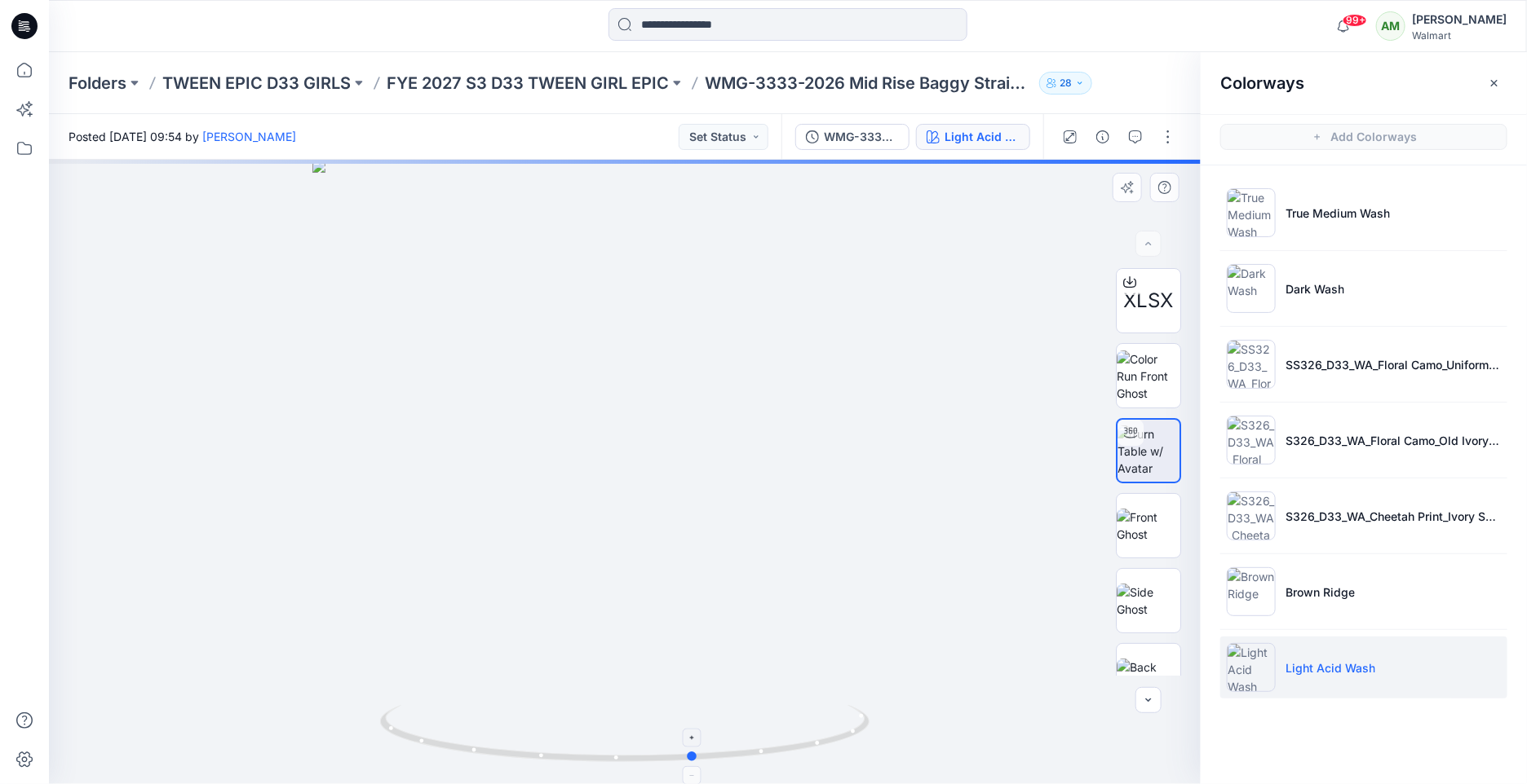
drag, startPoint x: 623, startPoint y: 759, endPoint x: 692, endPoint y: 753, distance: 69.3
click at [692, 753] on circle at bounding box center [693, 757] width 9 height 9
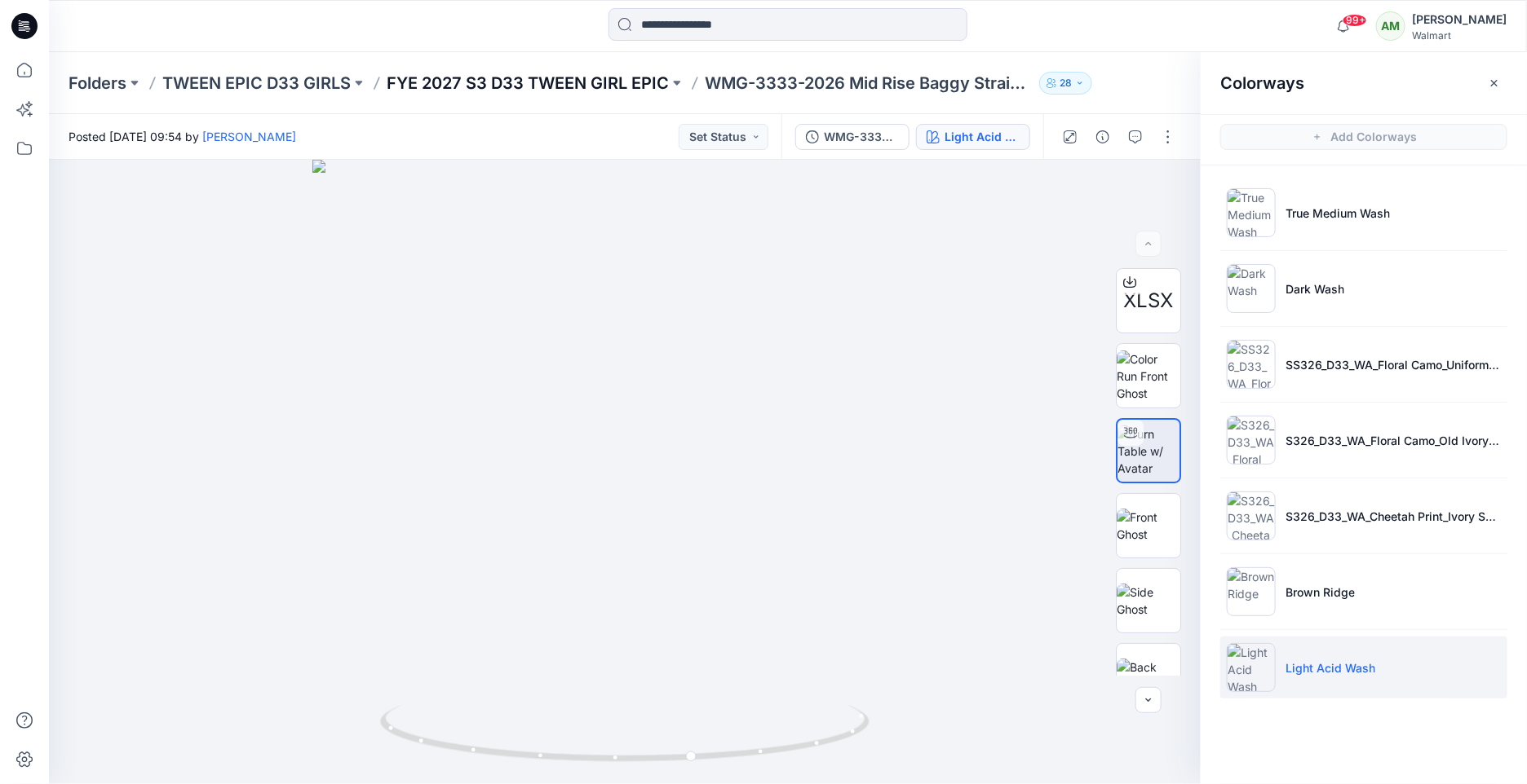
click at [617, 87] on p "FYE 2027 S3 D33 TWEEN GIRL EPIC" at bounding box center [528, 83] width 283 height 23
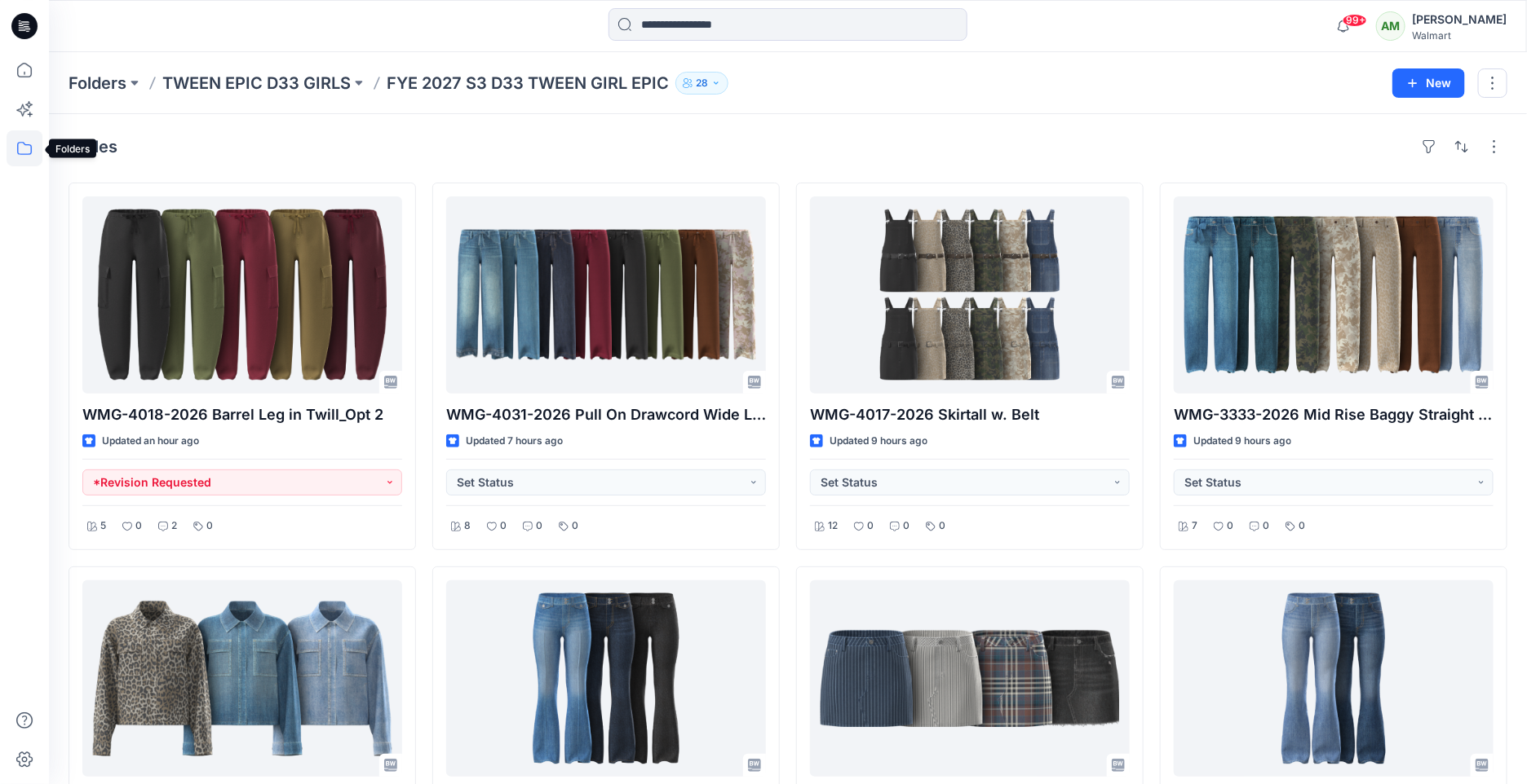
click at [24, 144] on icon at bounding box center [24, 149] width 14 height 13
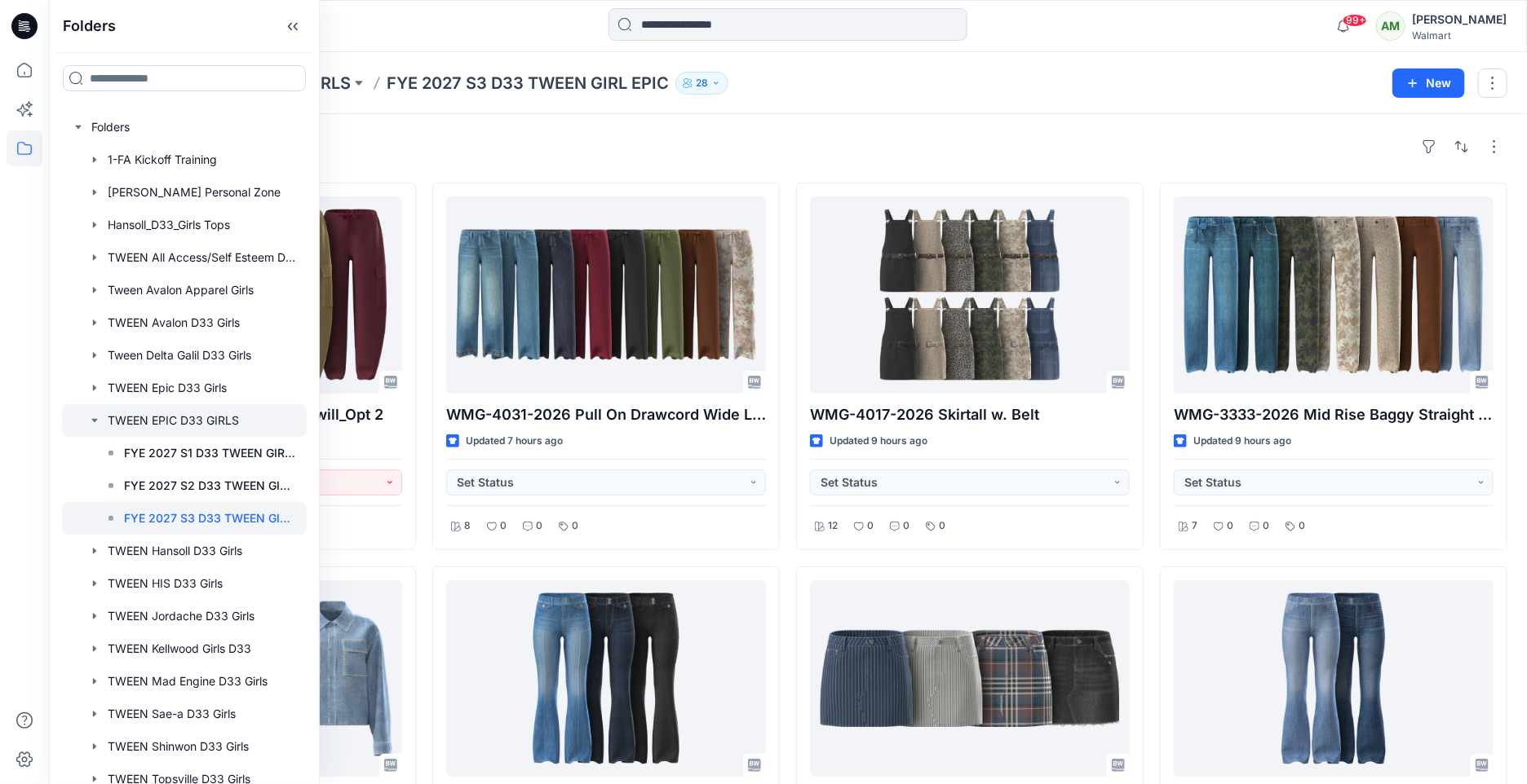
click at [96, 421] on icon "button" at bounding box center [94, 420] width 6 height 3
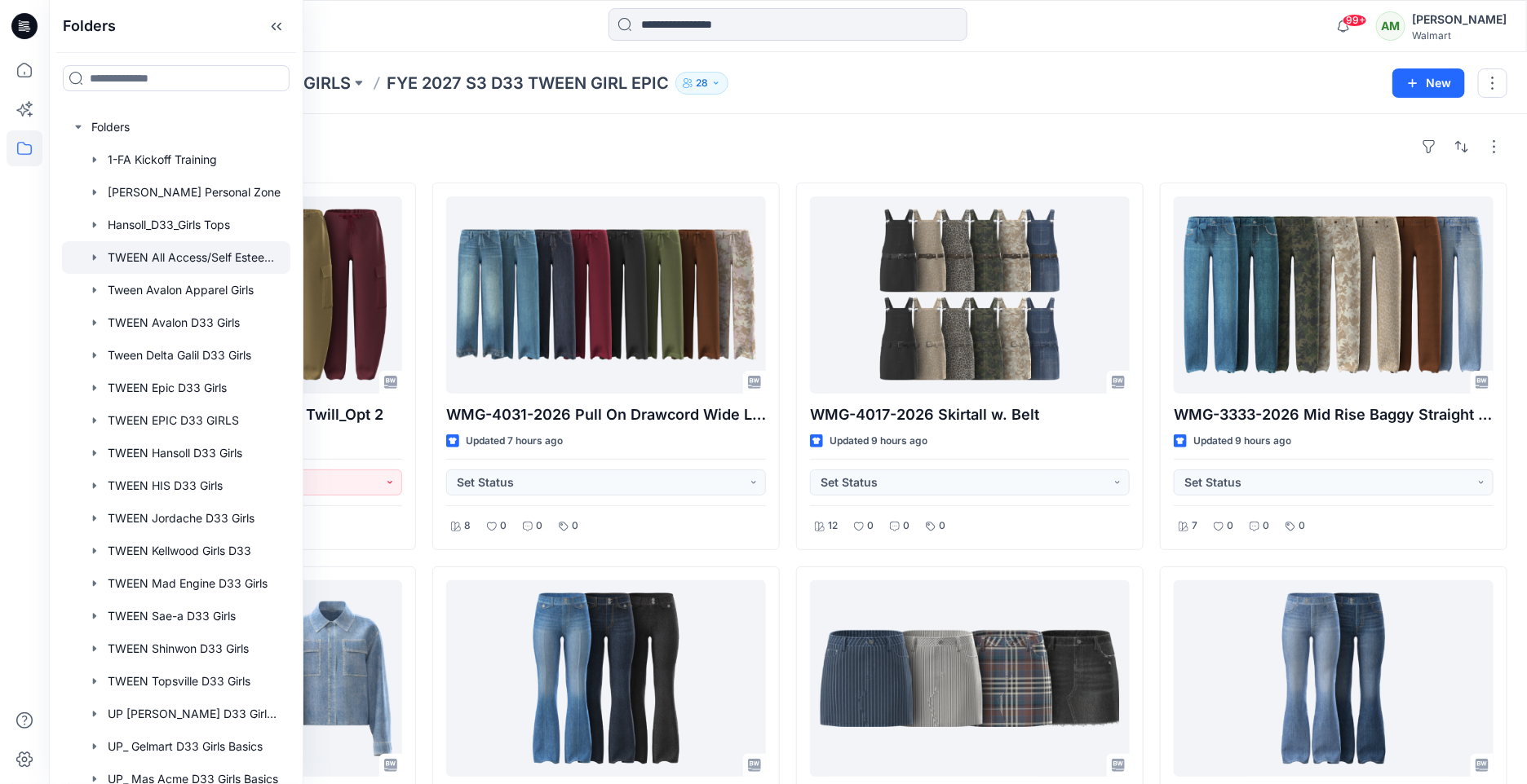
click at [203, 255] on div at bounding box center [175, 258] width 229 height 32
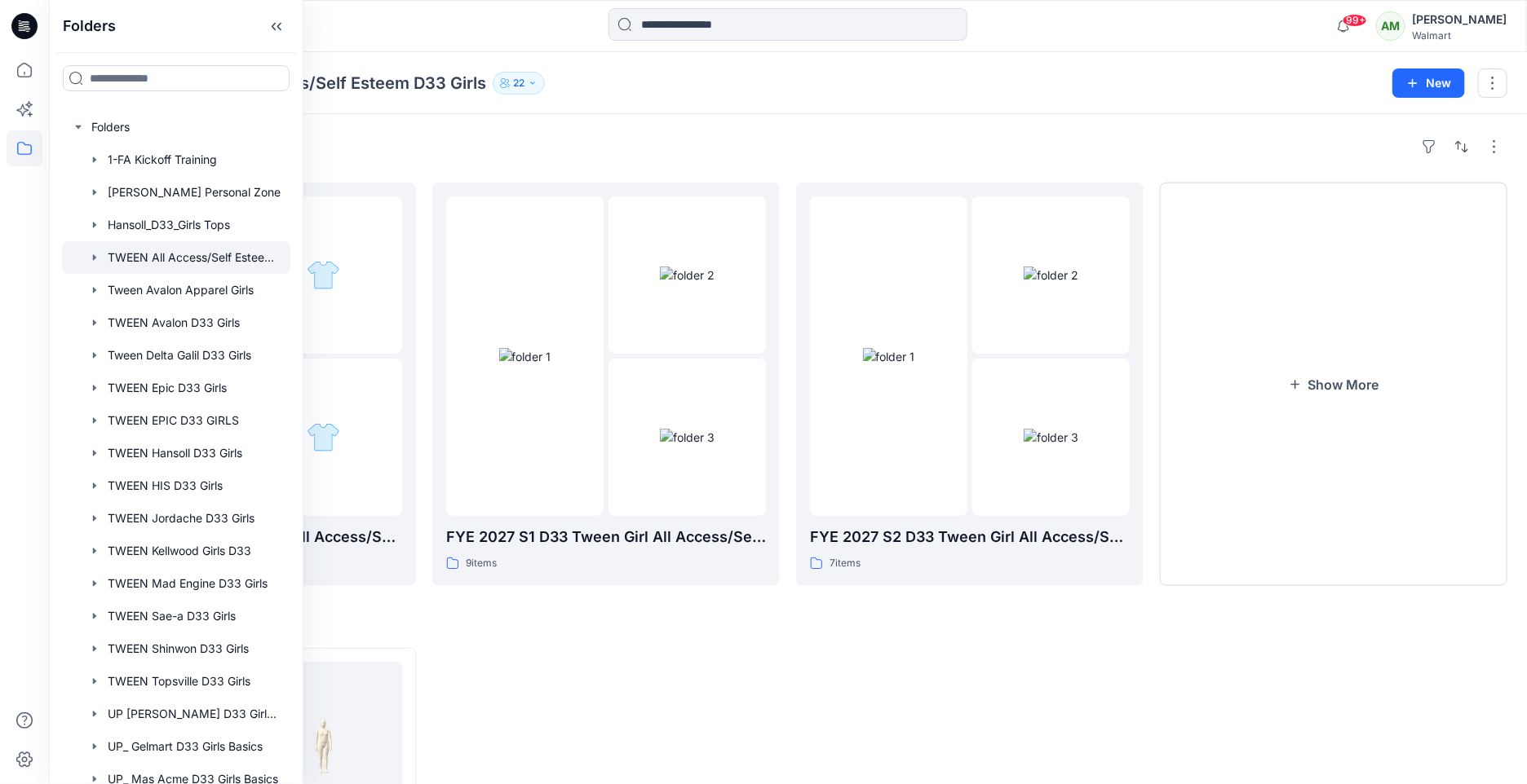
click at [626, 115] on div "Folders FYE 2027 S3 D33 Tween Girl All Access/Self Esteem 0 items FYE 2027 S1 D…" at bounding box center [788, 574] width 1478 height 921
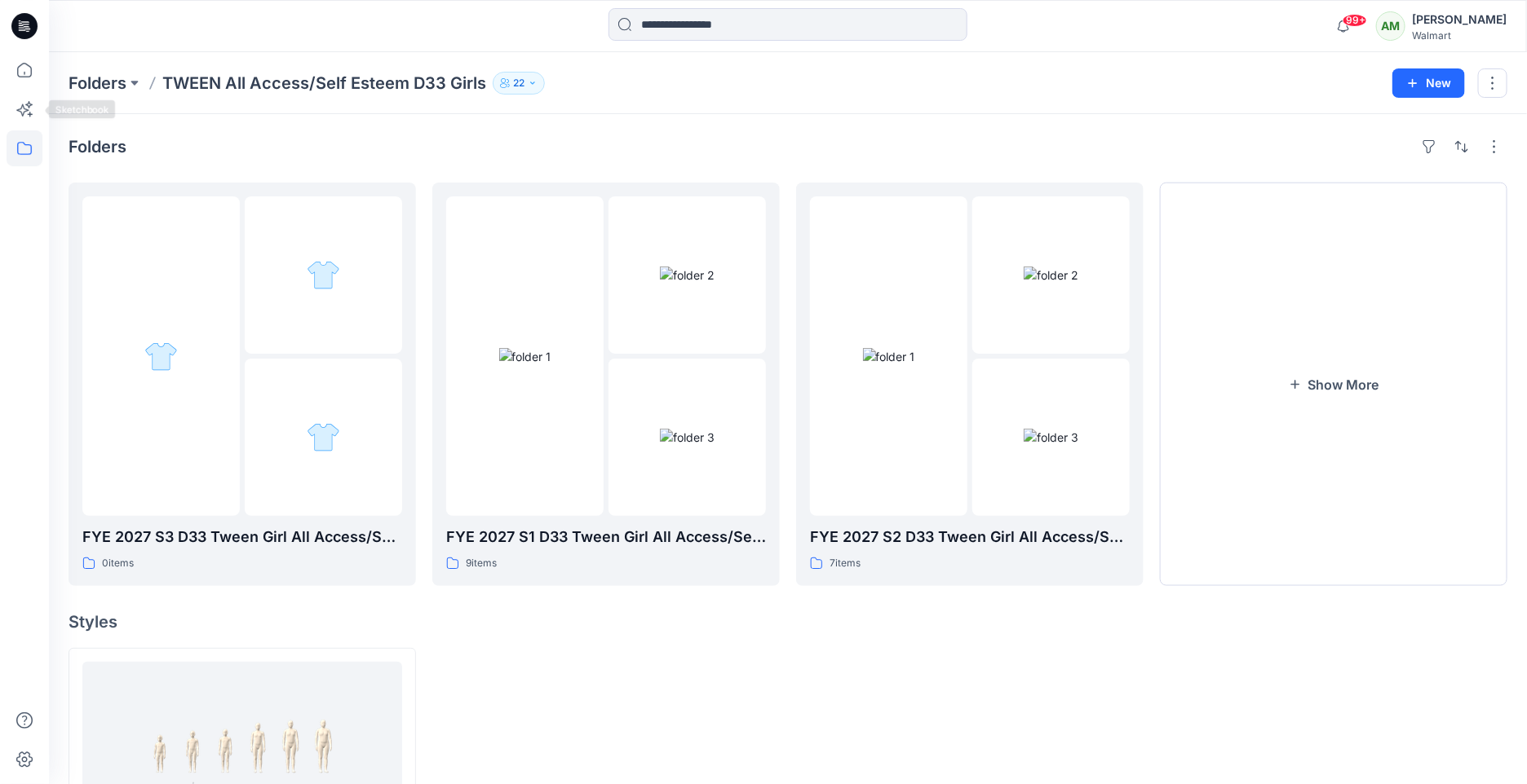
click at [9, 142] on icon at bounding box center [25, 149] width 36 height 36
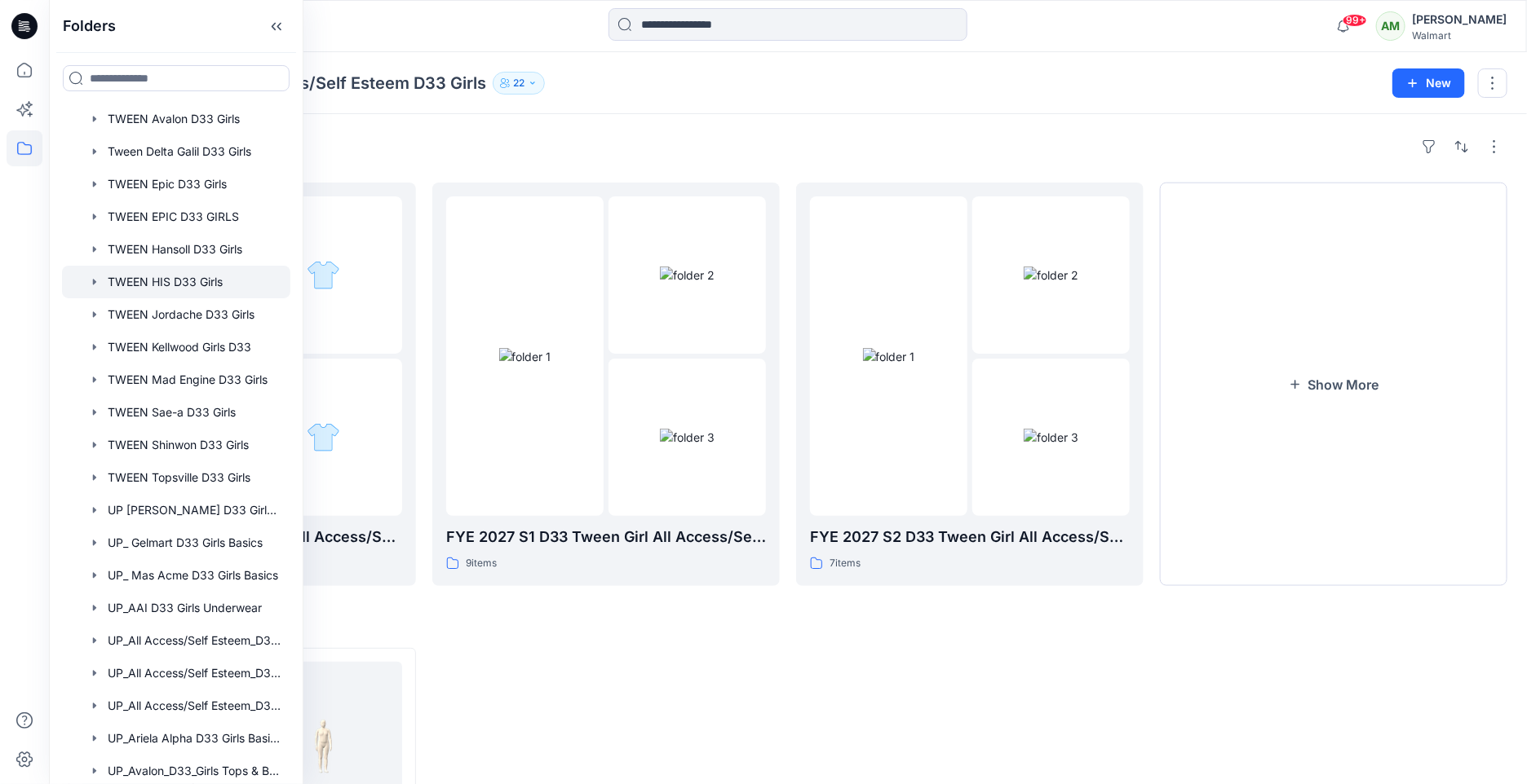
scroll to position [220, 0]
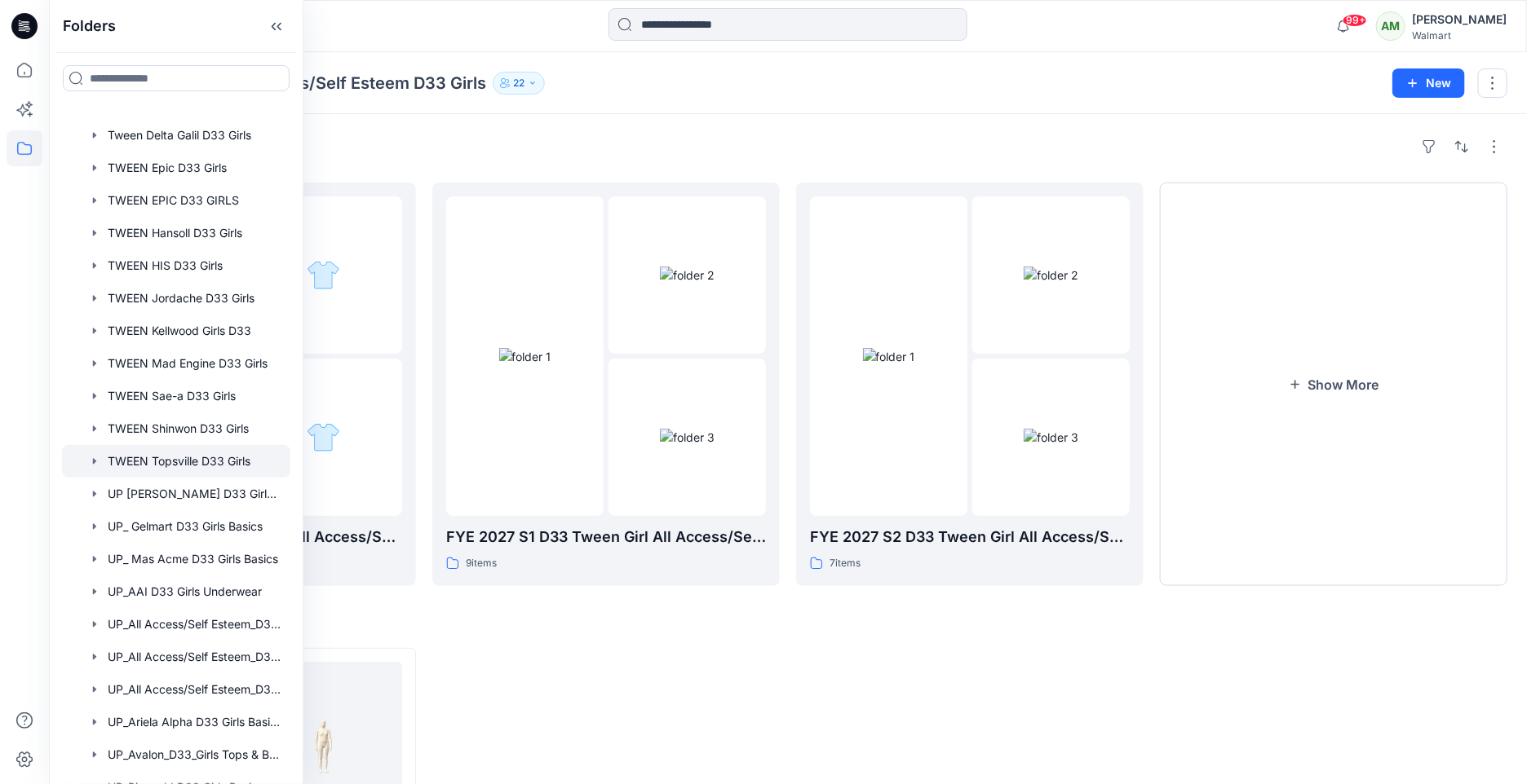
click at [180, 457] on div at bounding box center [175, 462] width 229 height 32
click at [658, 117] on div "Folders FYE 2027 S3 D33 TWEEN GIRL TOPSVILLE 11 items FYE 2027 S1 D33 TWEEN GIR…" at bounding box center [788, 574] width 1478 height 921
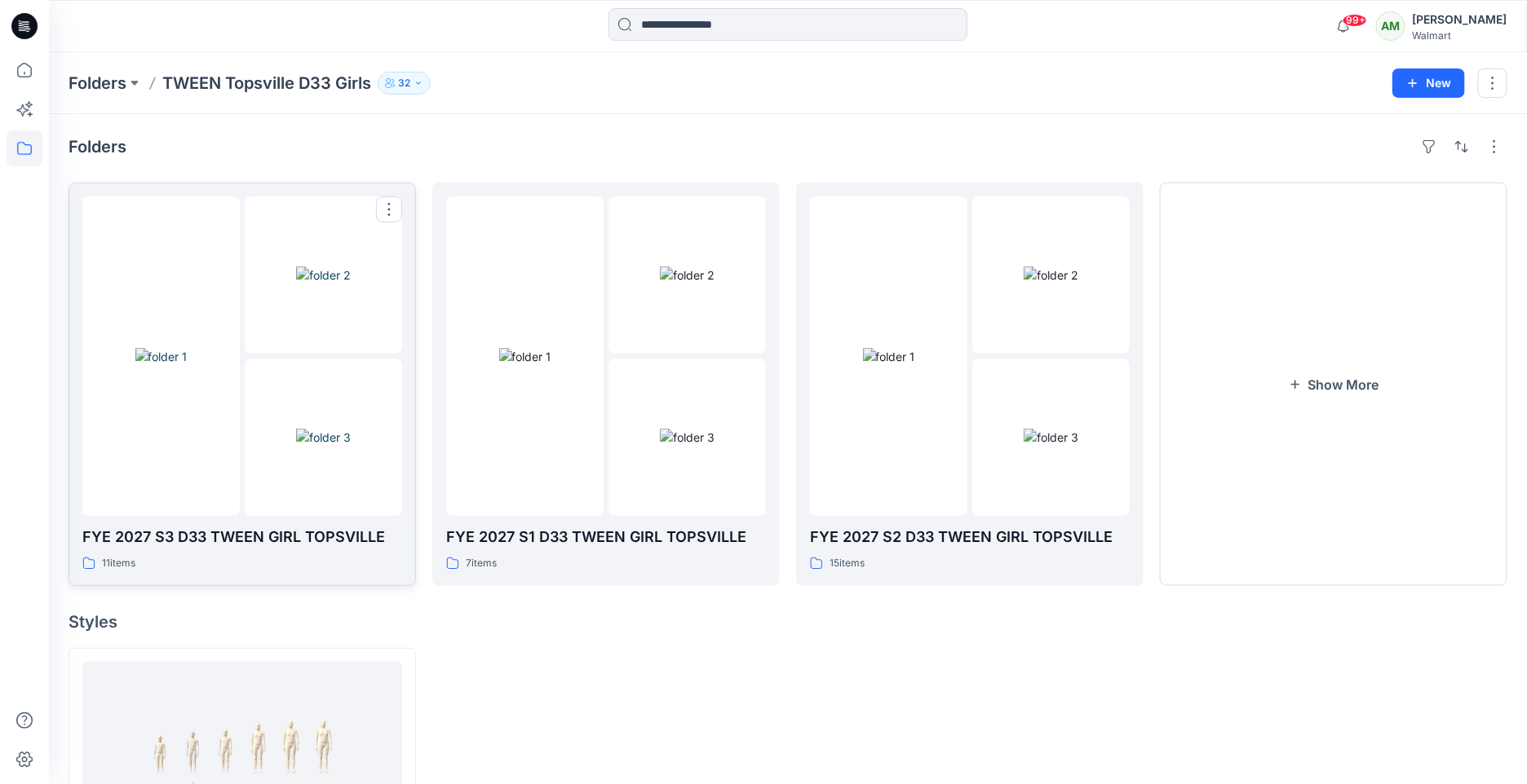
click at [296, 283] on img at bounding box center [323, 275] width 55 height 17
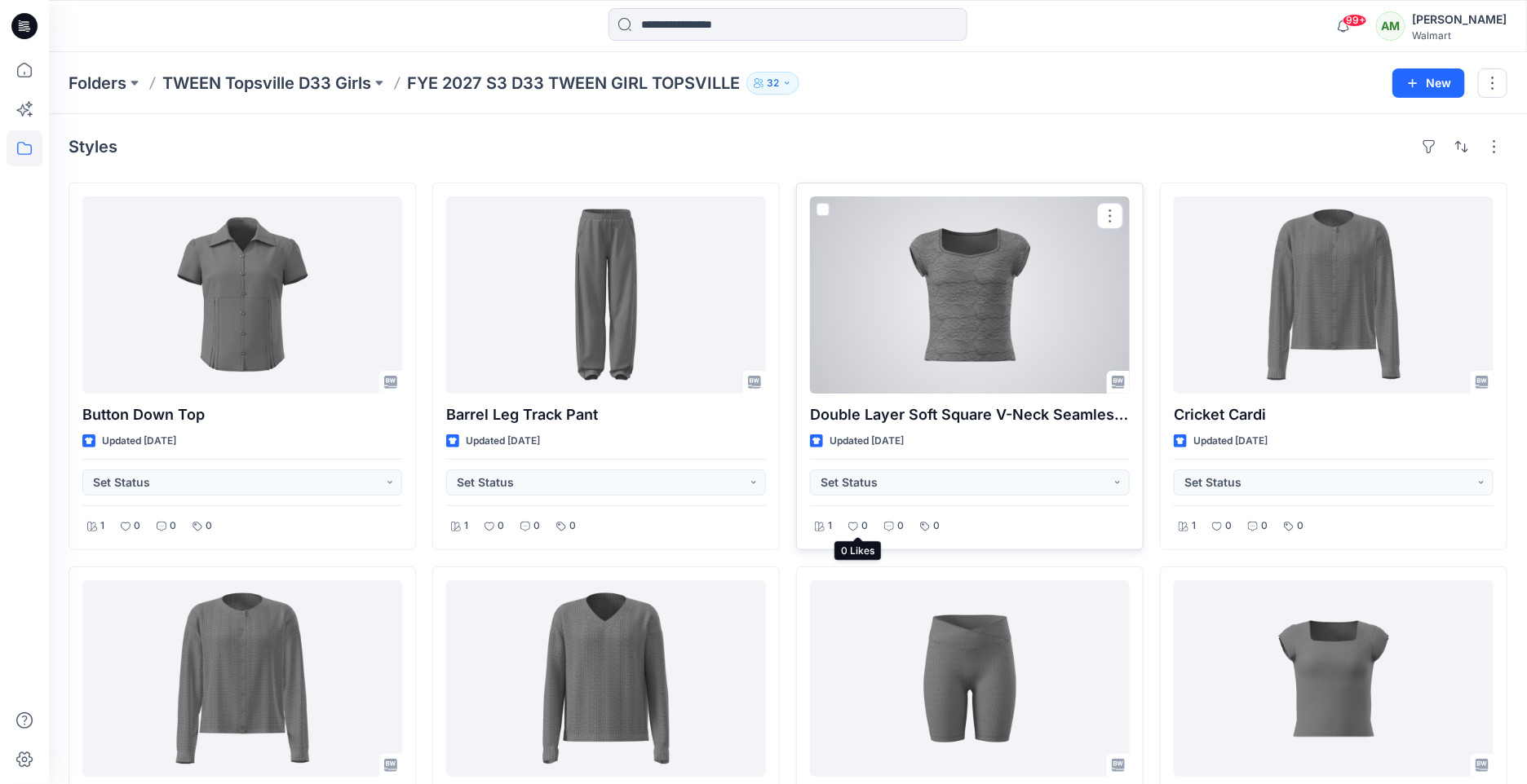
scroll to position [4, 0]
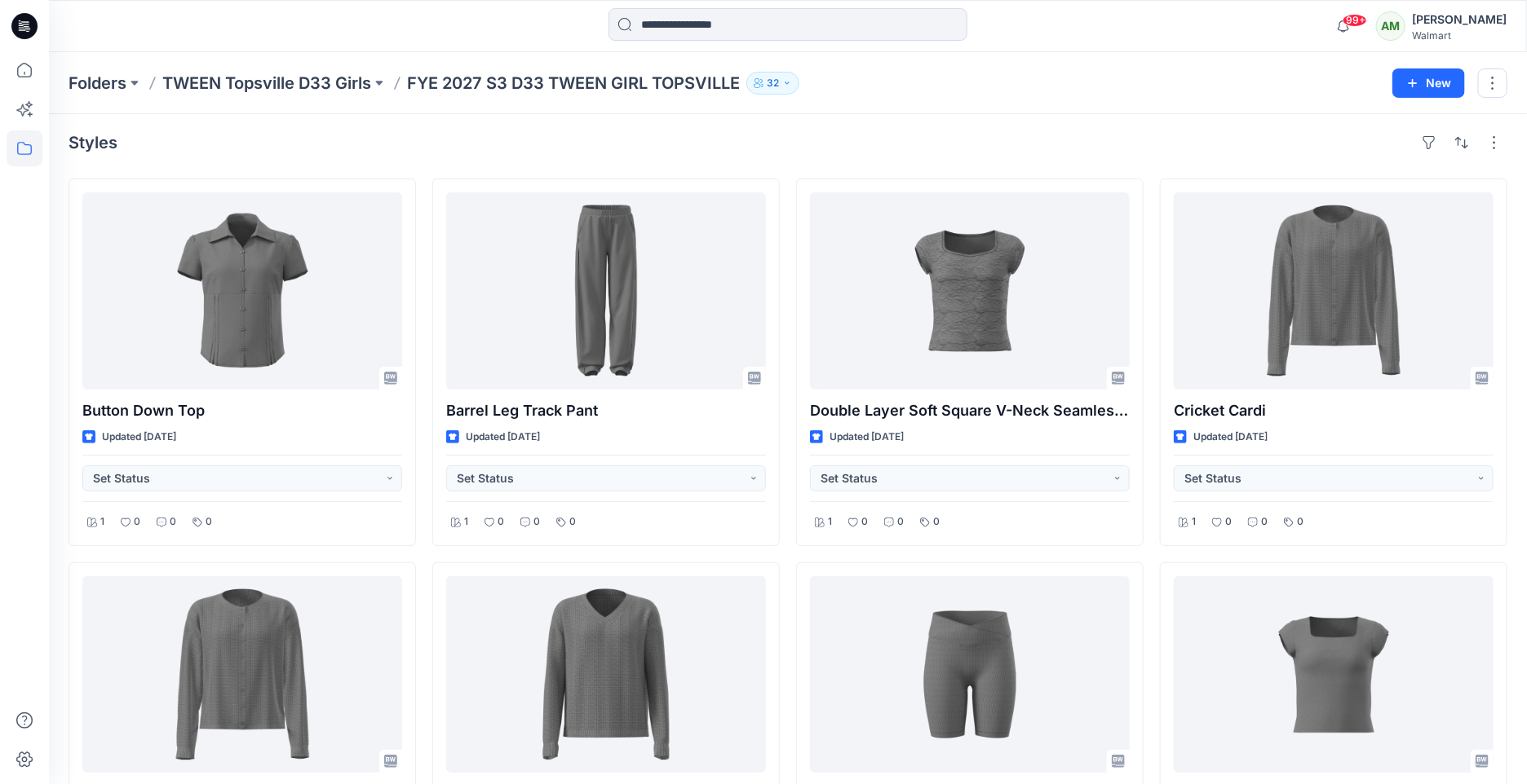
click at [1044, 91] on div "Folders TWEEN Topsville D33 Girls FYE 2027 S3 D33 TWEEN GIRL TOPSVILLE 32" at bounding box center [724, 83] width 1312 height 23
